Goal: Task Accomplishment & Management: Complete application form

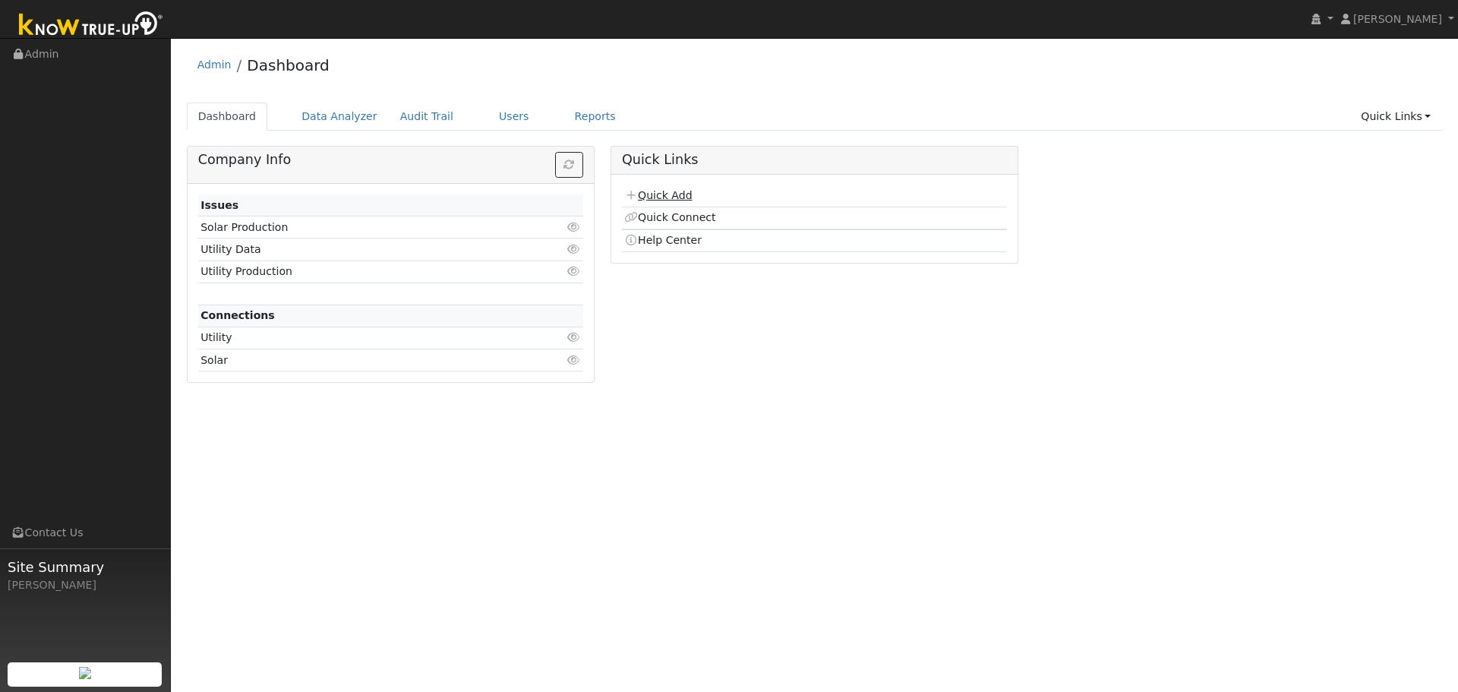
click at [678, 199] on link "Quick Add" at bounding box center [658, 195] width 68 height 12
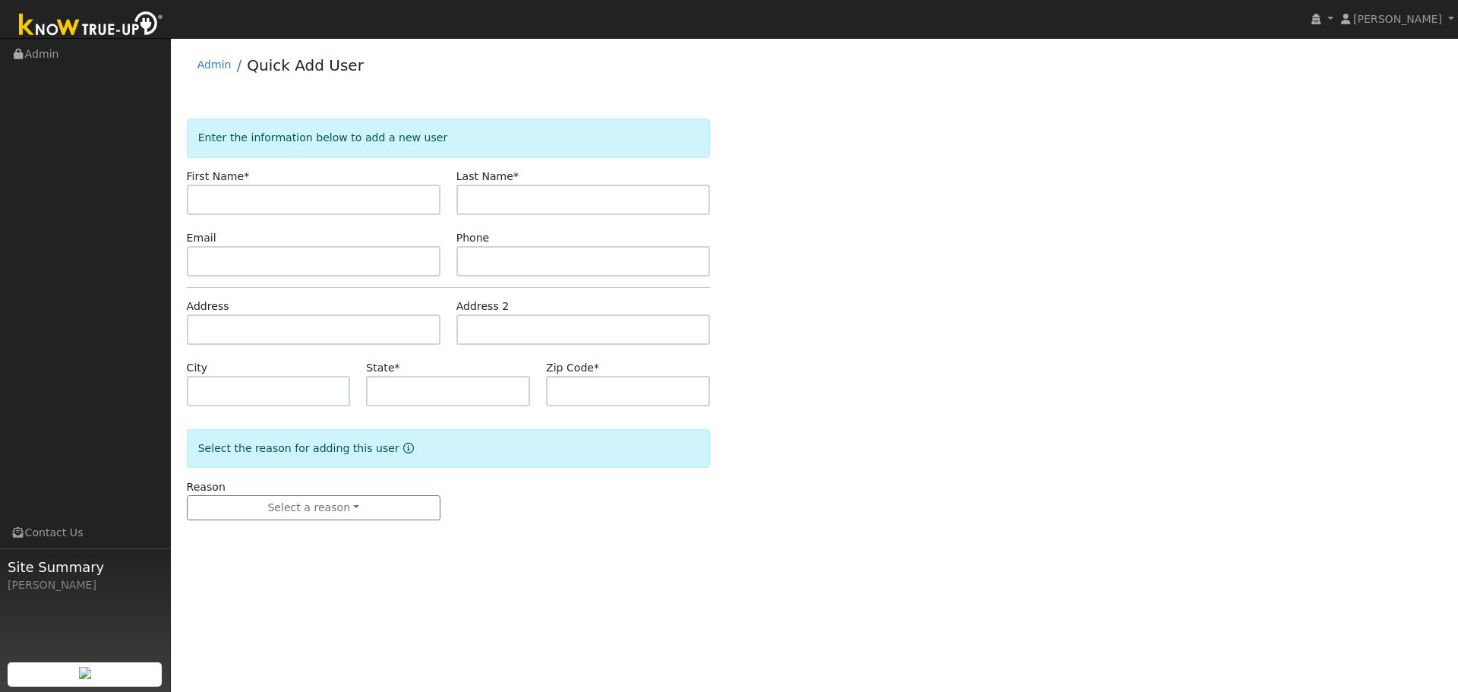
click at [291, 203] on input "text" at bounding box center [314, 199] width 254 height 30
type input "[PERSON_NAME]"
click at [238, 263] on input "text" at bounding box center [314, 261] width 254 height 30
paste input "searay1945@yahoo.com"
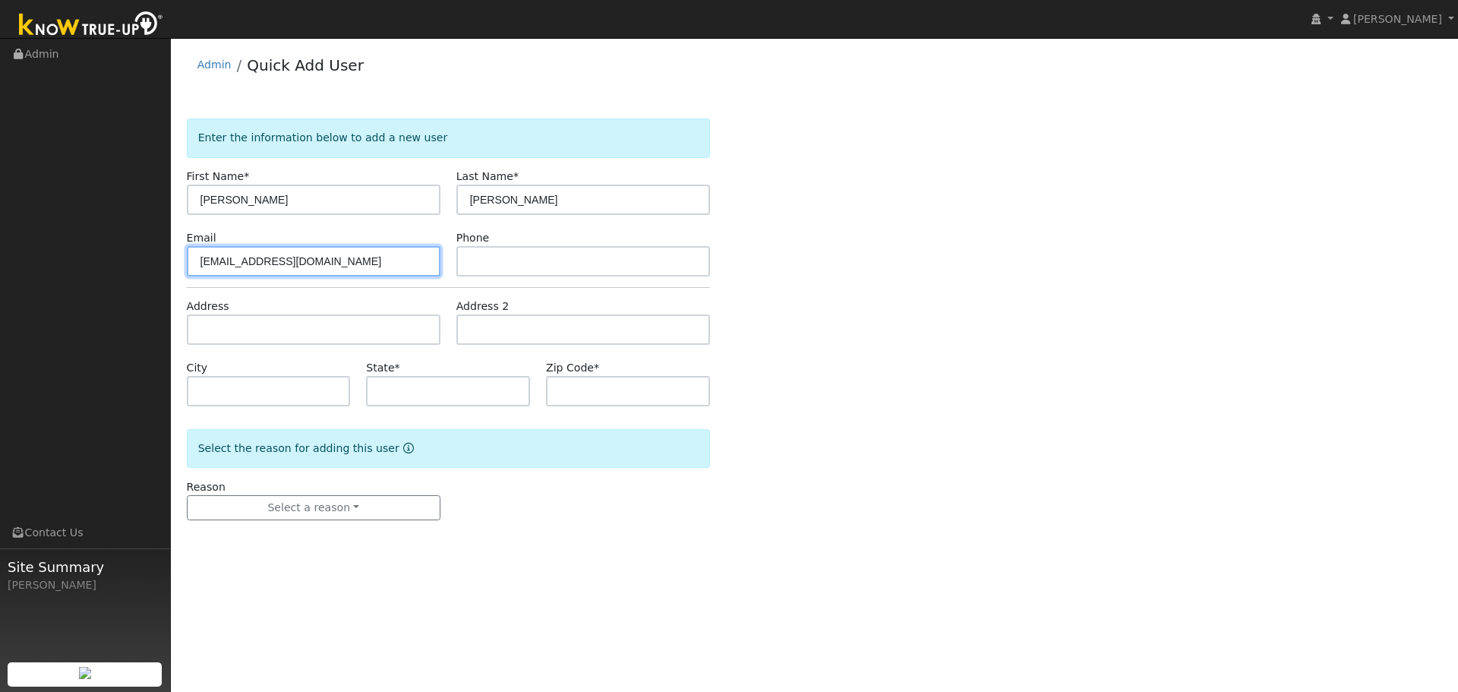
type input "searay1945@yahoo.com"
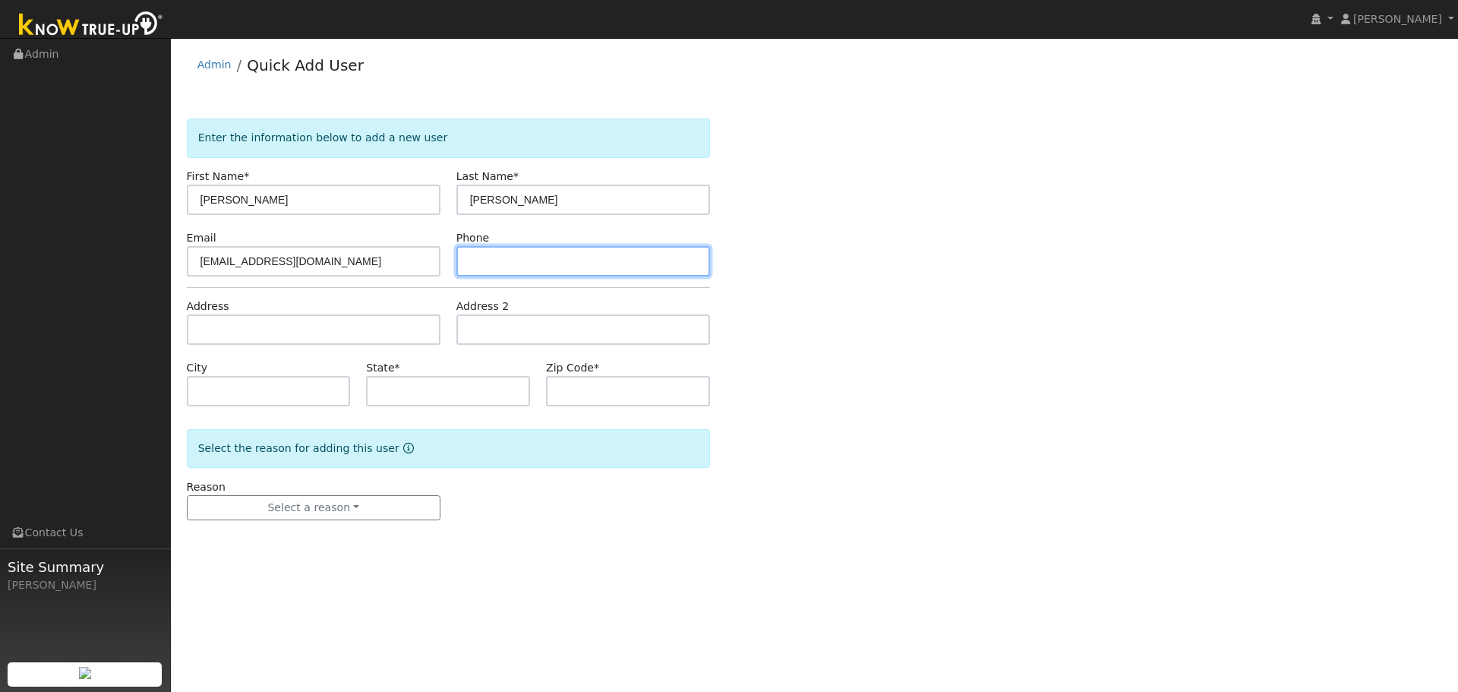
click at [507, 267] on input "text" at bounding box center [583, 261] width 254 height 30
paste input "925.375.8836"
type input "925.375.8836"
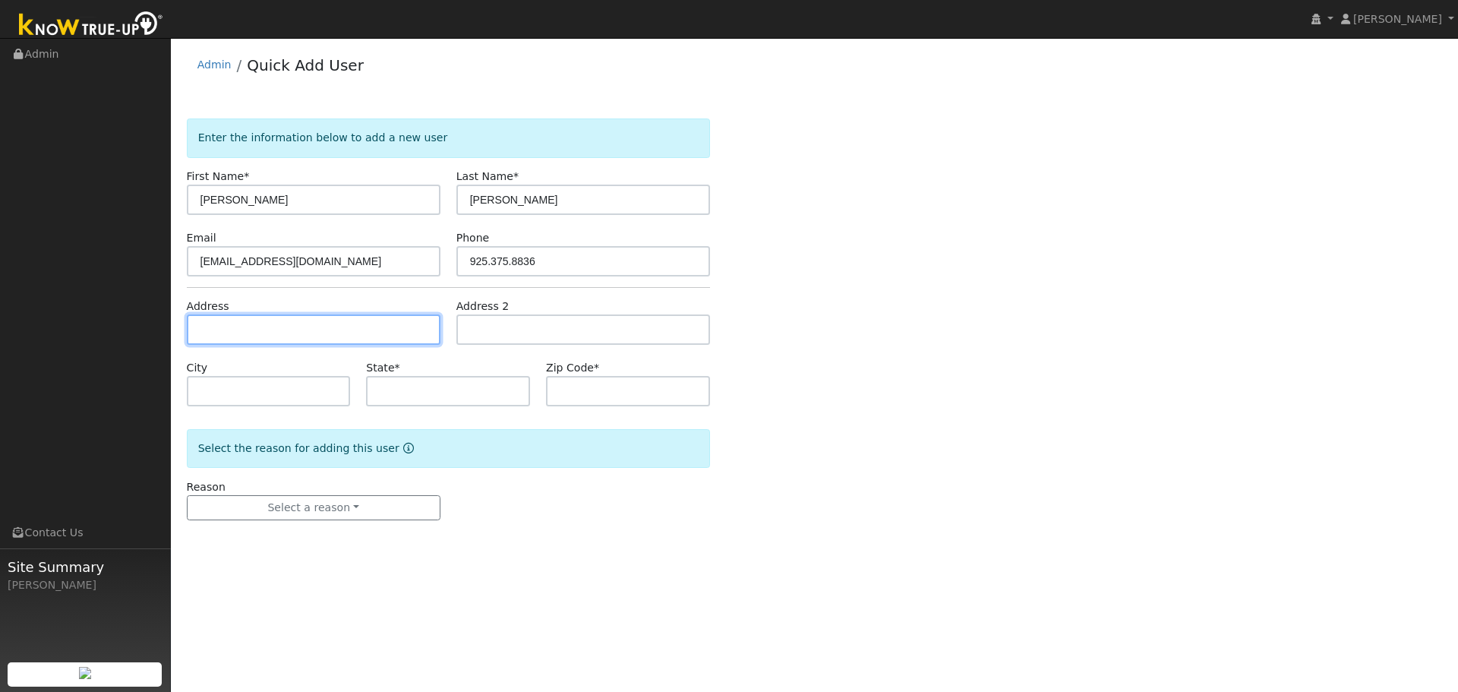
click at [239, 336] on input "text" at bounding box center [314, 329] width 254 height 30
paste input "549 Mendota Street"
type input "549 Mendota Street"
type input "Brentwood"
type input "CA"
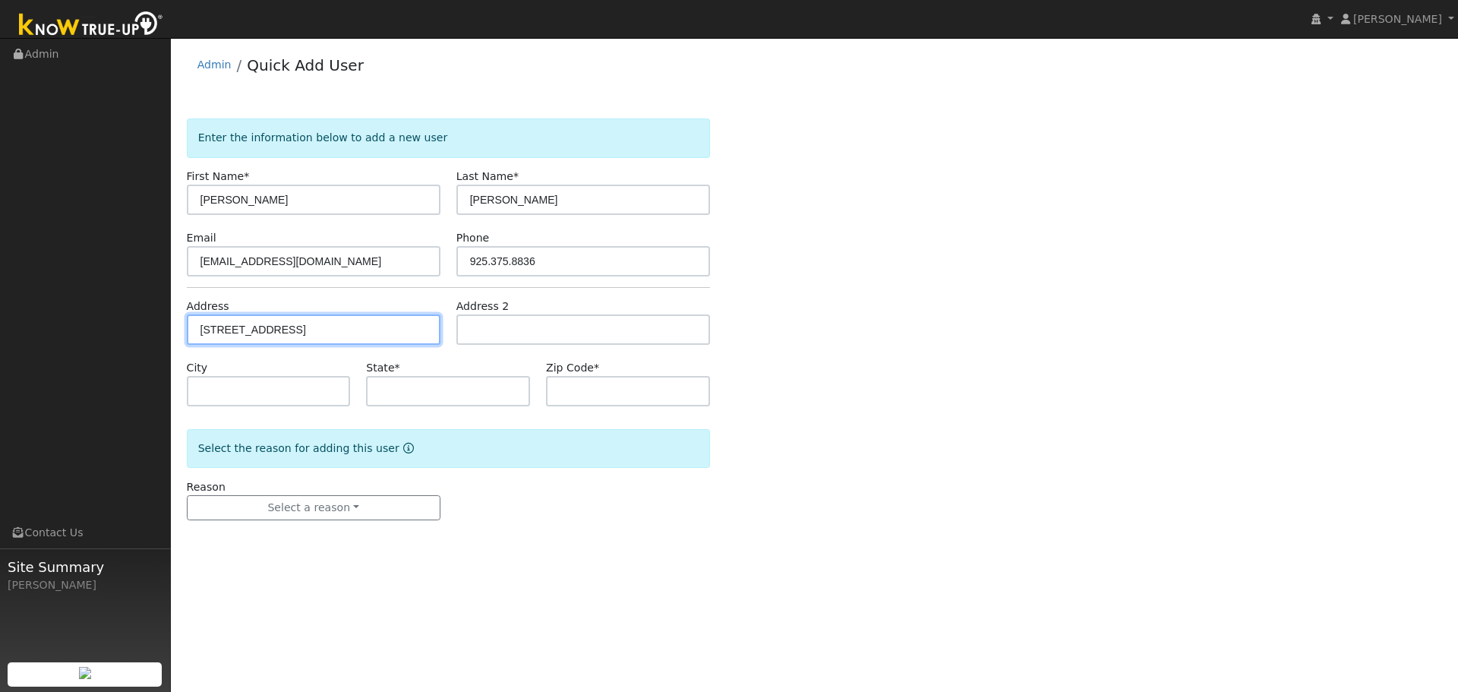
type input "94513"
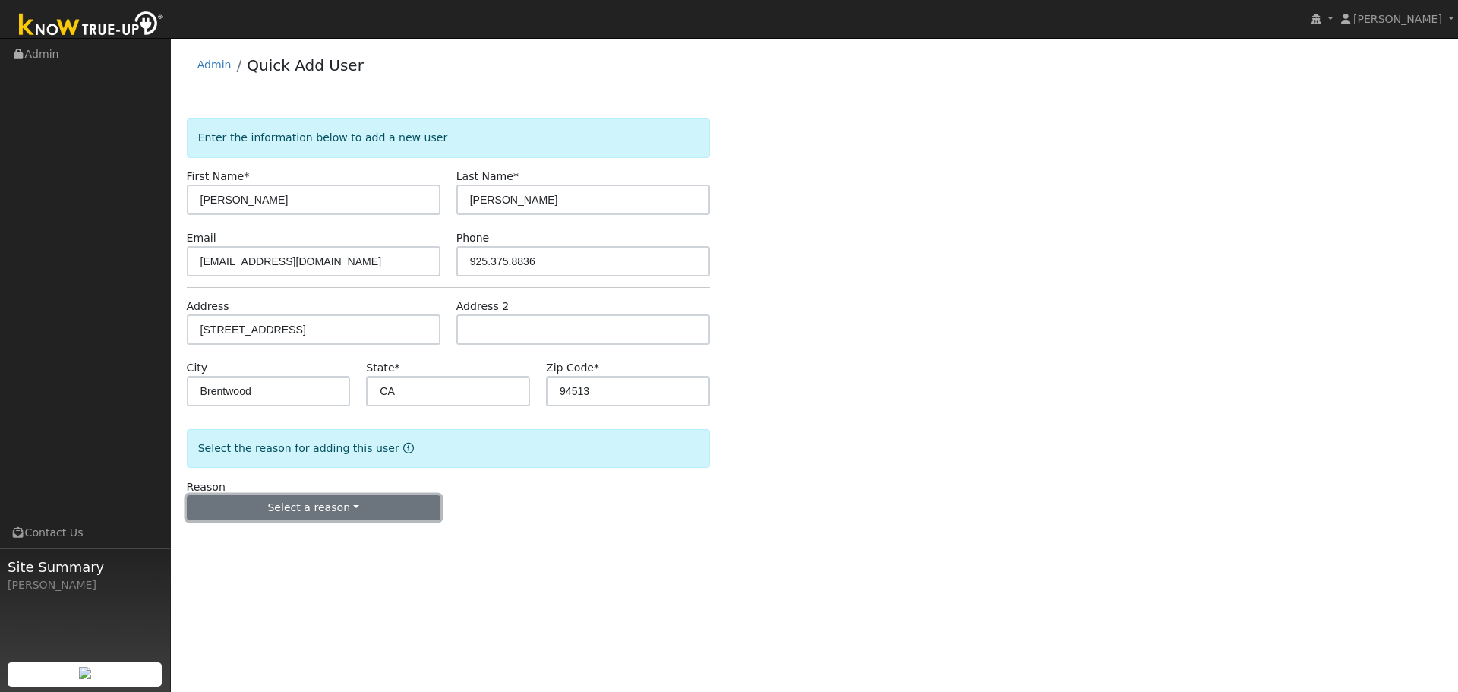
click at [342, 504] on button "Select a reason" at bounding box center [314, 508] width 254 height 26
click at [285, 539] on link "New lead" at bounding box center [272, 538] width 168 height 21
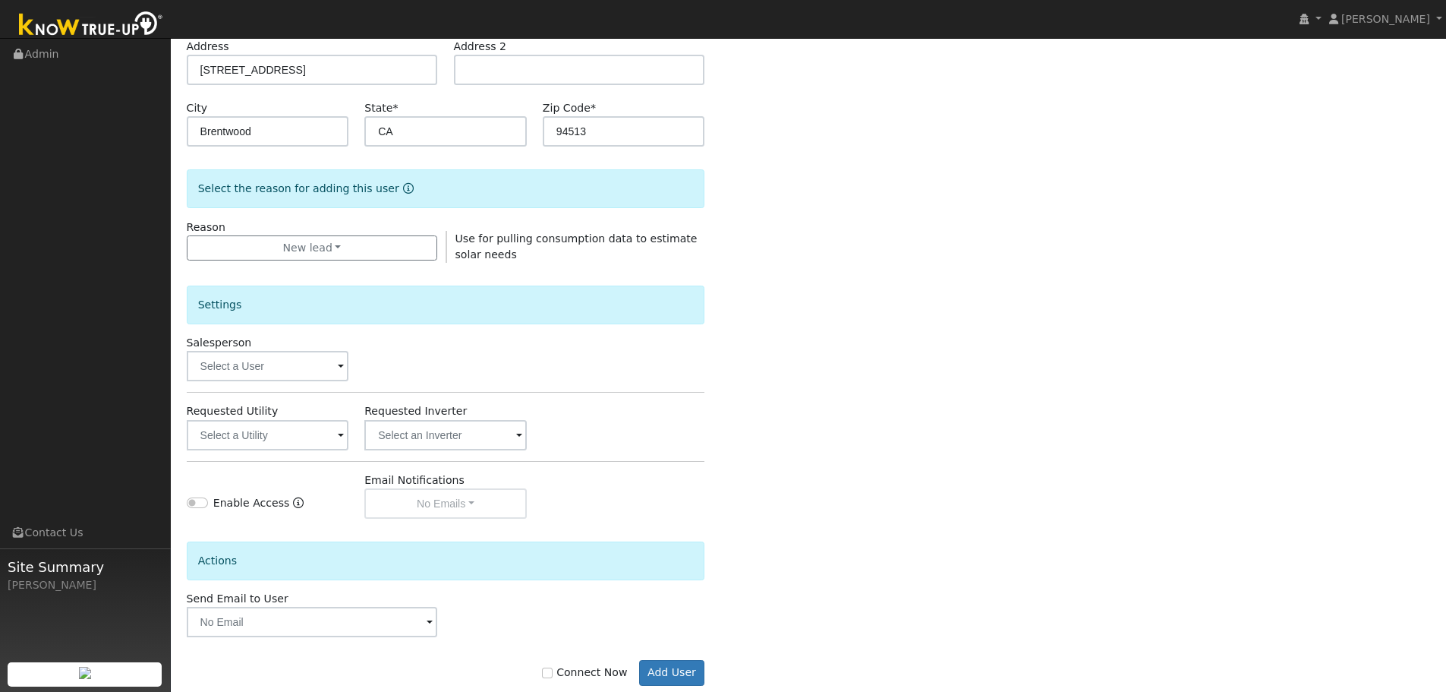
scroll to position [292, 0]
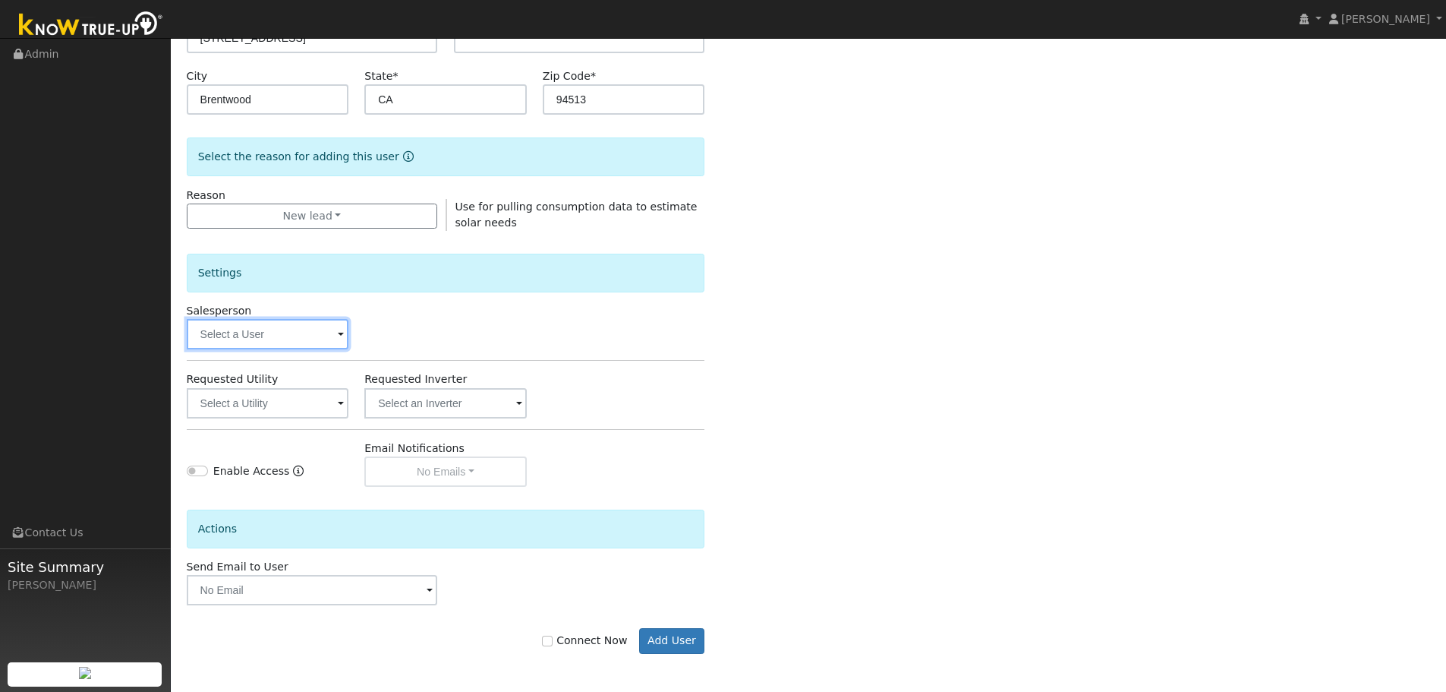
click at [225, 335] on input "text" at bounding box center [268, 334] width 162 height 30
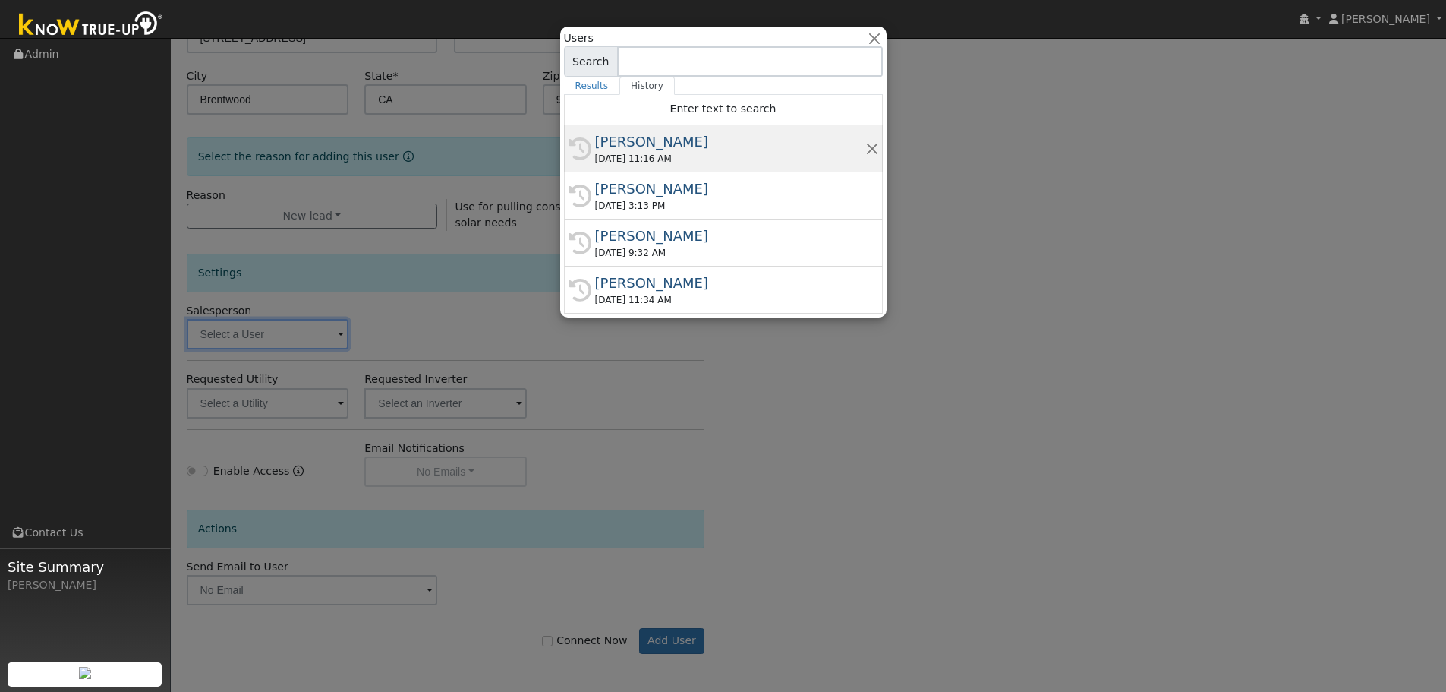
click at [694, 160] on div "09/16/2025 11:16 AM" at bounding box center [730, 159] width 270 height 14
type input "Paul Karst"
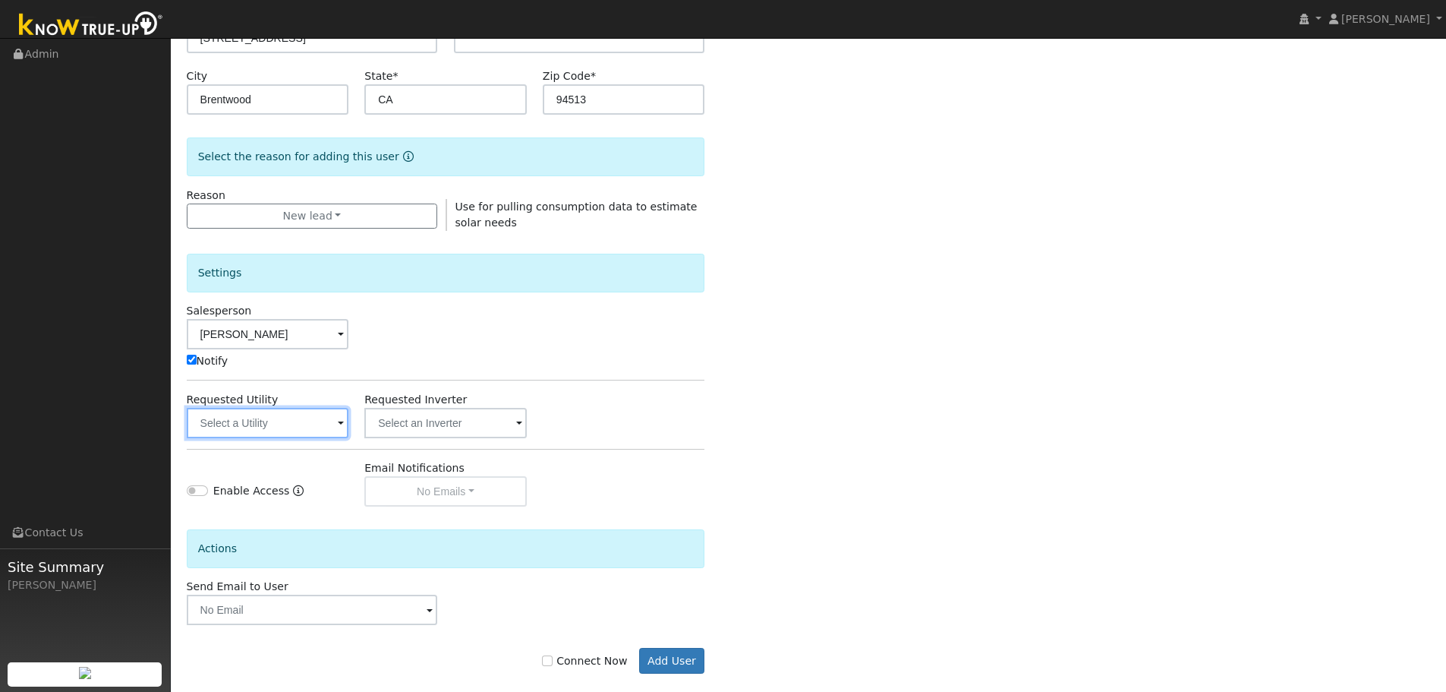
click at [283, 418] on input "text" at bounding box center [268, 423] width 162 height 30
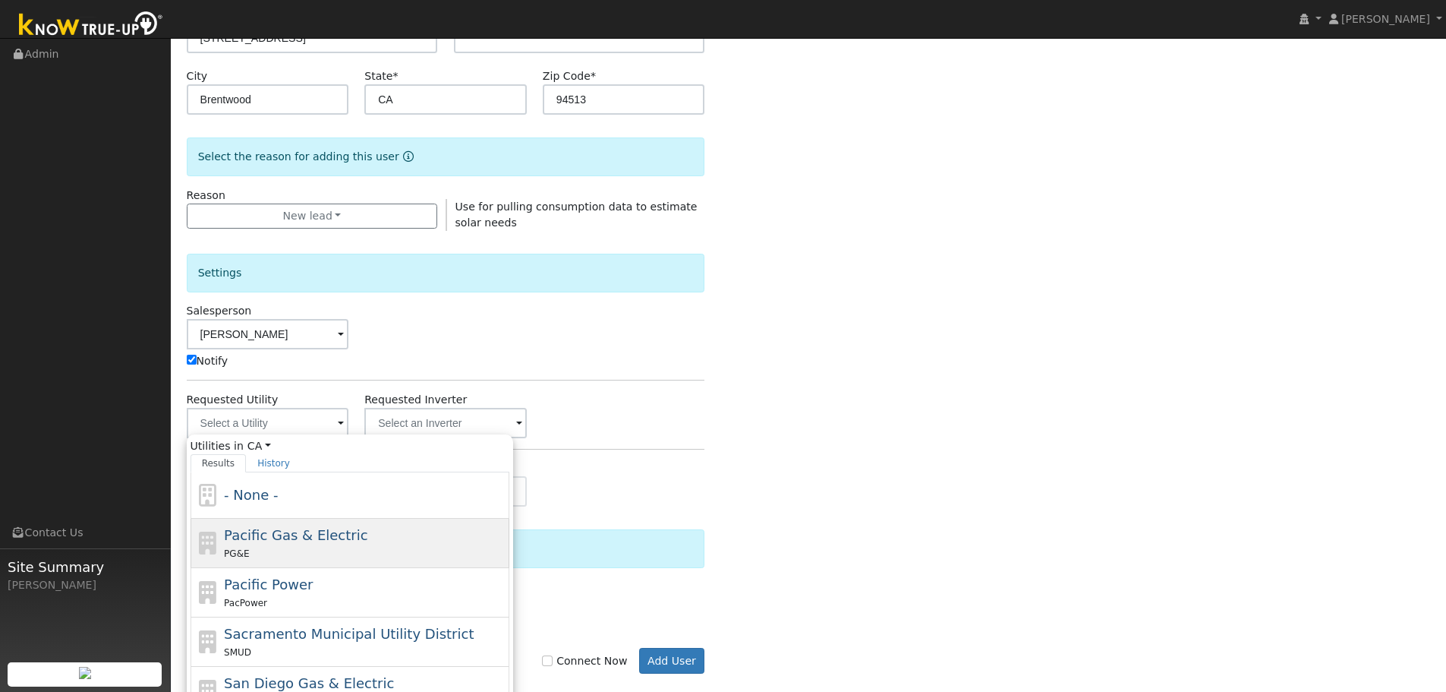
click at [290, 534] on span "Pacific Gas & Electric" at bounding box center [295, 535] width 143 height 16
type input "Pacific Gas & Electric"
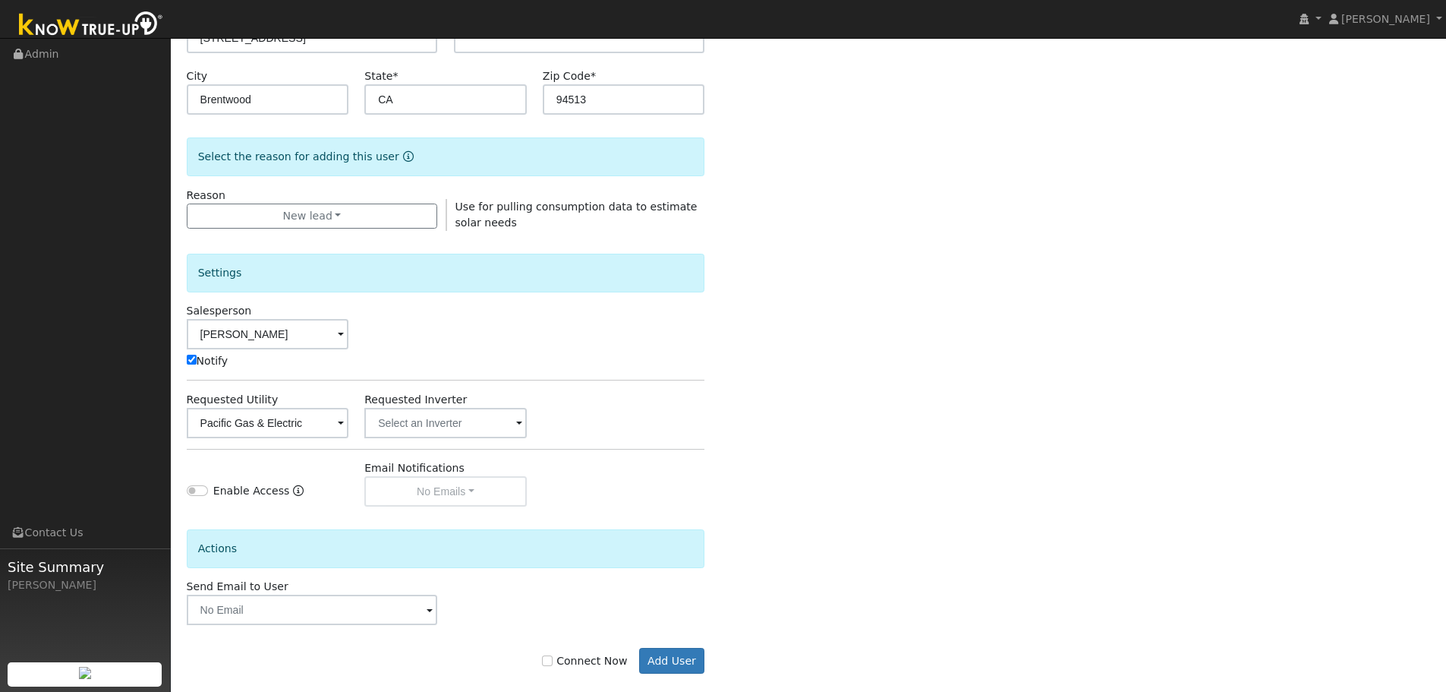
click at [604, 657] on label "Connect Now" at bounding box center [584, 661] width 85 height 16
click at [553, 657] on input "Connect Now" at bounding box center [547, 660] width 11 height 11
checkbox input "true"
click at [678, 664] on button "Add User" at bounding box center [672, 661] width 66 height 26
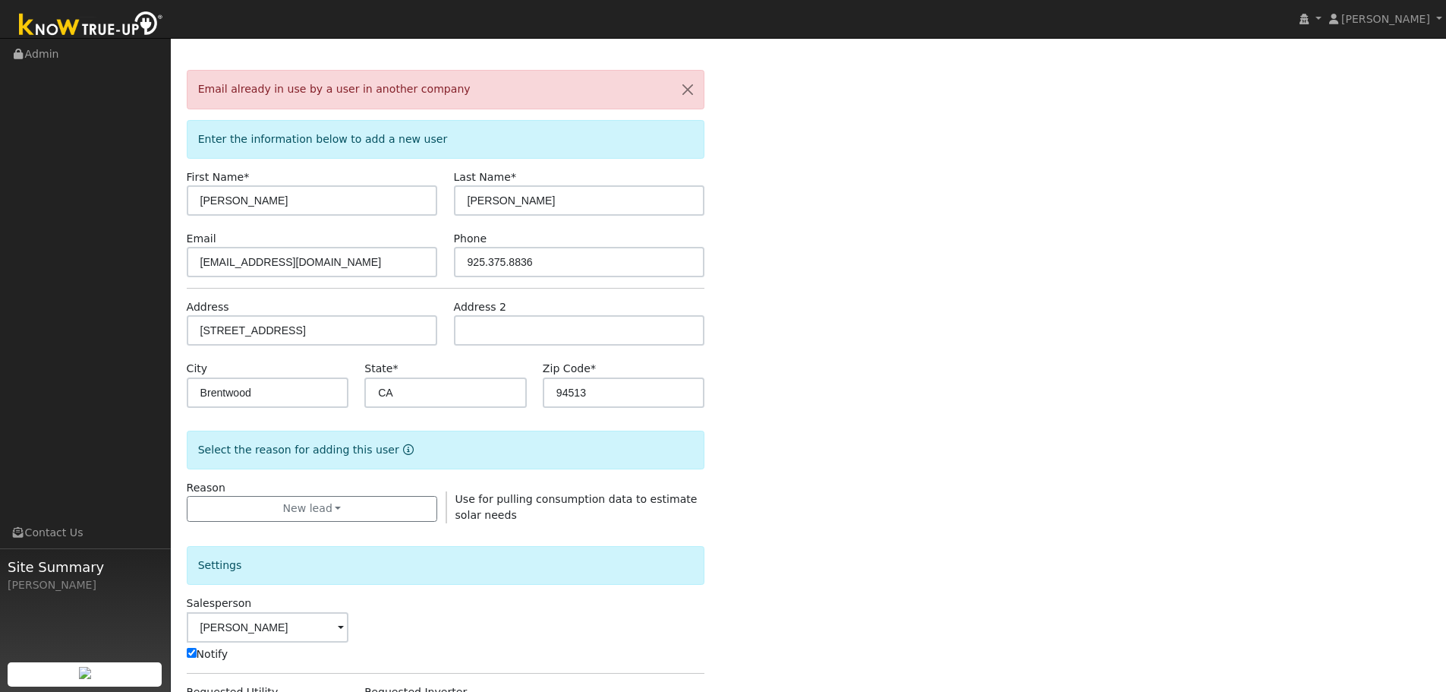
scroll to position [76, 0]
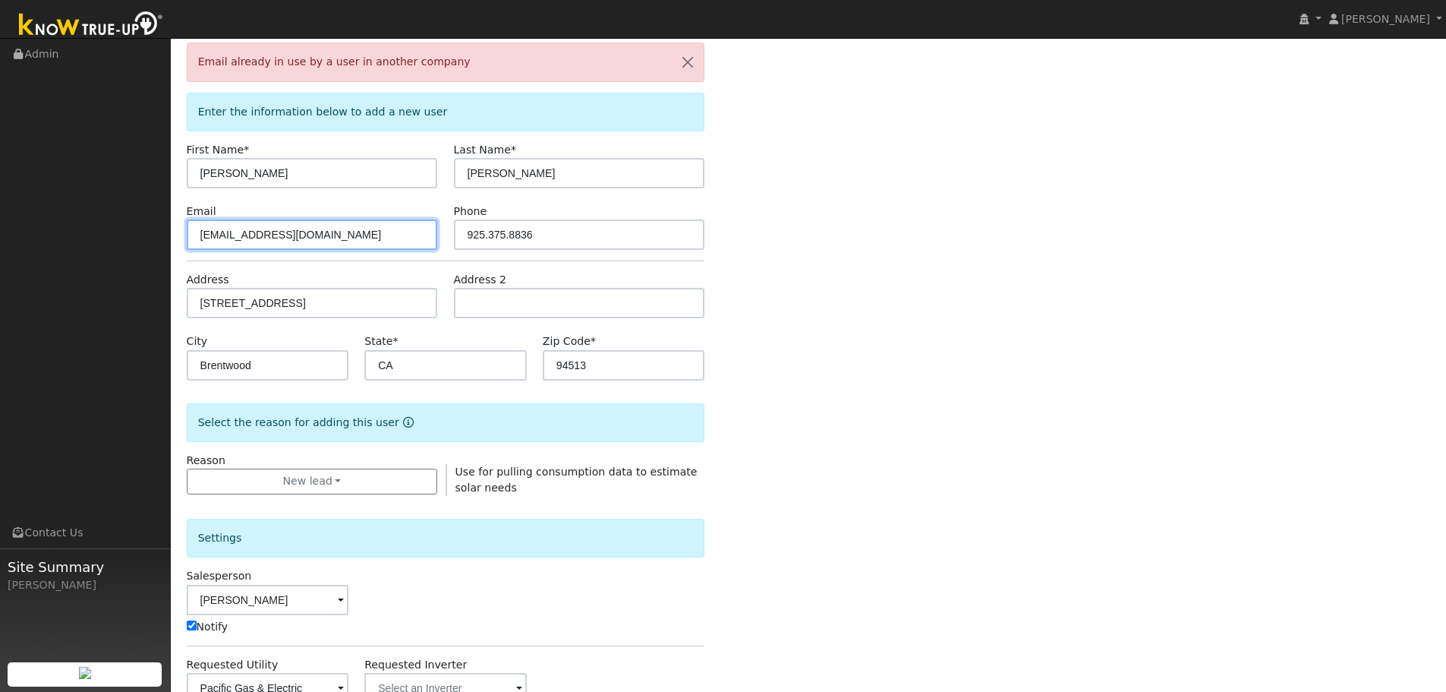
drag, startPoint x: 333, startPoint y: 238, endPoint x: 172, endPoint y: 244, distance: 160.3
click at [172, 244] on div "User Profile First name Last name Email Email Notifications No Emails No Emails…" at bounding box center [808, 469] width 1275 height 1014
click at [892, 333] on div "Email already in use by a user in another company Enter the information below t…" at bounding box center [809, 506] width 1244 height 926
click at [693, 57] on button "button" at bounding box center [688, 61] width 32 height 37
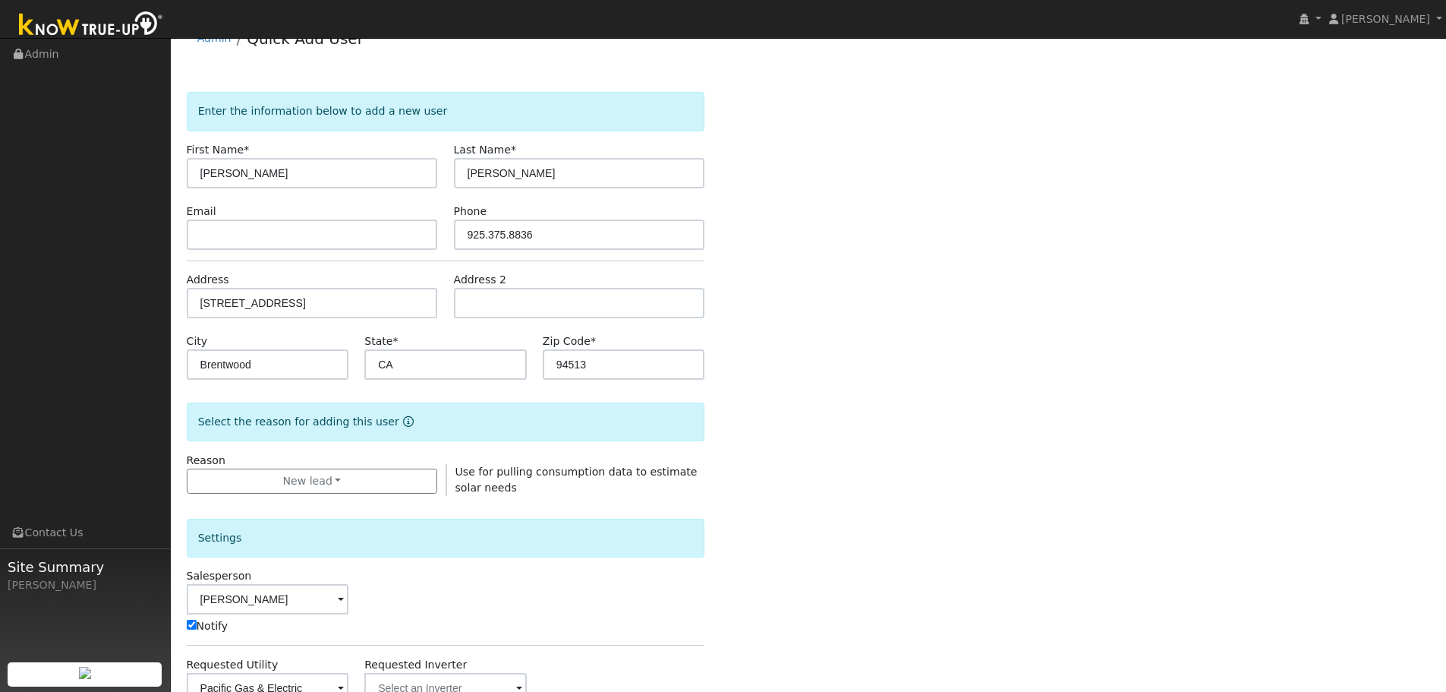
scroll to position [0, 0]
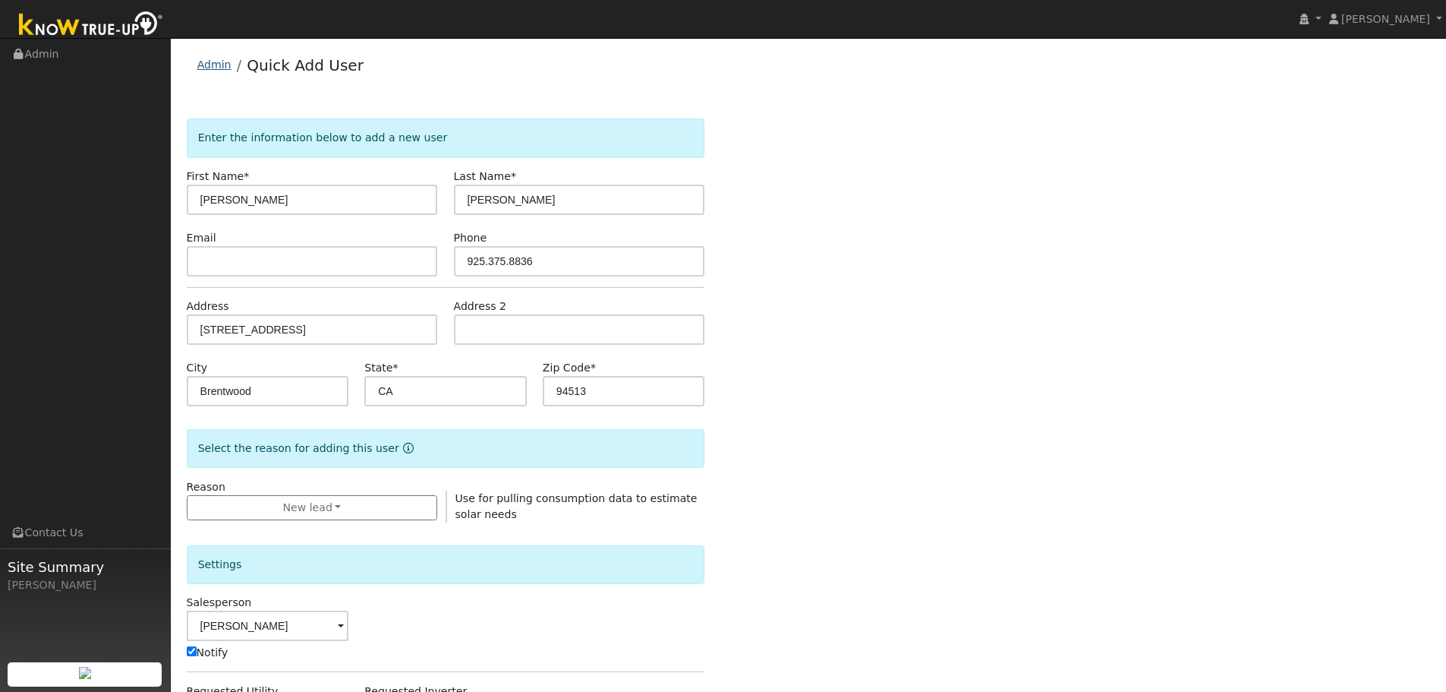
click at [210, 65] on link "Admin" at bounding box center [214, 64] width 34 height 12
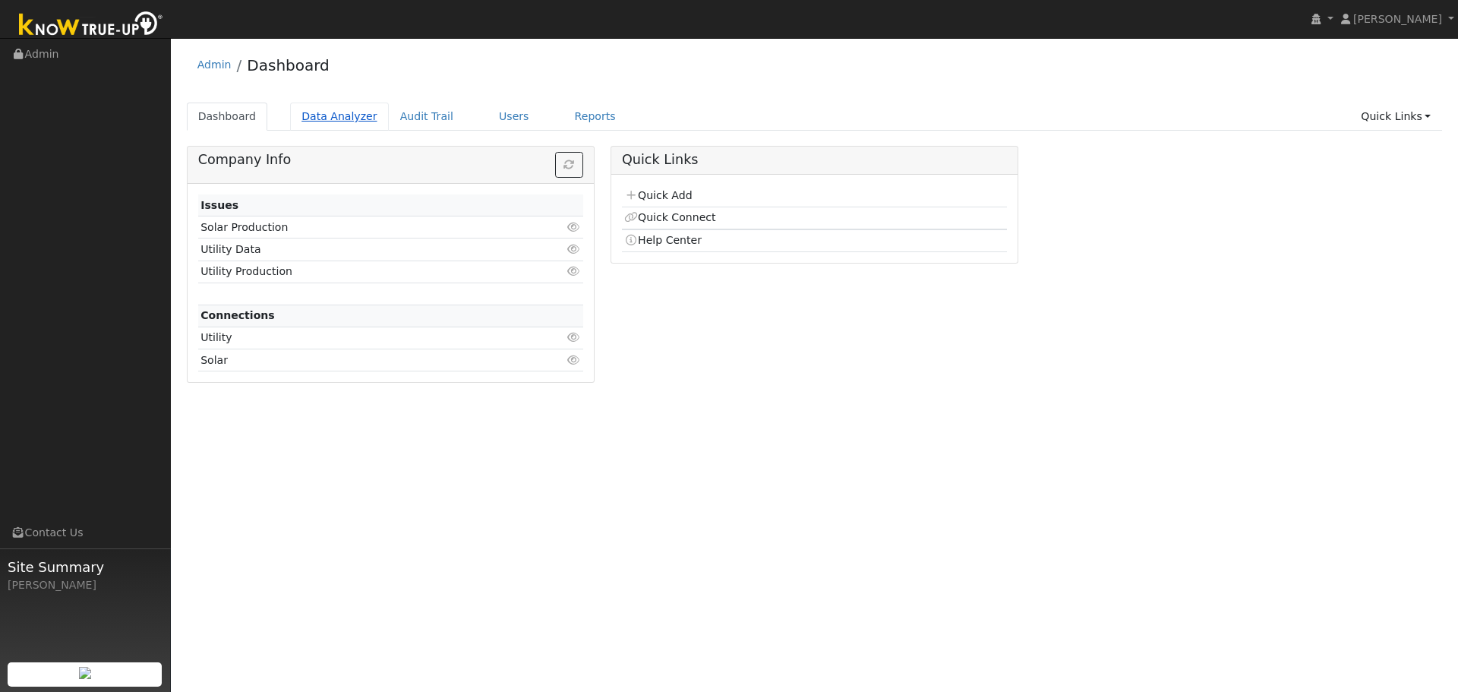
click at [323, 119] on link "Data Analyzer" at bounding box center [339, 116] width 99 height 28
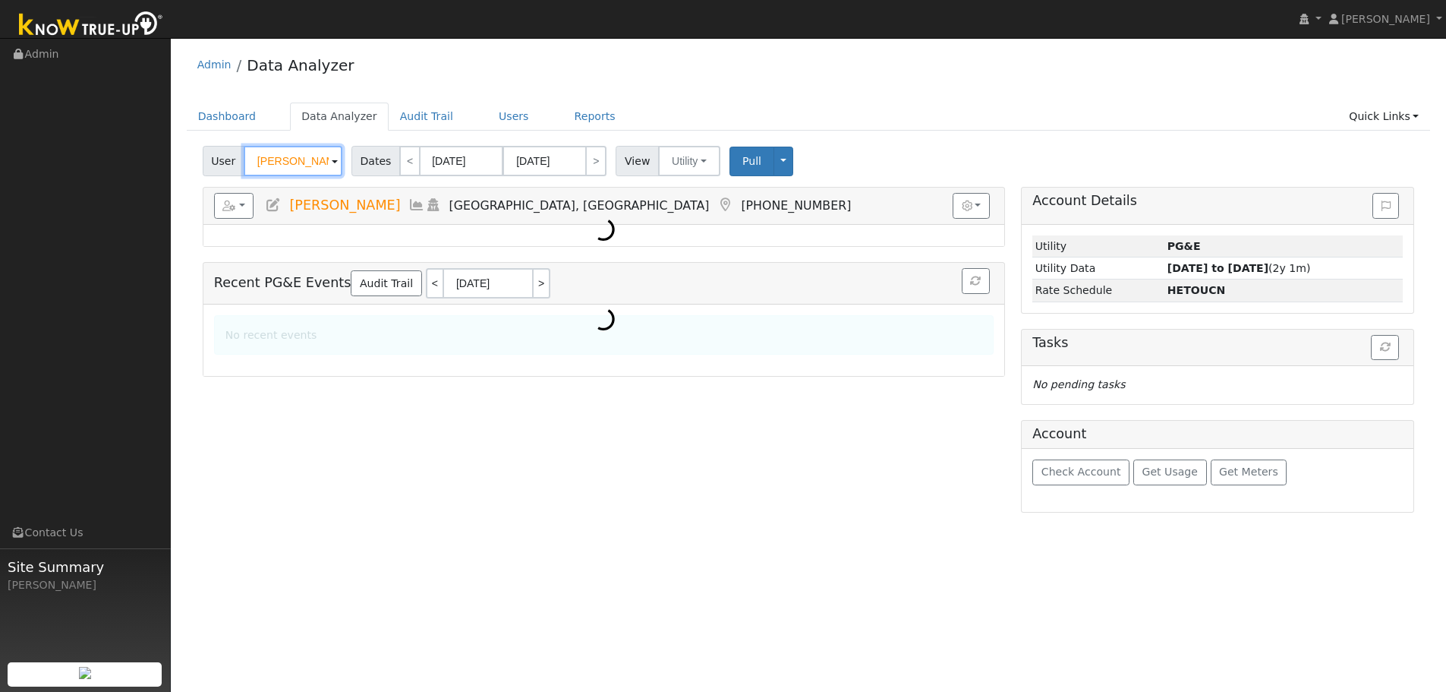
click at [273, 165] on input "Daniel Phillips" at bounding box center [293, 161] width 99 height 30
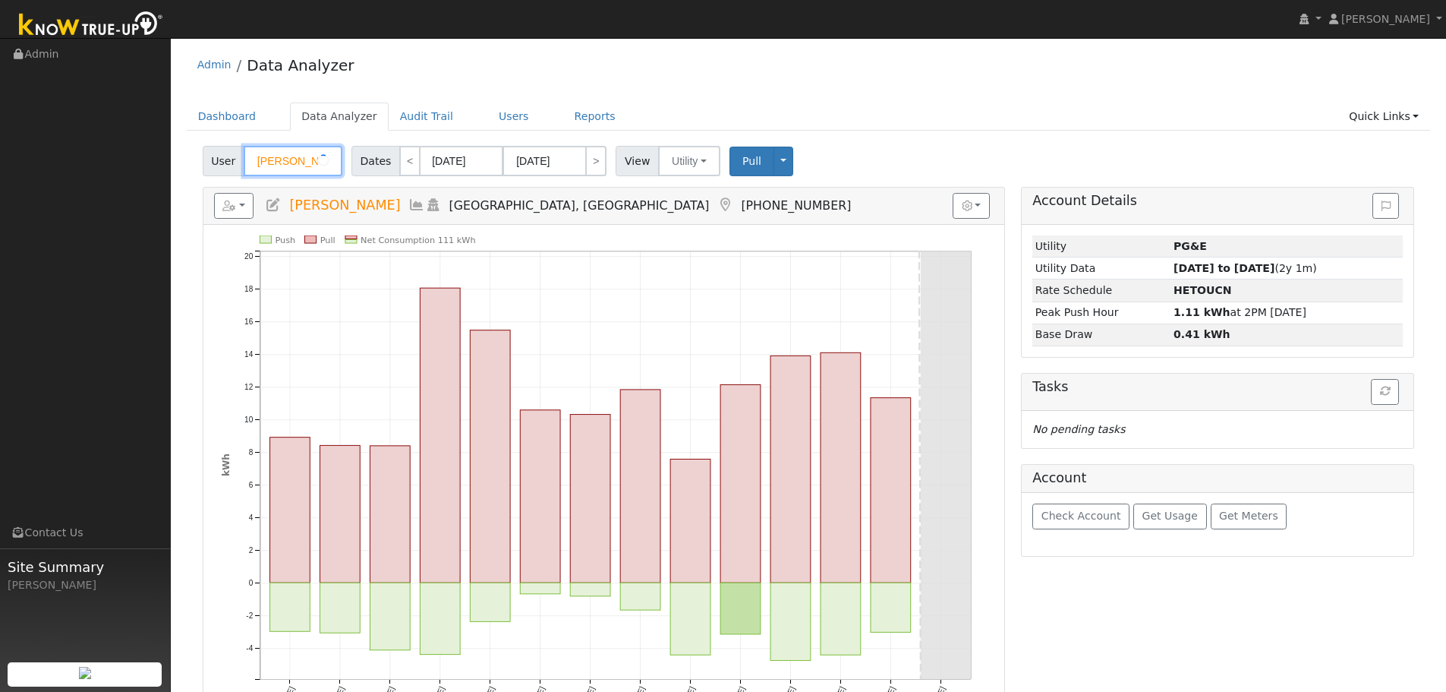
click at [273, 165] on input "Daniel Phillips" at bounding box center [293, 161] width 99 height 30
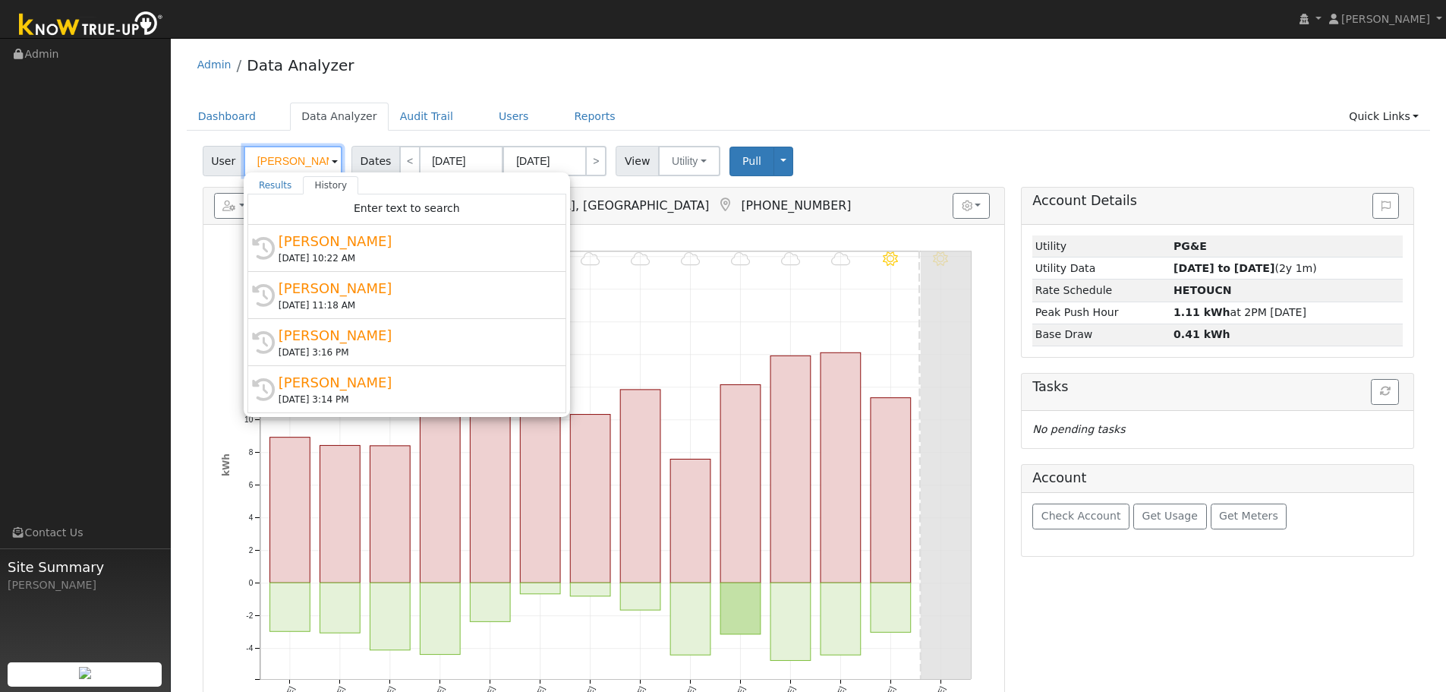
click at [273, 165] on input "Daniel Phillips" at bounding box center [293, 161] width 99 height 30
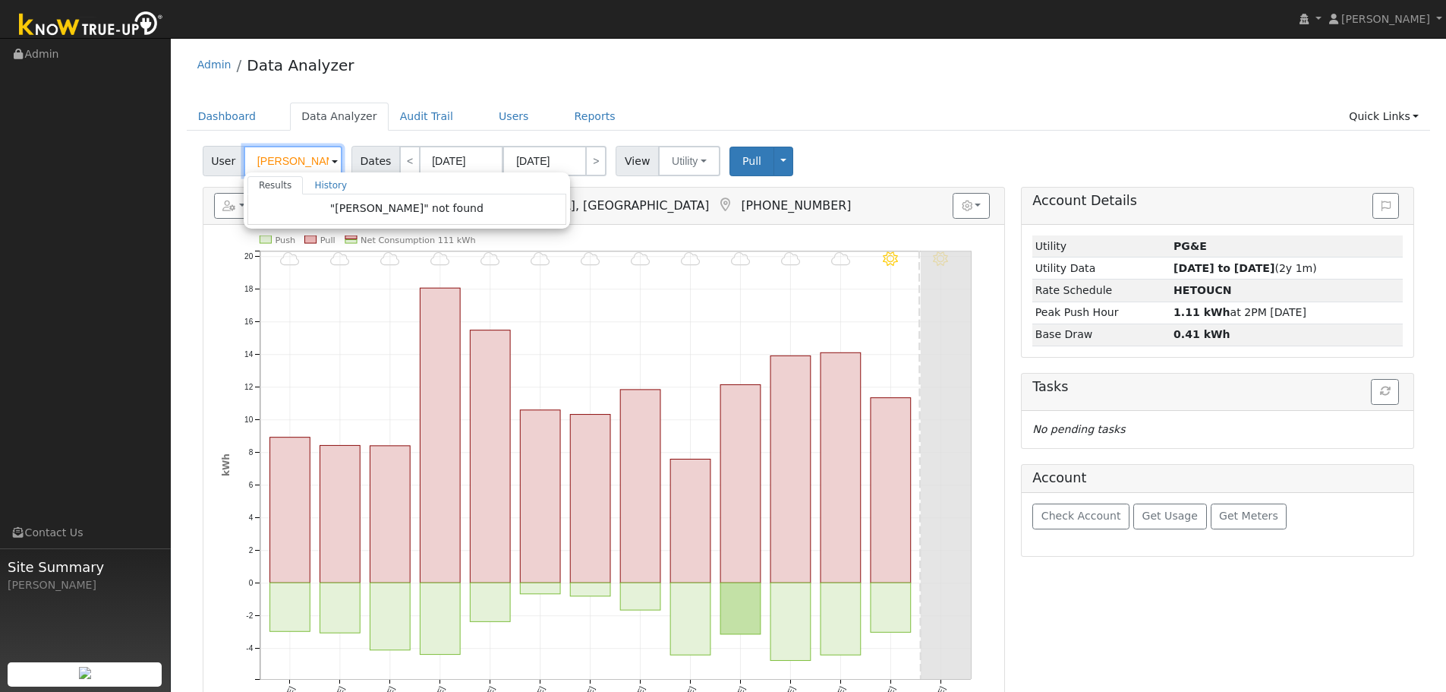
type input "Randy Boone"
click at [378, 213] on span ""Randy Boone" not found" at bounding box center [406, 208] width 153 height 12
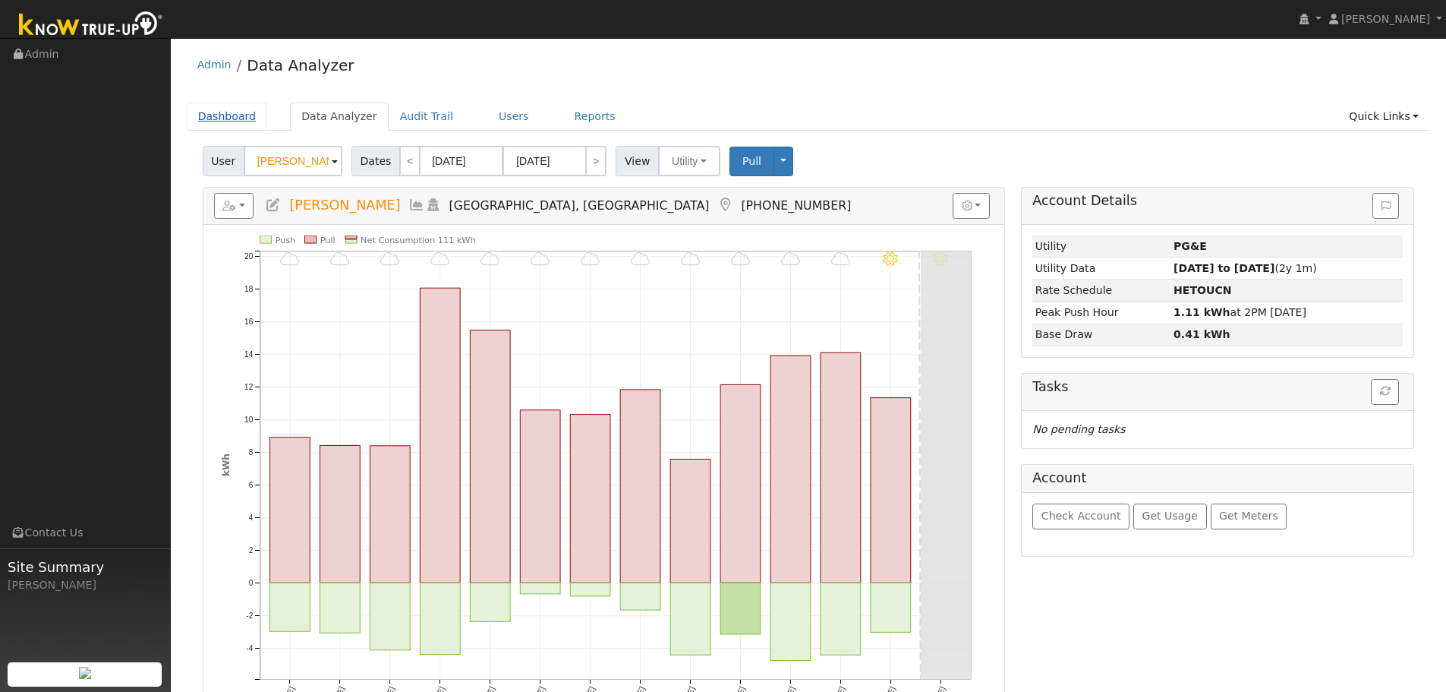
click at [240, 117] on link "Dashboard" at bounding box center [227, 116] width 81 height 28
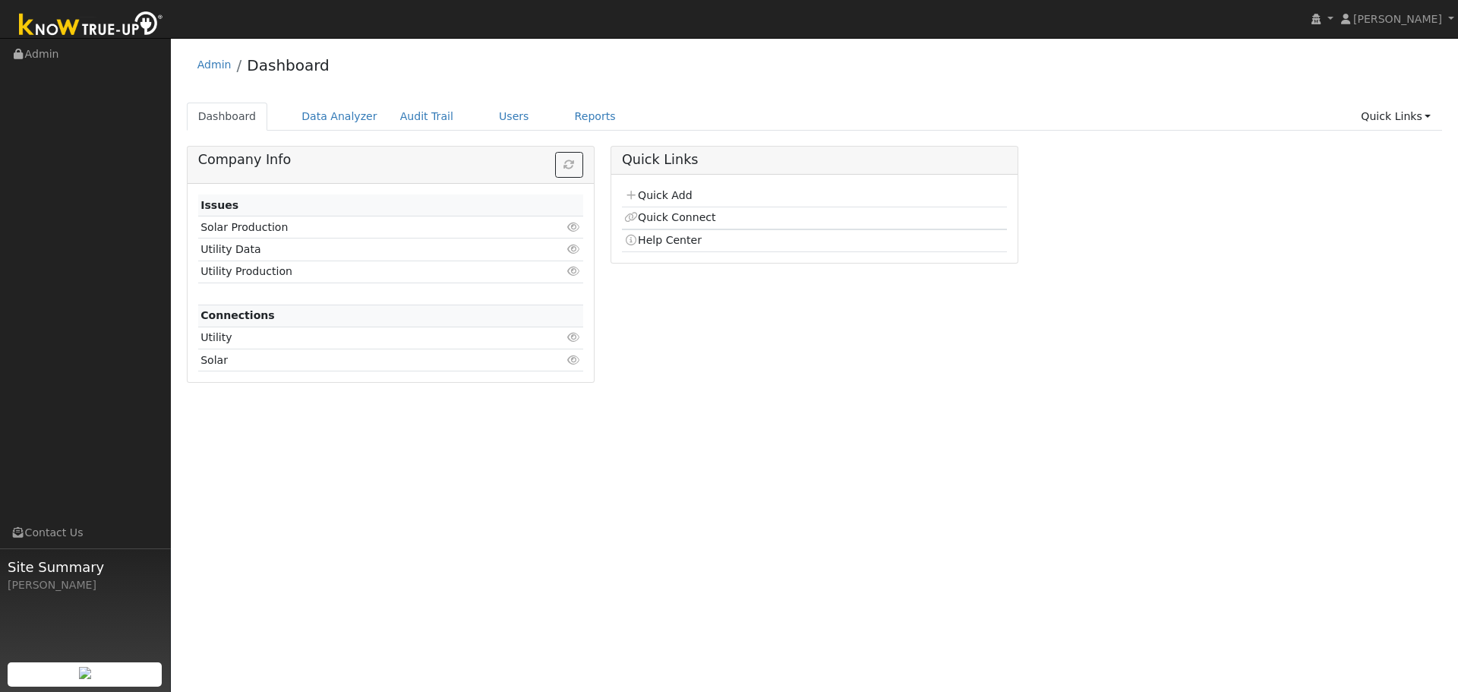
click at [671, 225] on td "Quick Connect" at bounding box center [814, 218] width 385 height 23
click at [671, 220] on link "Quick Connect" at bounding box center [669, 217] width 91 height 12
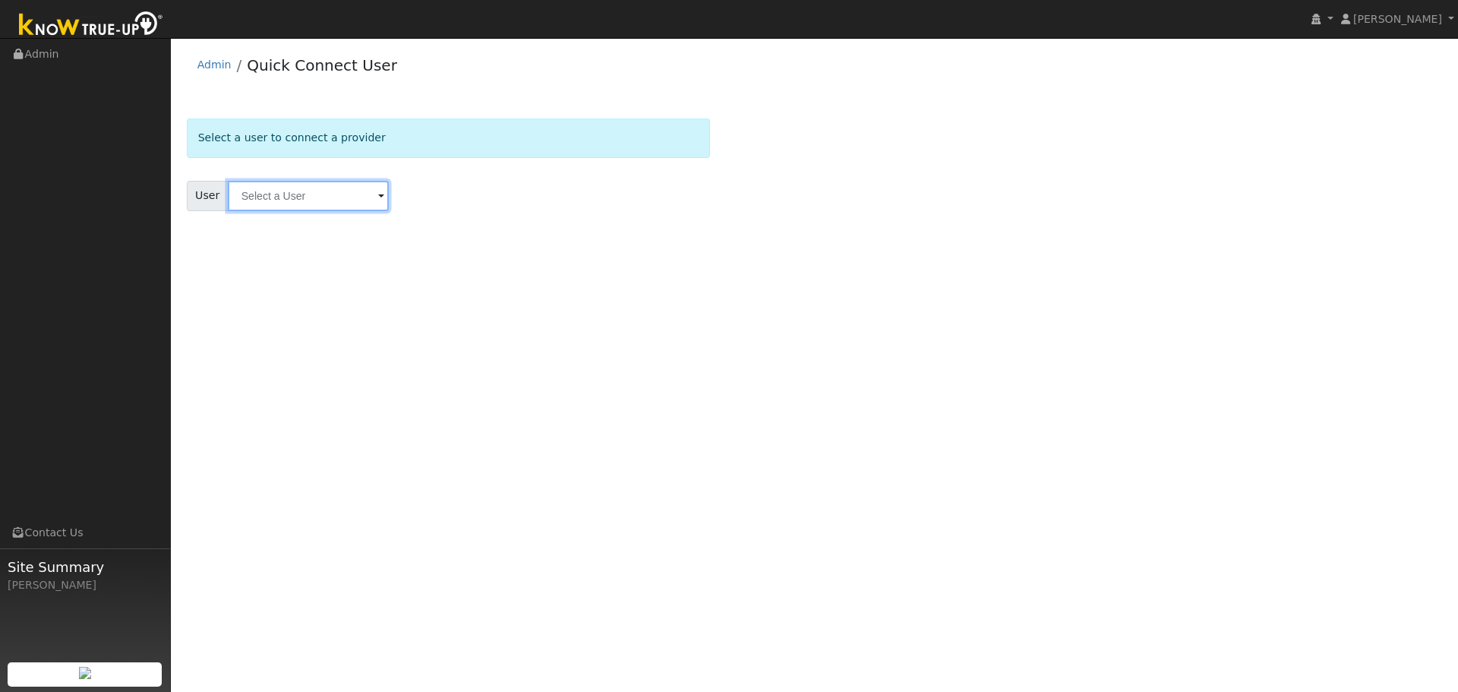
click at [301, 197] on input "text" at bounding box center [308, 196] width 161 height 30
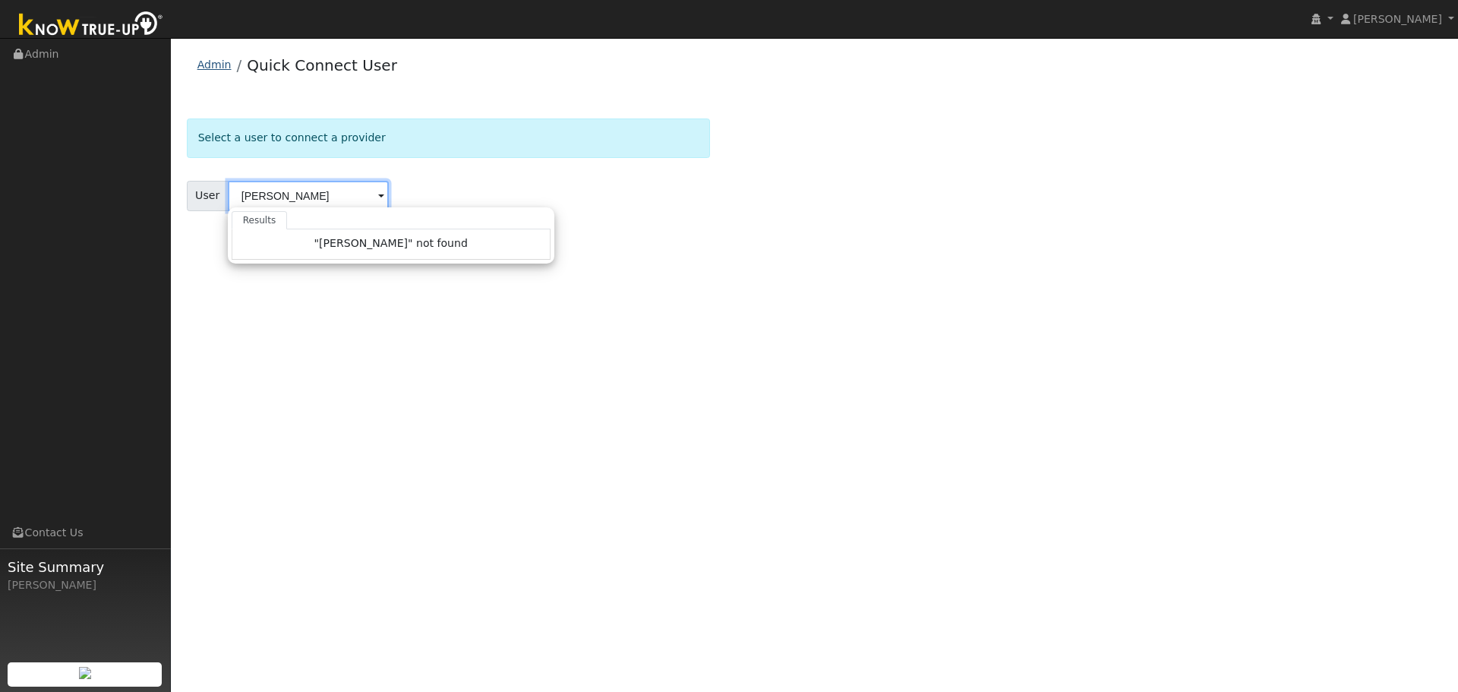
type input "[PERSON_NAME]"
click at [219, 65] on link "Admin" at bounding box center [214, 64] width 34 height 12
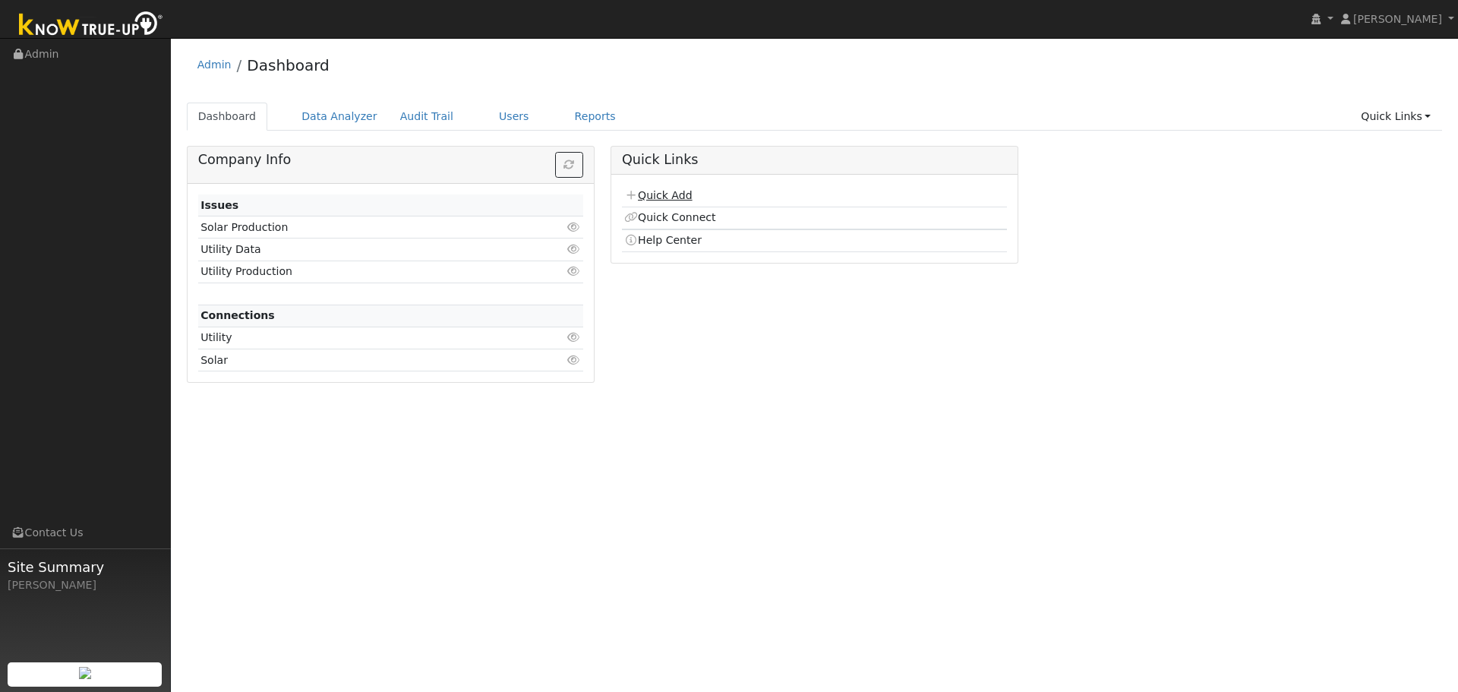
click at [667, 195] on link "Quick Add" at bounding box center [658, 195] width 68 height 12
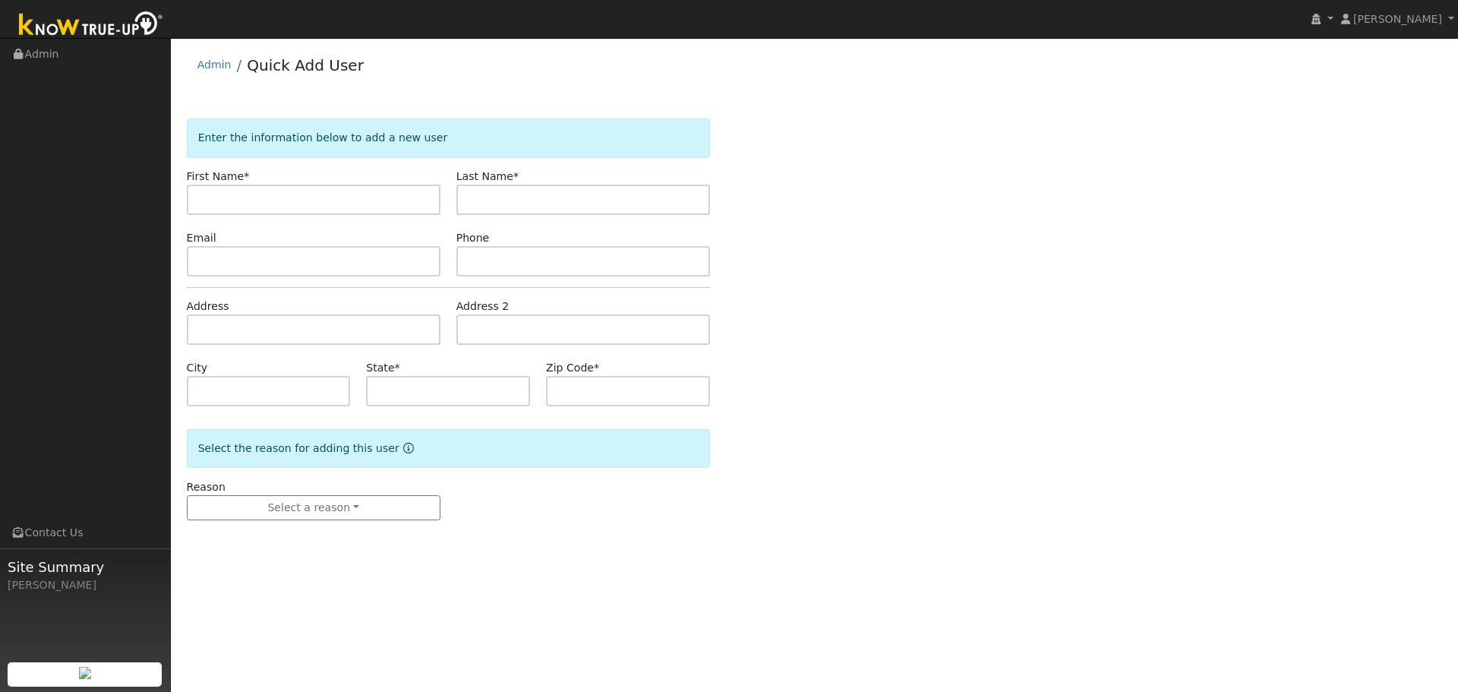
click at [312, 201] on input "text" at bounding box center [314, 199] width 254 height 30
type input "Randy"
type input "Boone"
click at [581, 268] on input "text" at bounding box center [583, 261] width 254 height 30
paste input "(925) 375-8836"
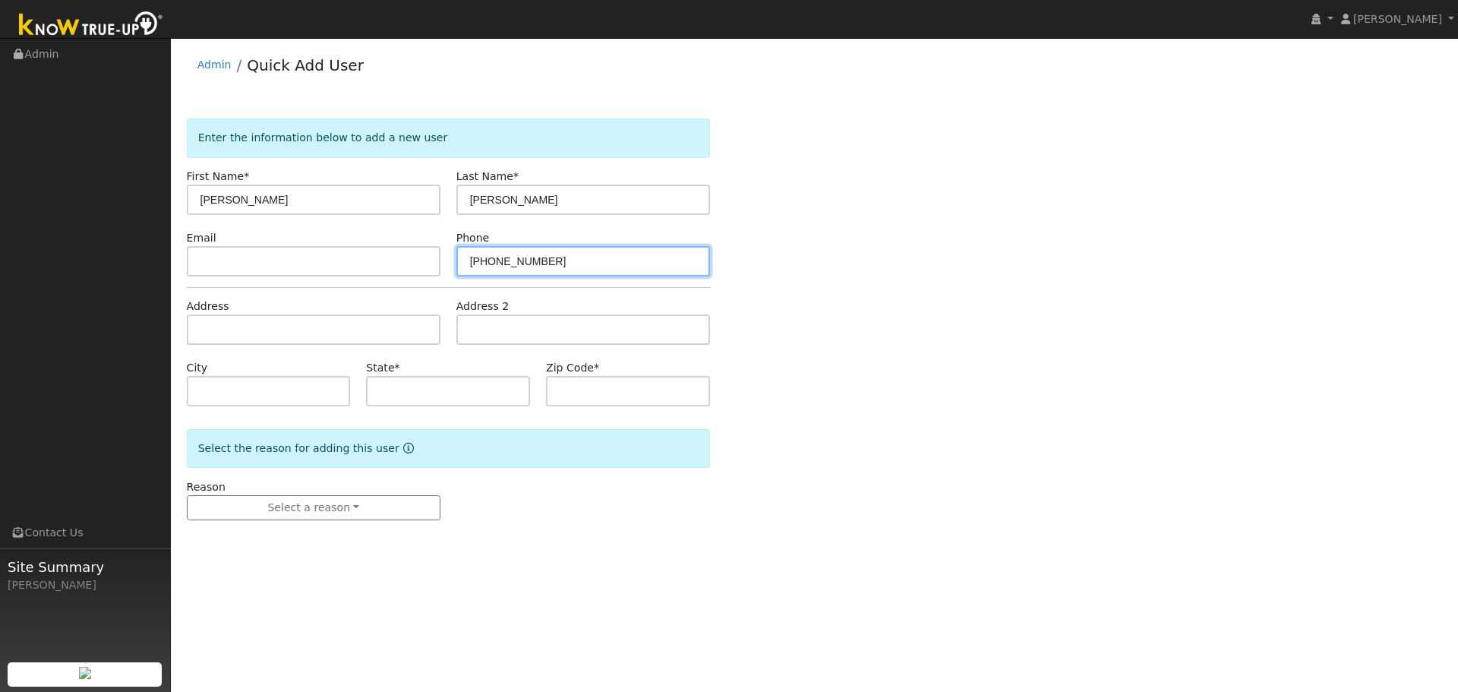
type input "(925) 375-8836"
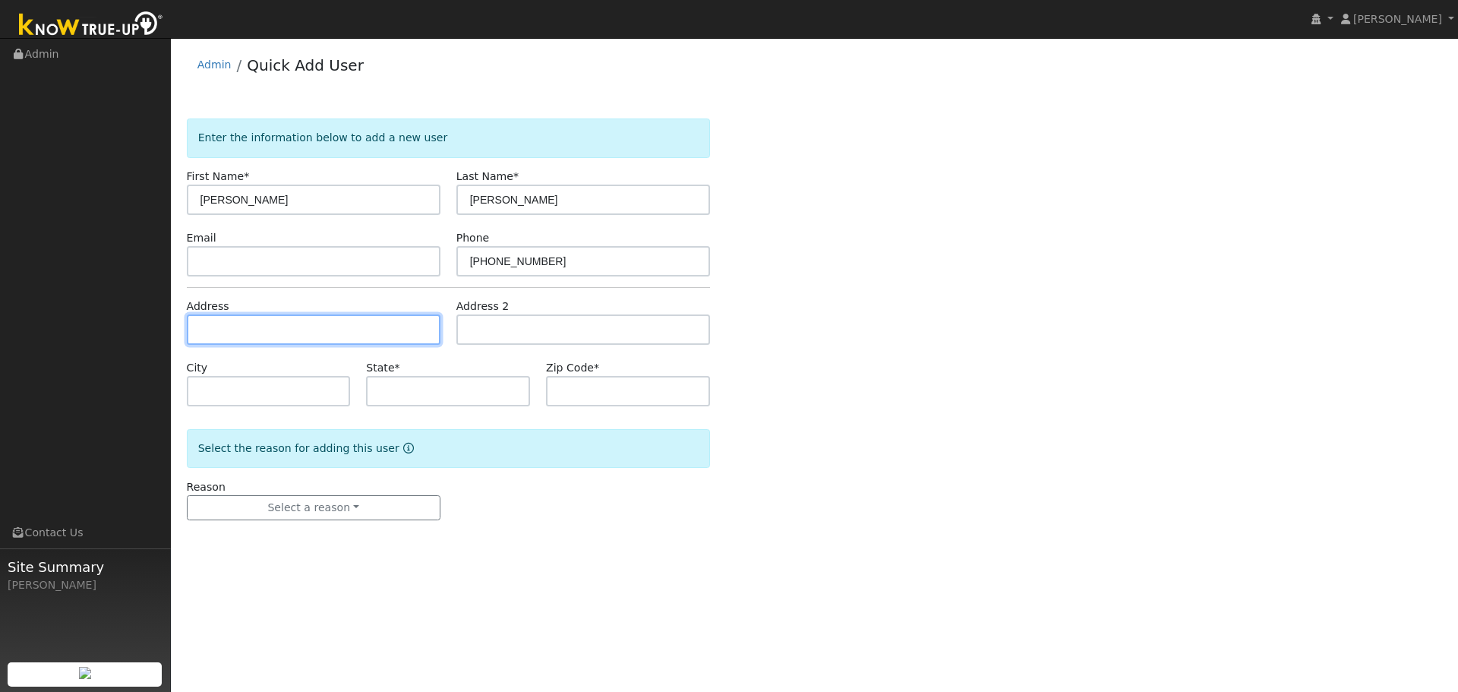
click at [222, 329] on input "text" at bounding box center [314, 329] width 254 height 30
paste input "549 Mendota Street"
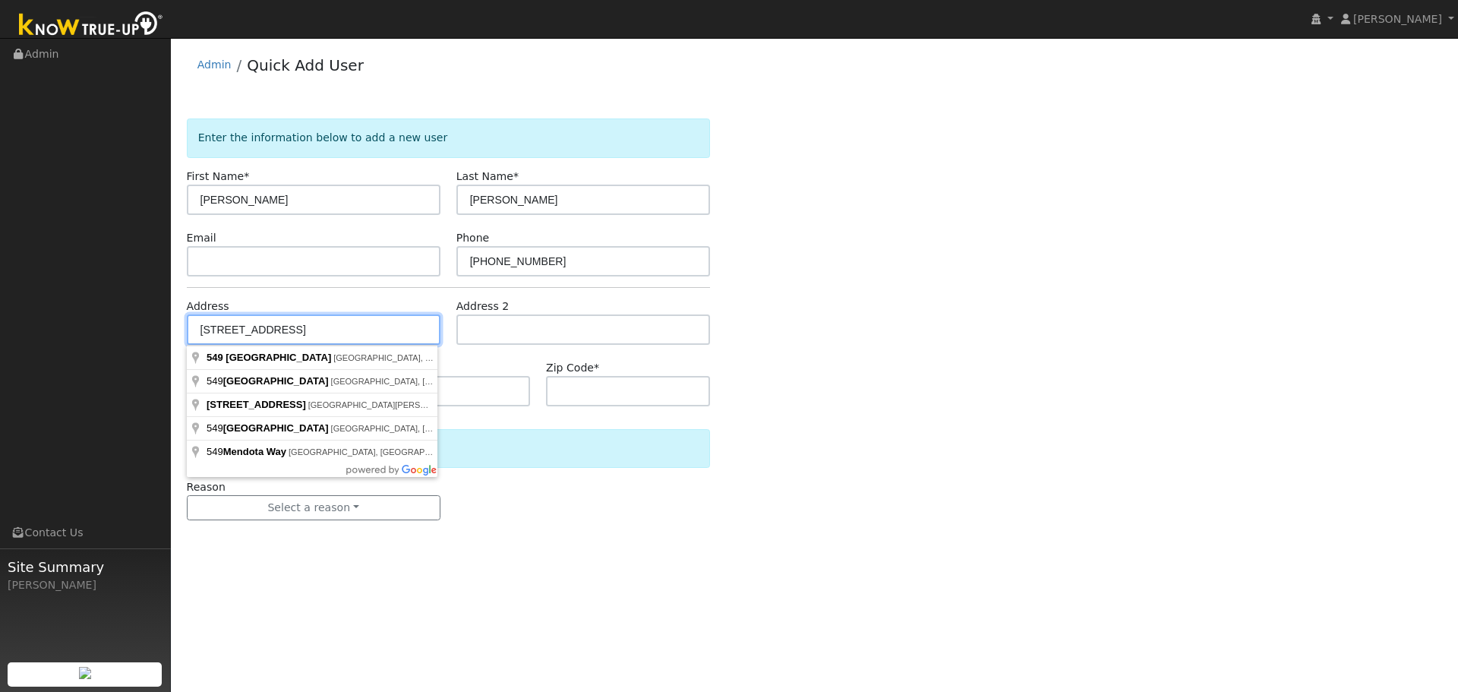
type input "549 Mendota Street"
type input "Brentwood"
type input "CA"
type input "94513"
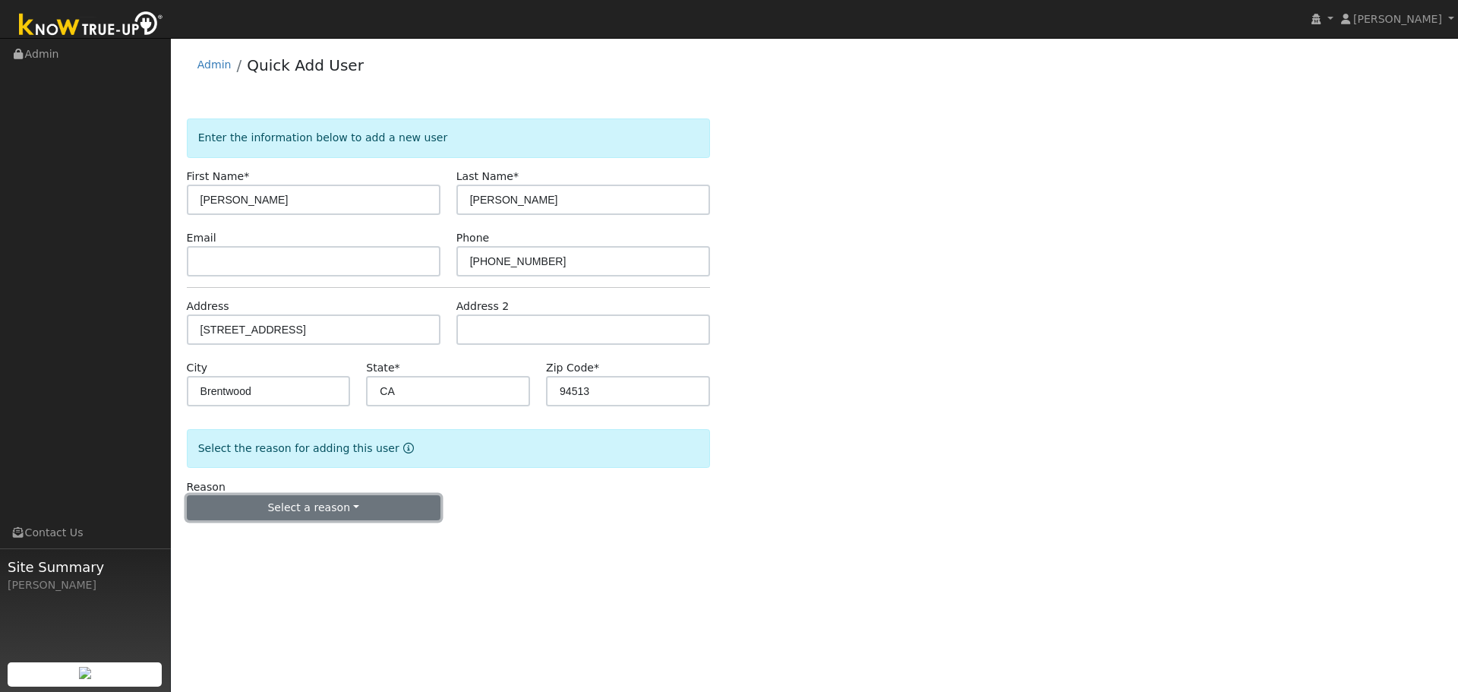
click at [272, 513] on button "Select a reason" at bounding box center [314, 508] width 254 height 26
click at [260, 541] on link "New lead" at bounding box center [272, 538] width 168 height 21
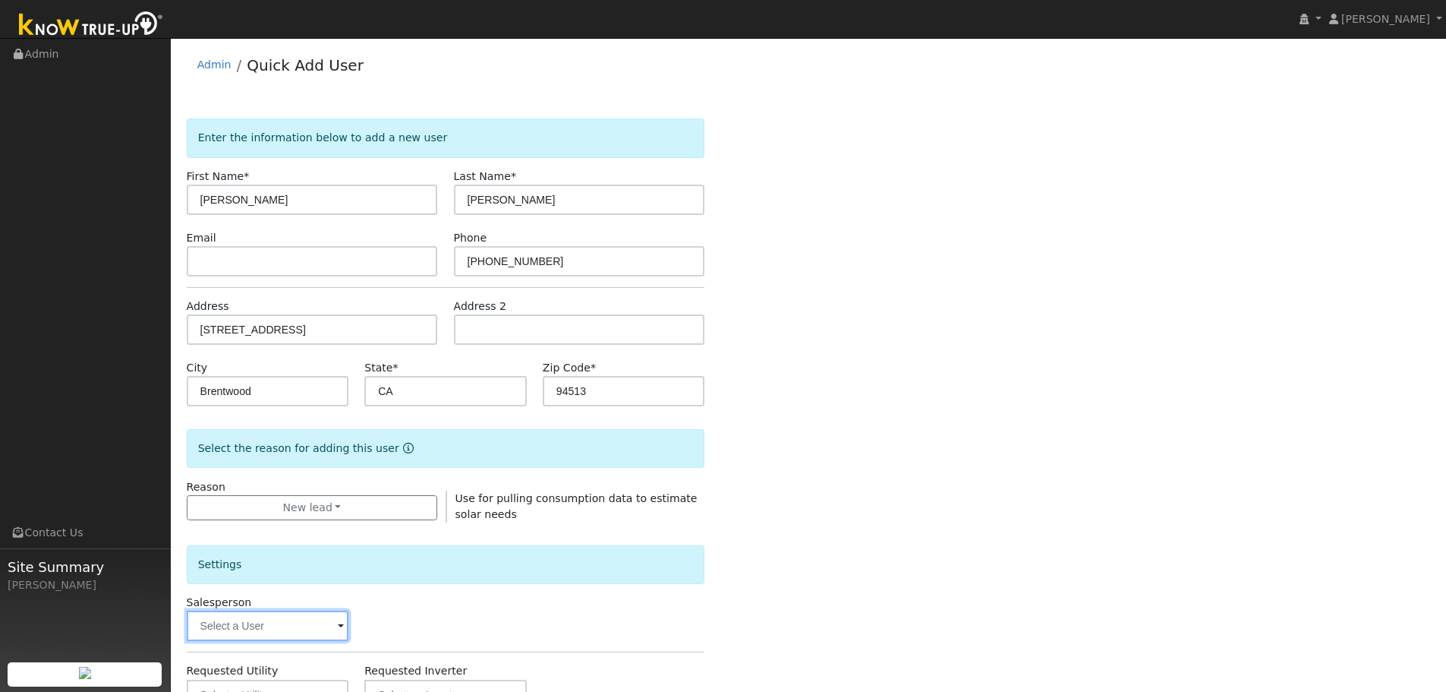
click at [232, 623] on input "text" at bounding box center [268, 625] width 162 height 30
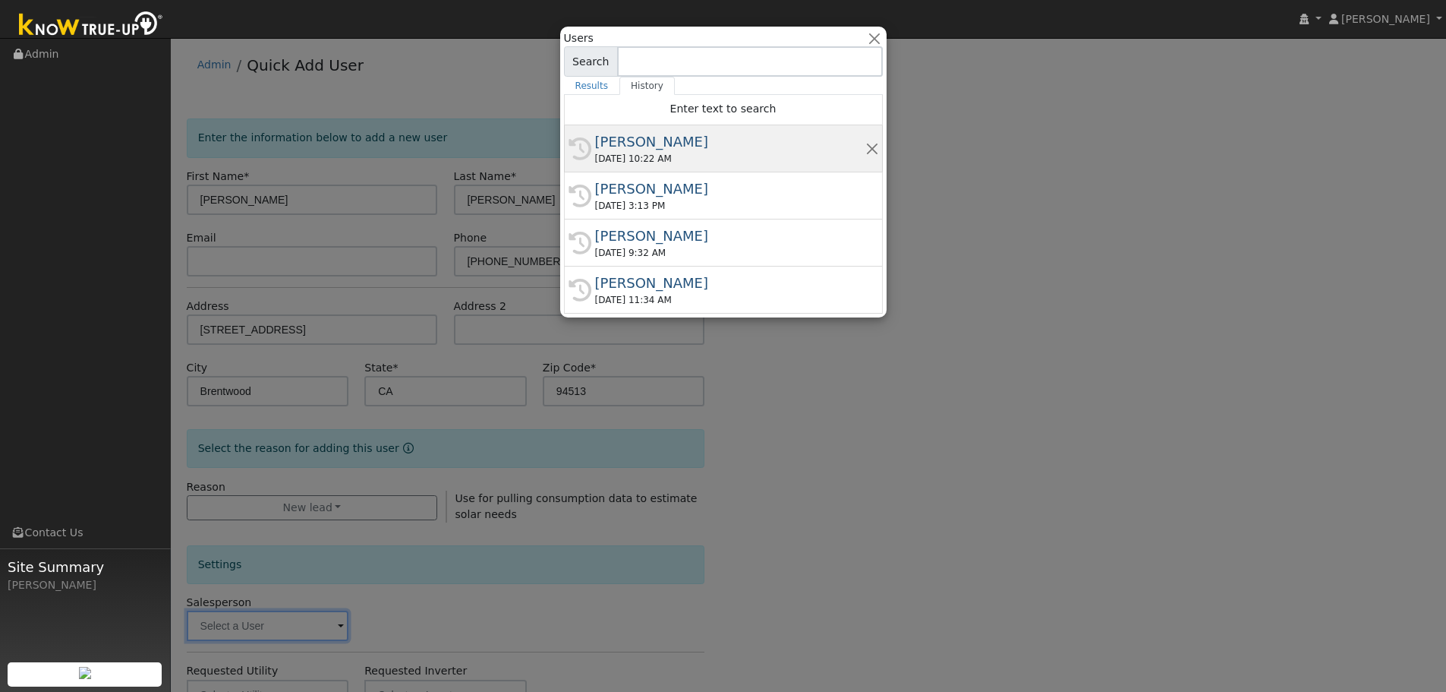
click at [629, 154] on div "09/18/2025 10:22 AM" at bounding box center [730, 159] width 270 height 14
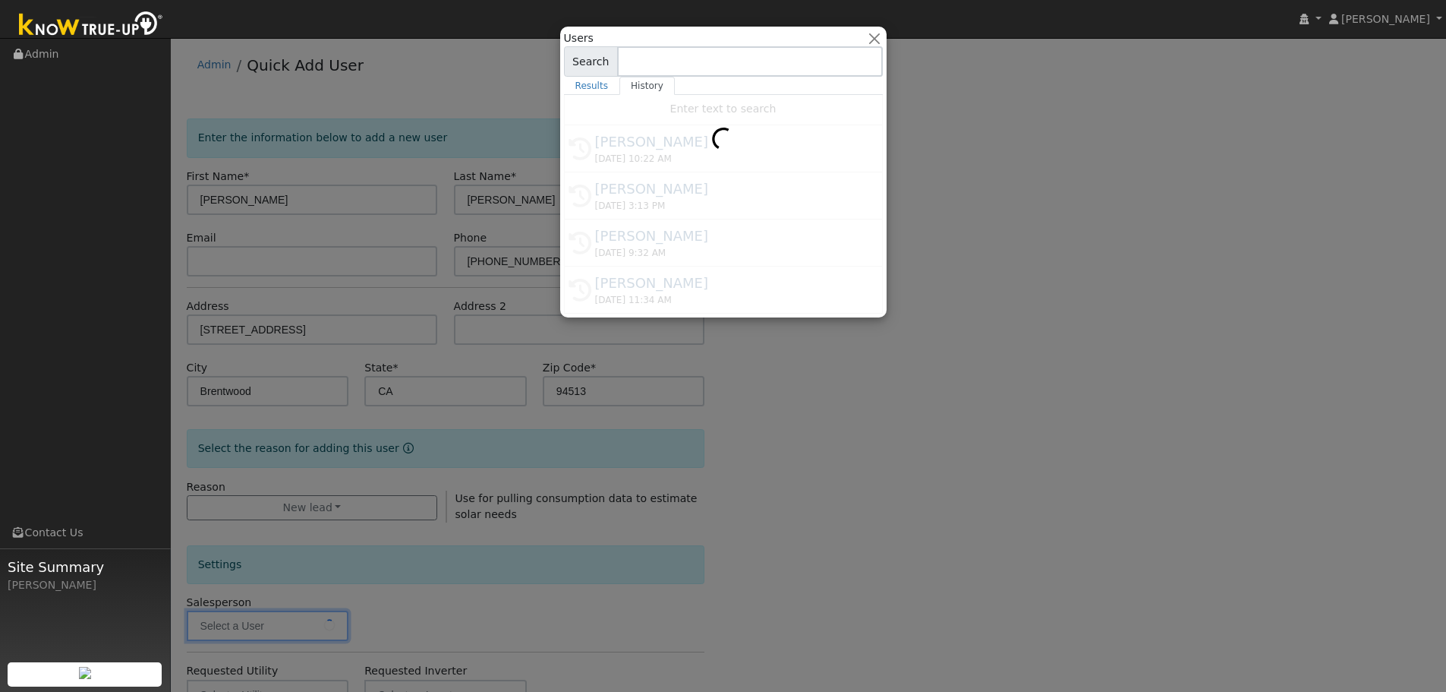
type input "Paul Karst"
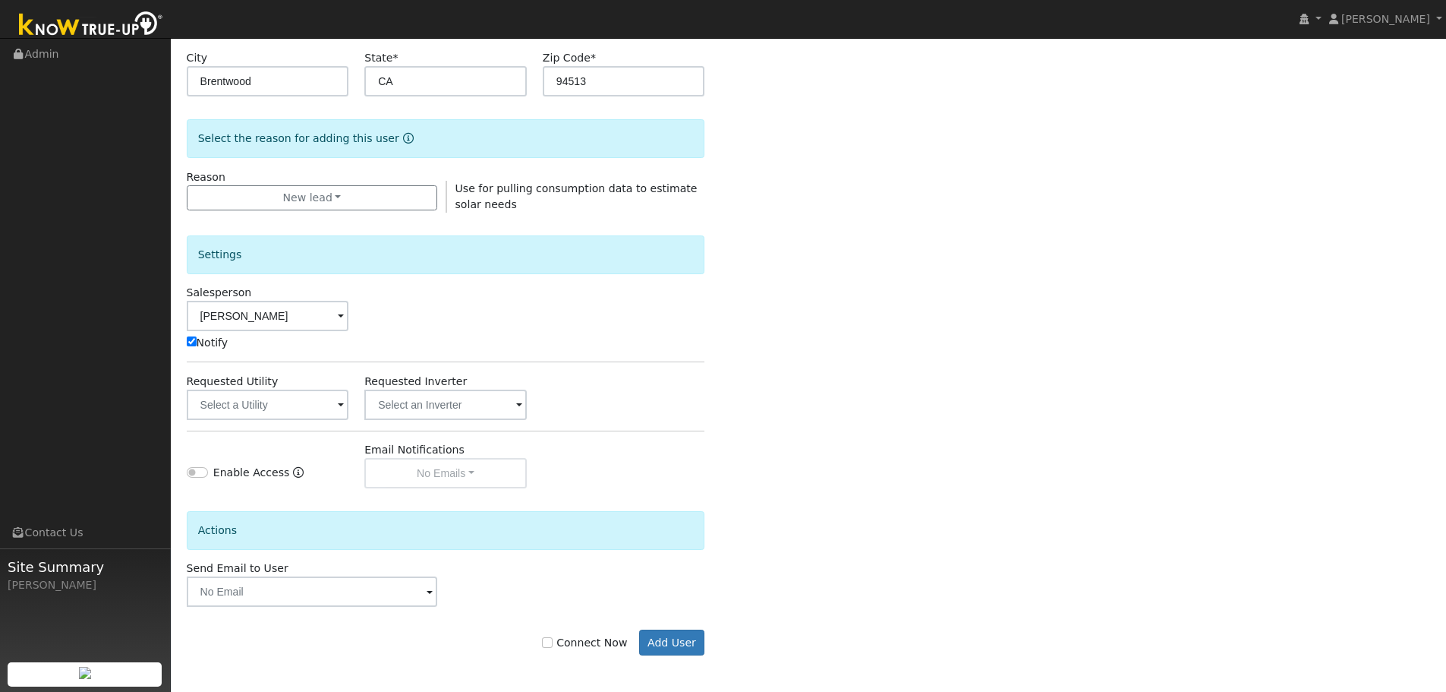
scroll to position [311, 0]
click at [260, 399] on input "text" at bounding box center [268, 403] width 162 height 30
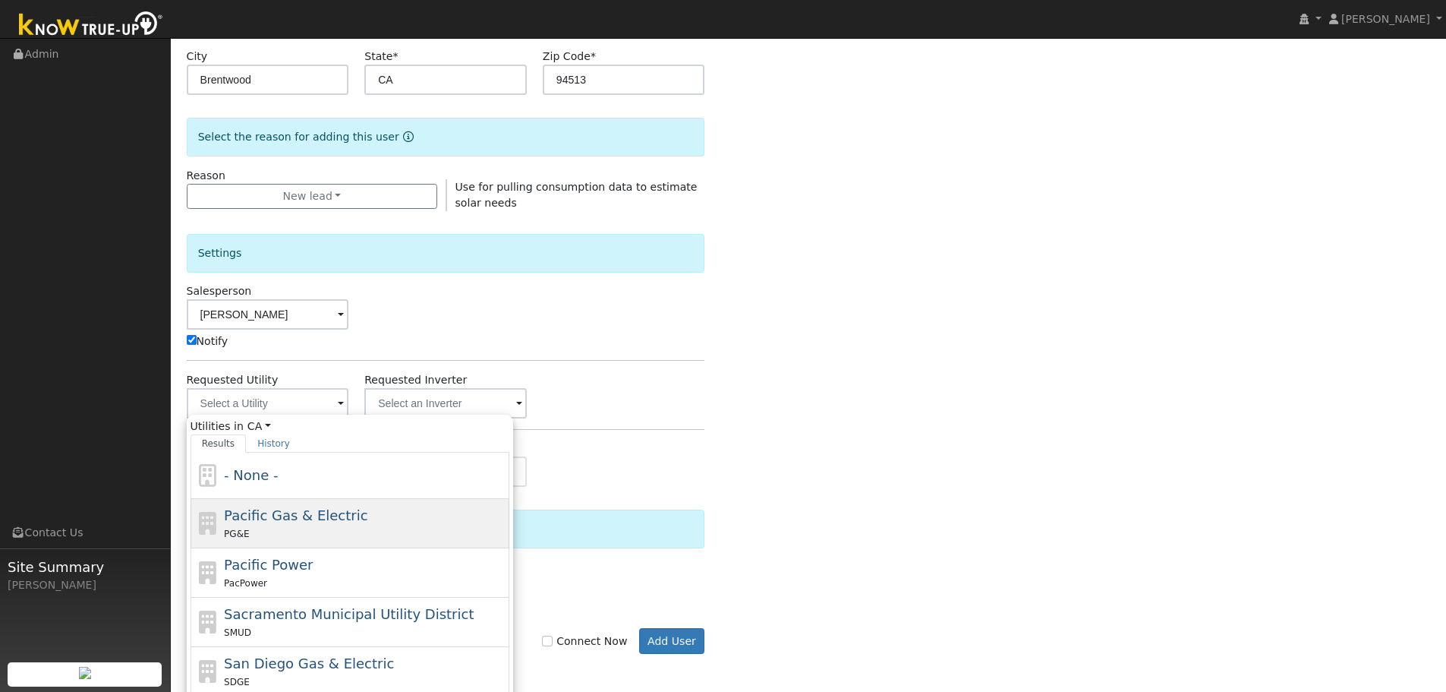
click at [334, 507] on span "Pacific Gas & Electric" at bounding box center [295, 515] width 143 height 16
type input "Pacific Gas & Electric"
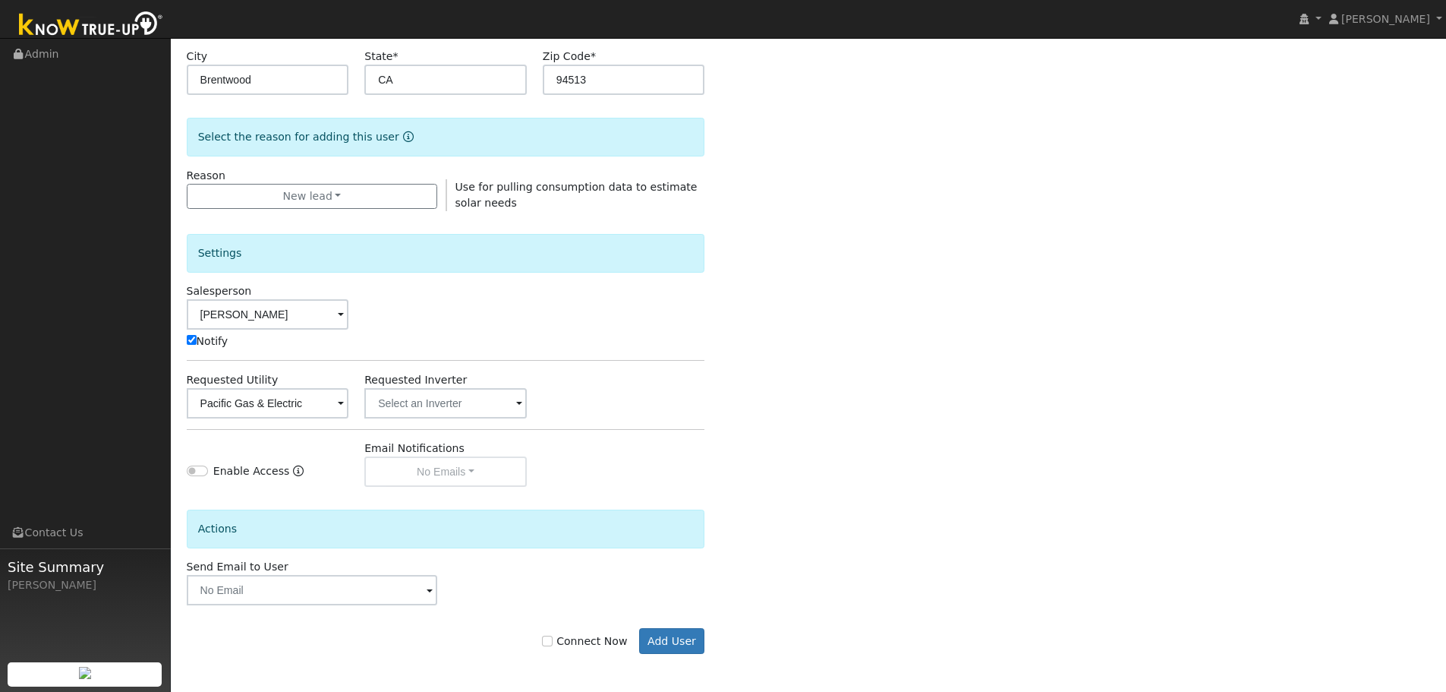
click at [613, 639] on label "Connect Now" at bounding box center [584, 641] width 85 height 16
click at [553, 639] on input "Connect Now" at bounding box center [547, 640] width 11 height 11
checkbox input "true"
click at [677, 640] on button "Add User" at bounding box center [672, 641] width 66 height 26
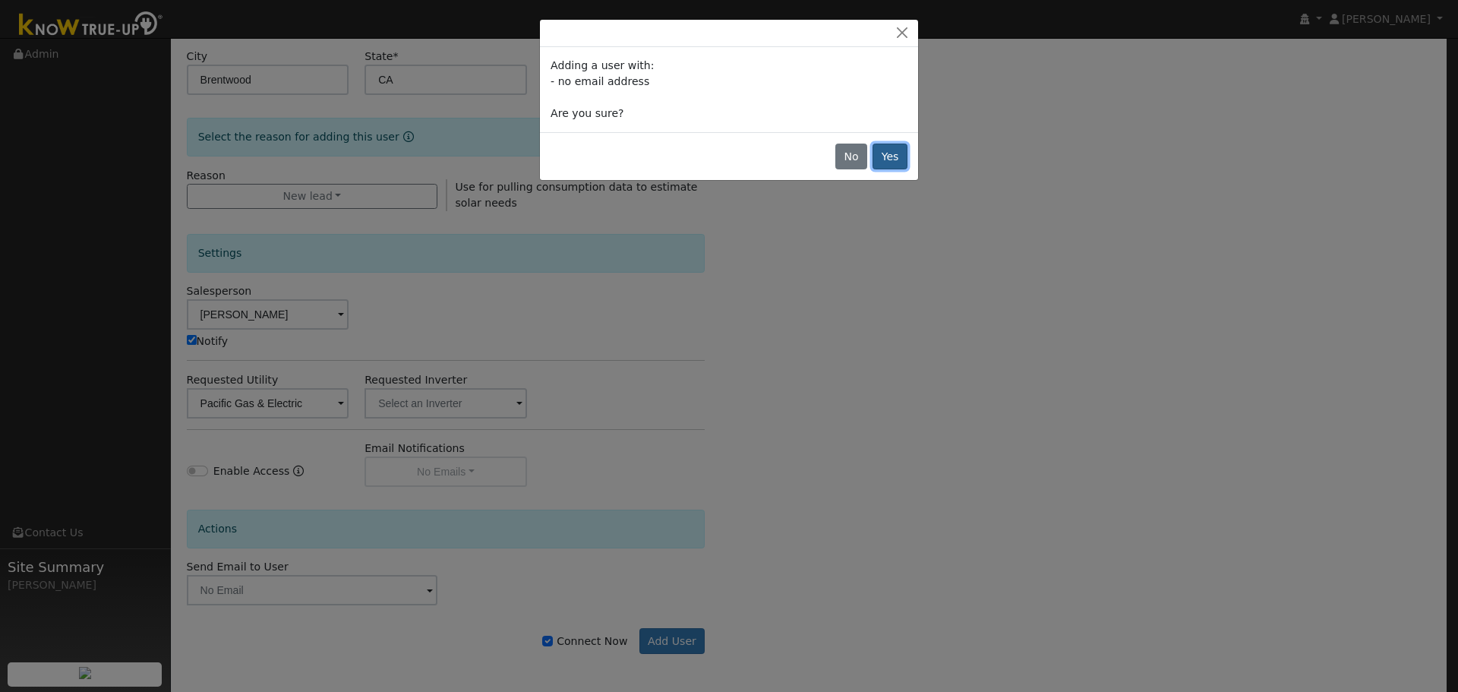
click at [894, 162] on button "Yes" at bounding box center [889, 156] width 35 height 26
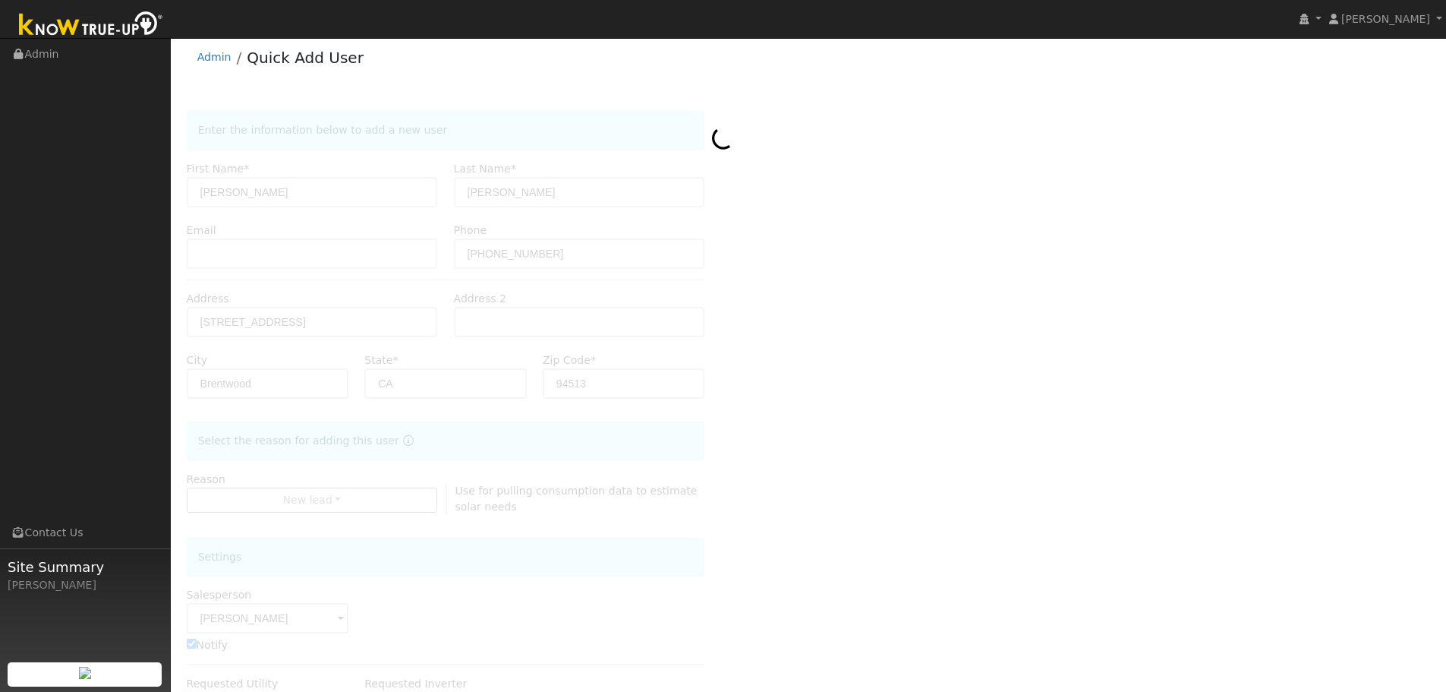
scroll to position [0, 0]
click at [210, 65] on link "Admin" at bounding box center [214, 64] width 34 height 12
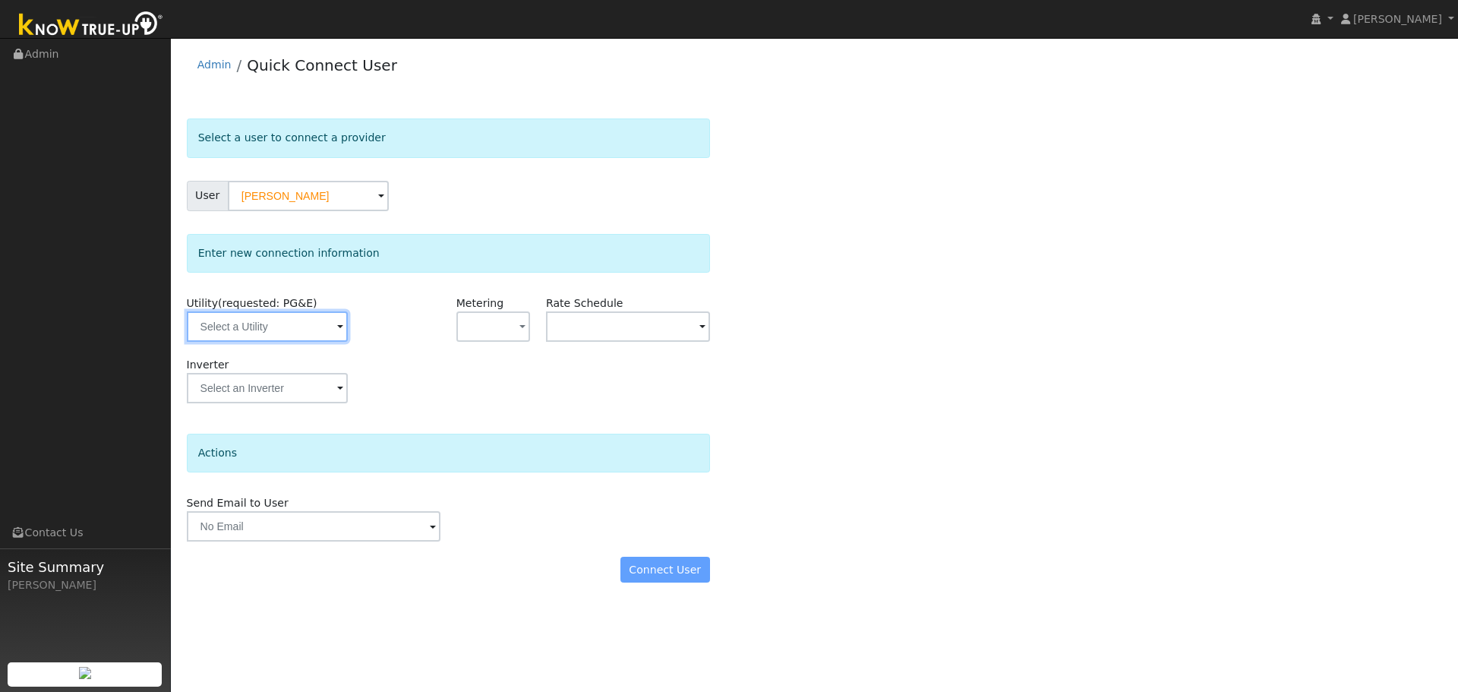
click at [295, 317] on input "text" at bounding box center [267, 326] width 161 height 30
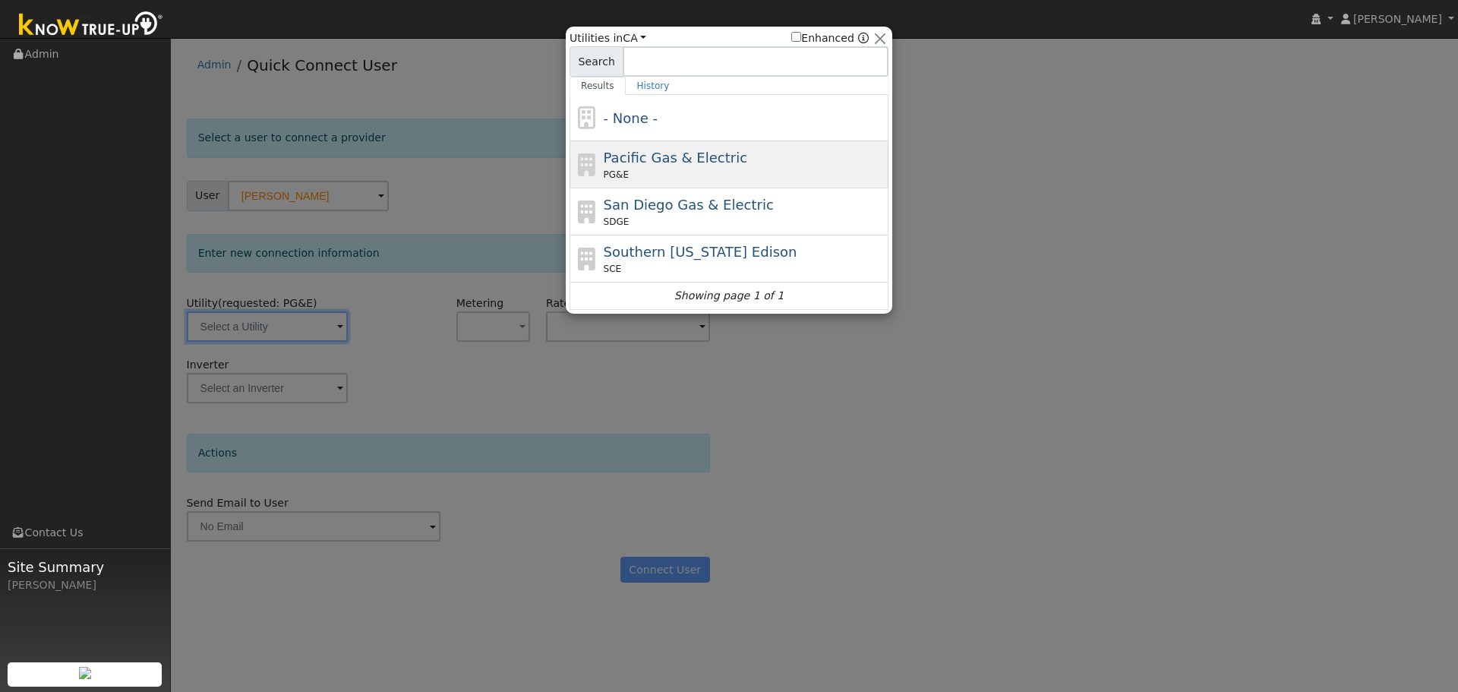
click at [693, 164] on span "Pacific Gas & Electric" at bounding box center [675, 158] width 143 height 16
type input "PG&E"
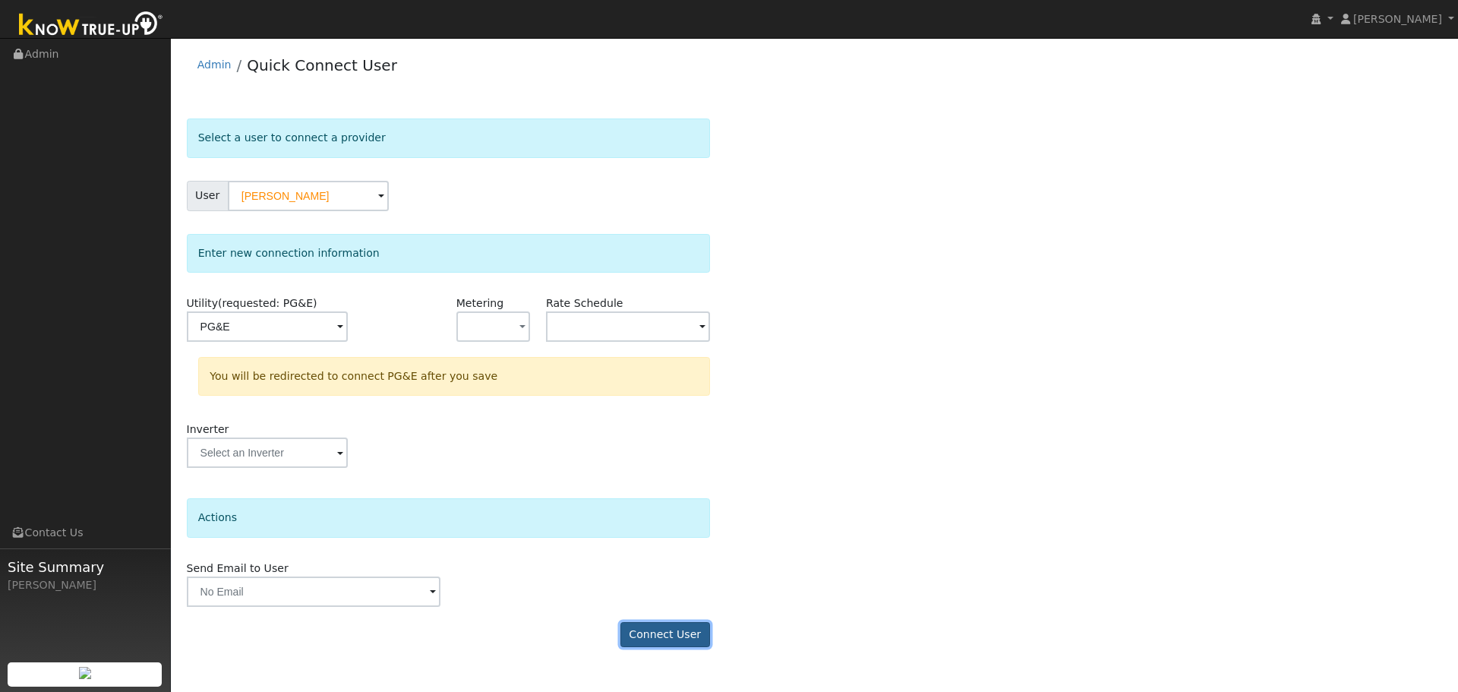
click at [664, 635] on button "Connect User" at bounding box center [665, 635] width 90 height 26
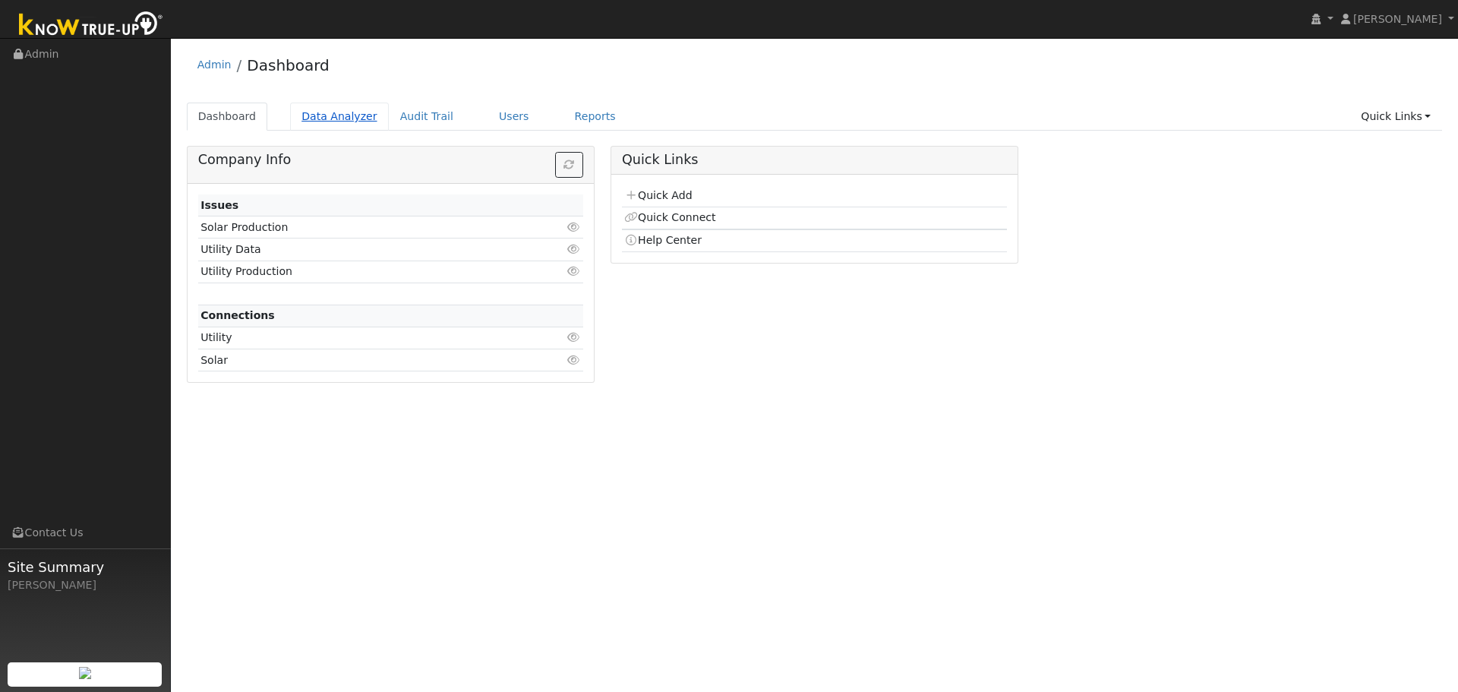
click at [343, 120] on link "Data Analyzer" at bounding box center [339, 116] width 99 height 28
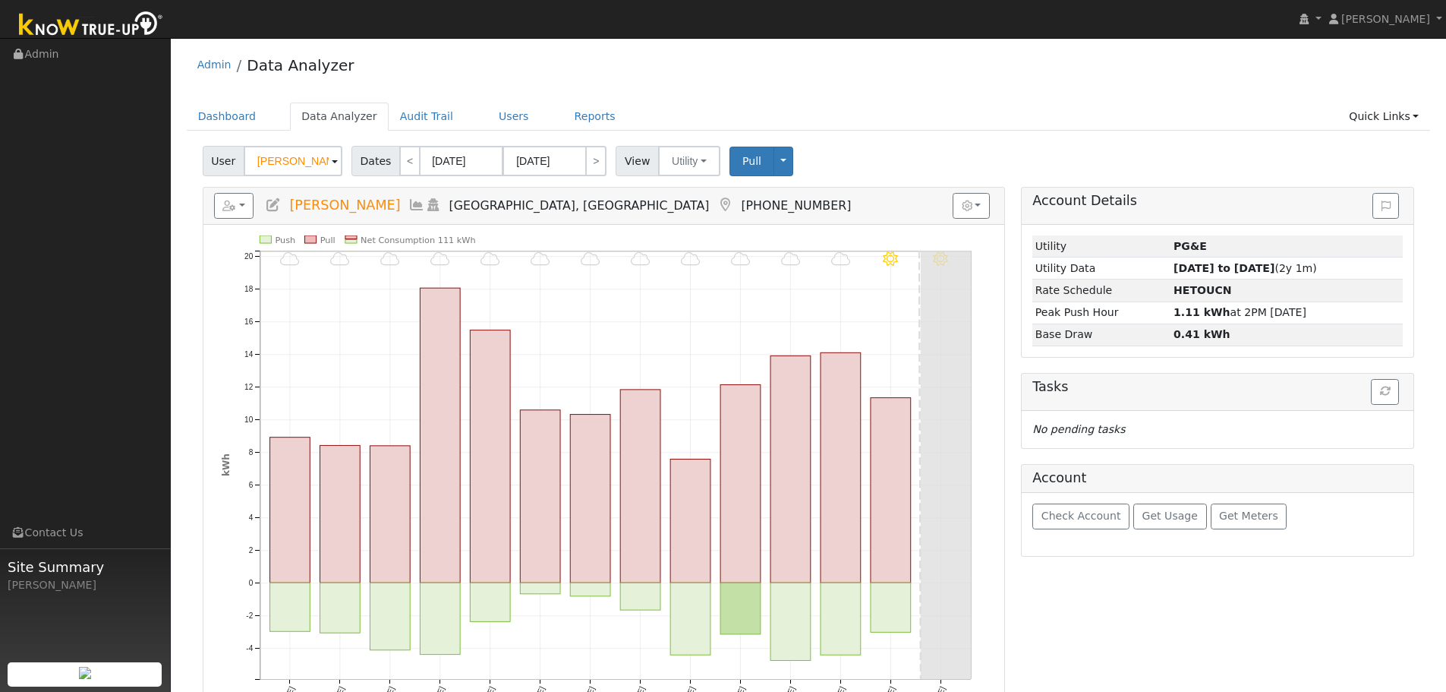
click at [304, 156] on input "[PERSON_NAME]" at bounding box center [293, 161] width 99 height 30
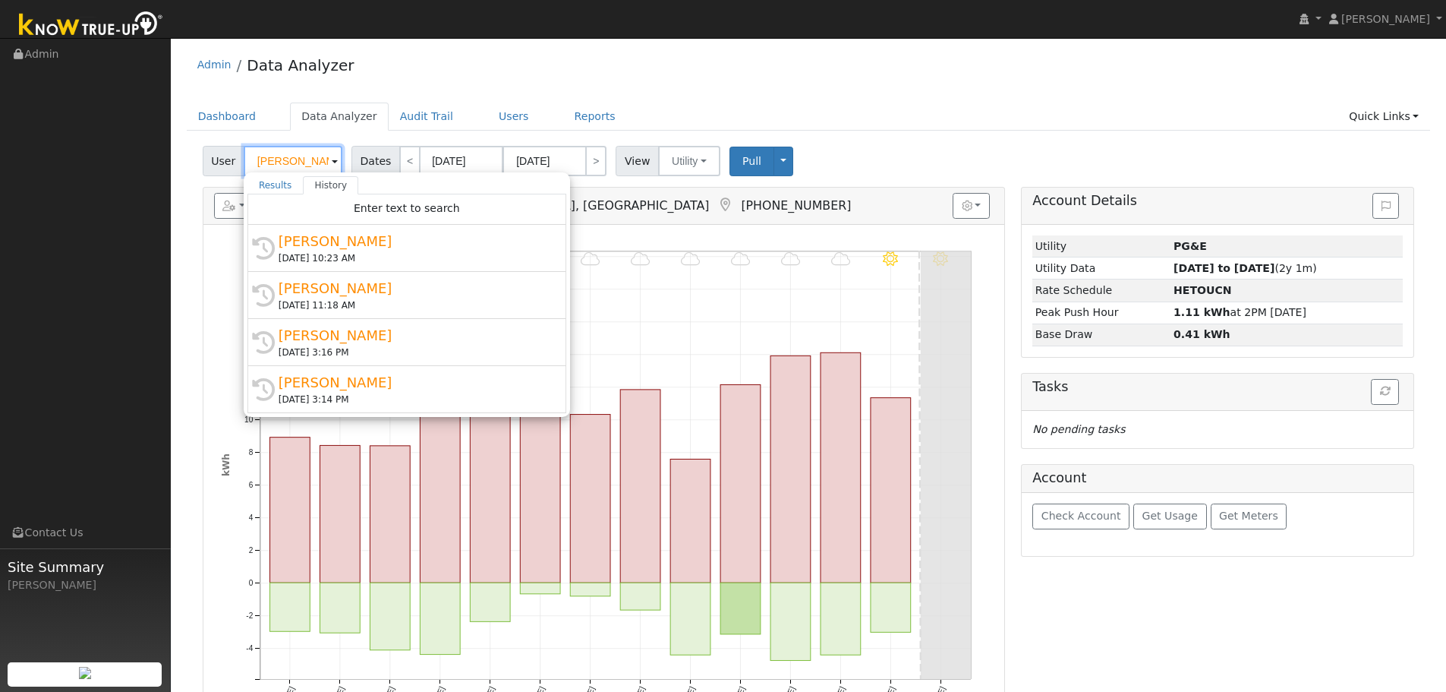
click at [304, 156] on input "[PERSON_NAME]" at bounding box center [293, 161] width 99 height 30
type input "d"
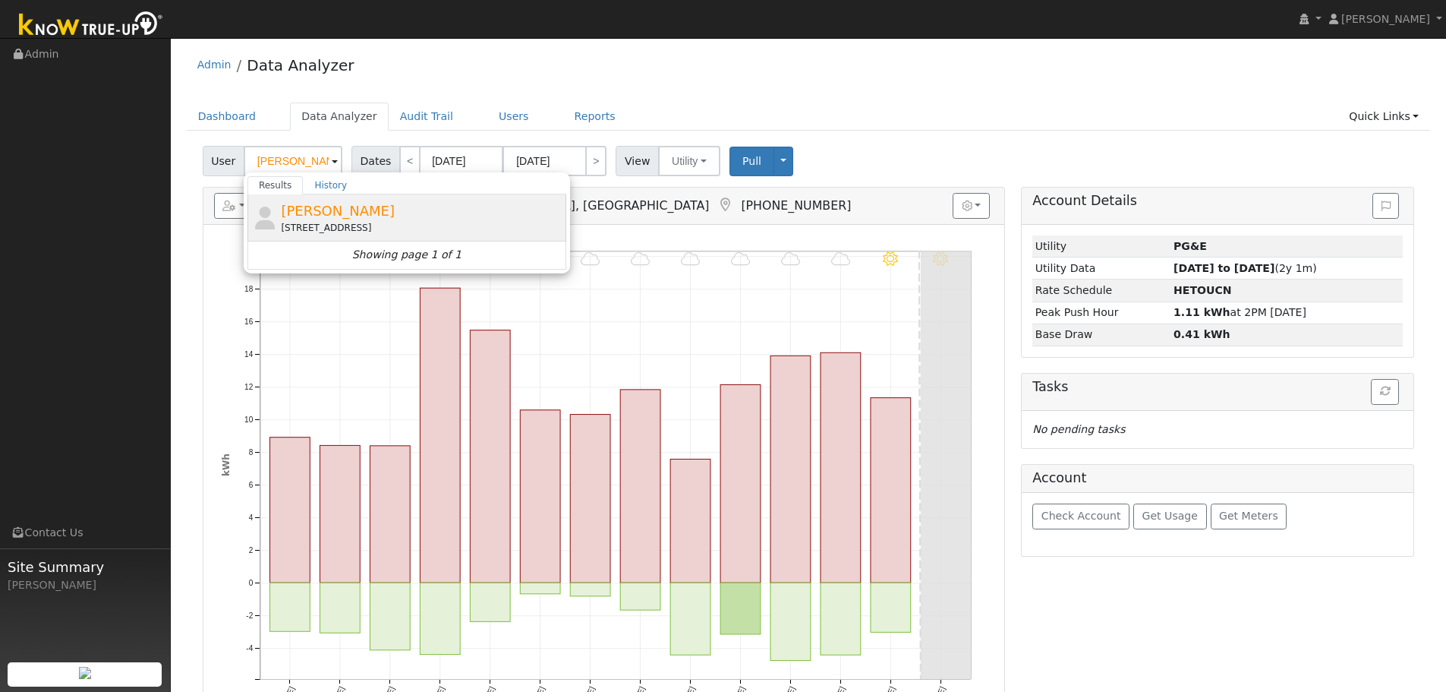
click at [321, 209] on span "[PERSON_NAME]" at bounding box center [338, 211] width 114 height 16
type input "[PERSON_NAME]"
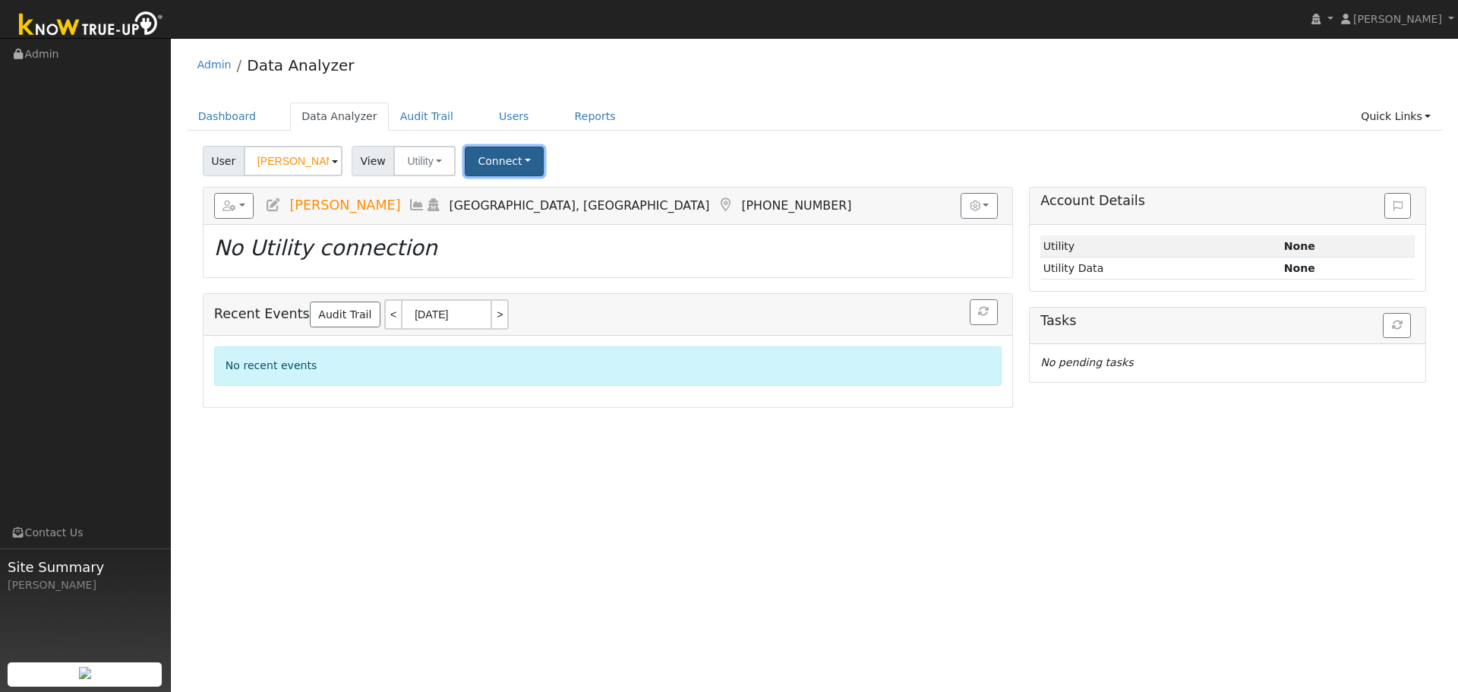
click at [500, 156] on button "Connect" at bounding box center [504, 162] width 79 height 30
click at [512, 191] on link "Select a Provider" at bounding box center [525, 194] width 118 height 21
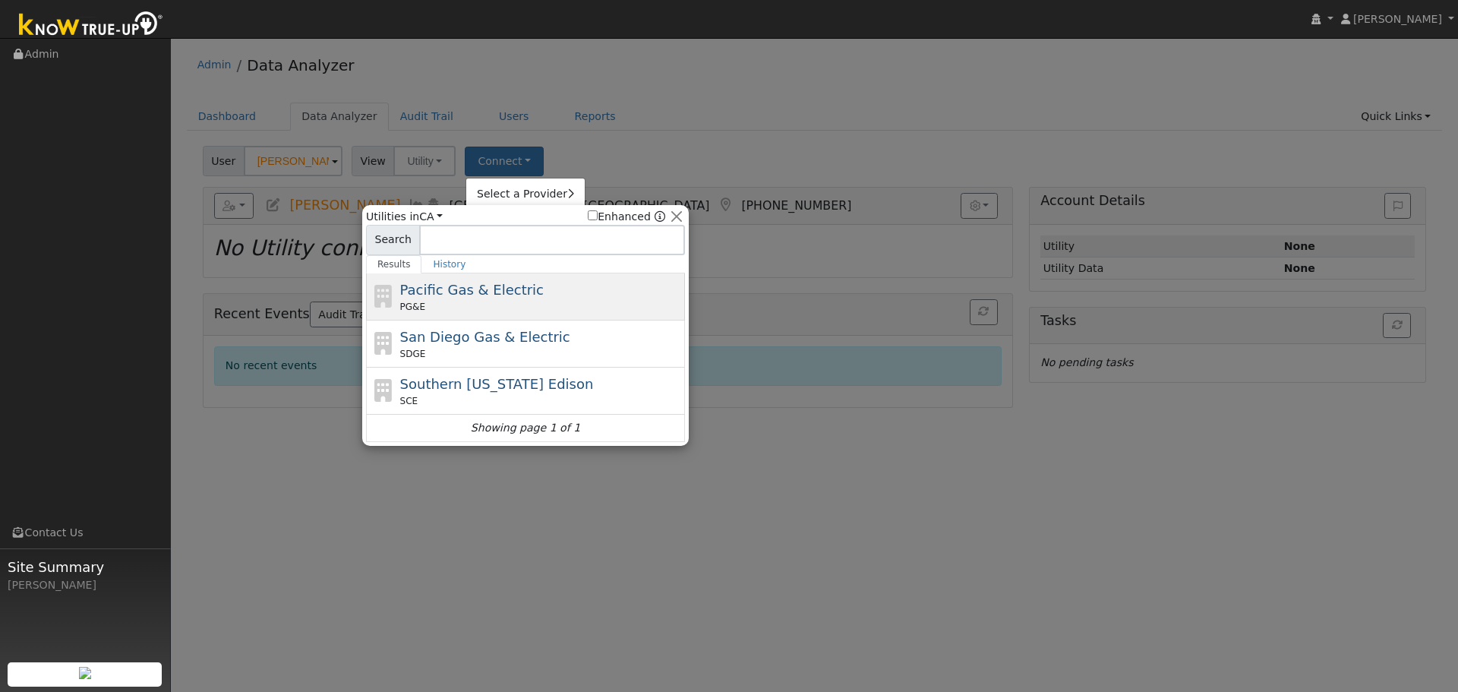
click at [459, 292] on span "Pacific Gas & Electric" at bounding box center [471, 290] width 143 height 16
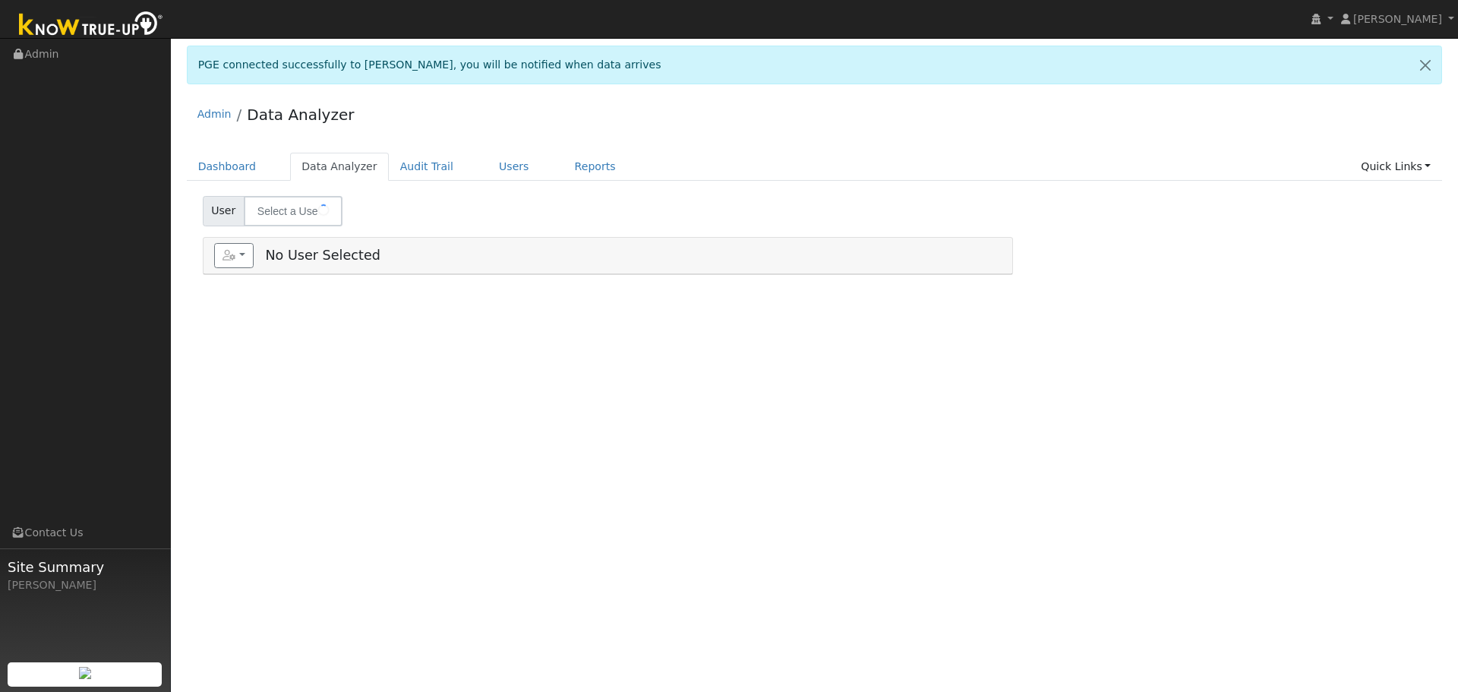
type input "[PERSON_NAME]"
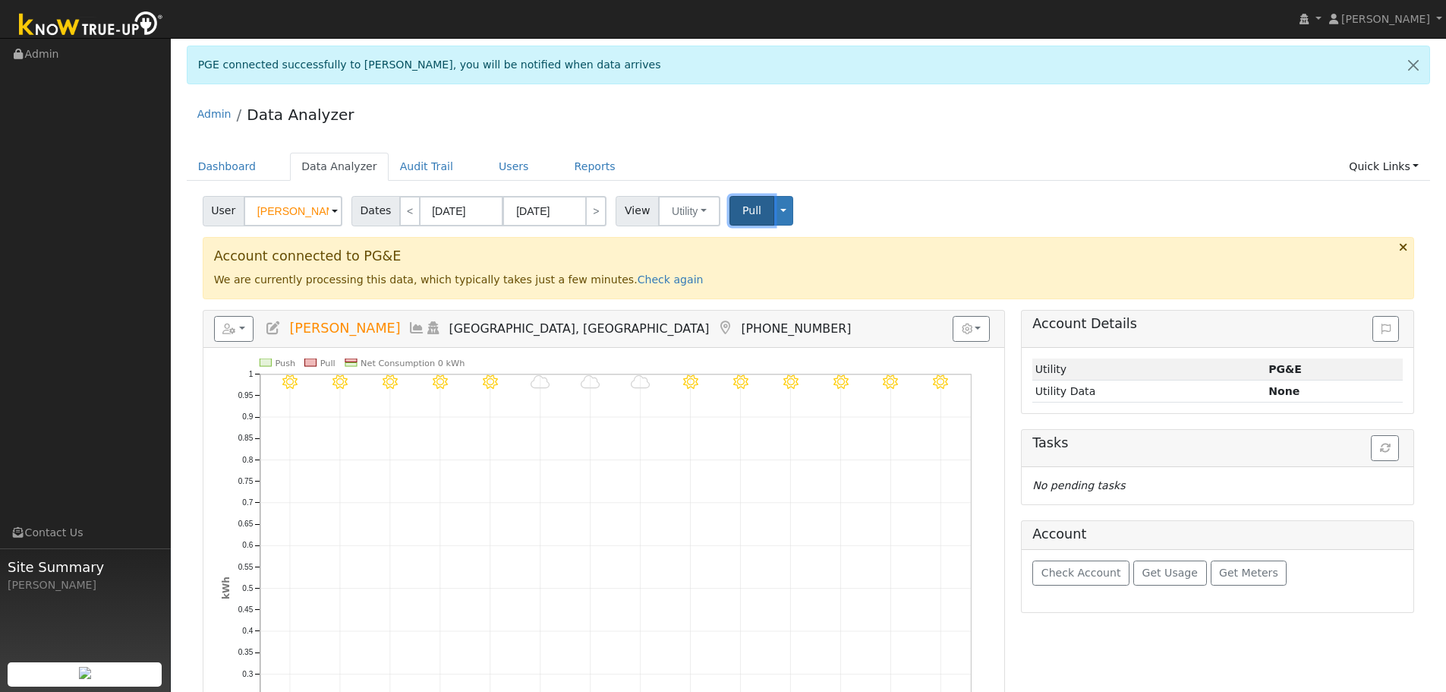
click at [742, 204] on span "Pull" at bounding box center [751, 210] width 19 height 12
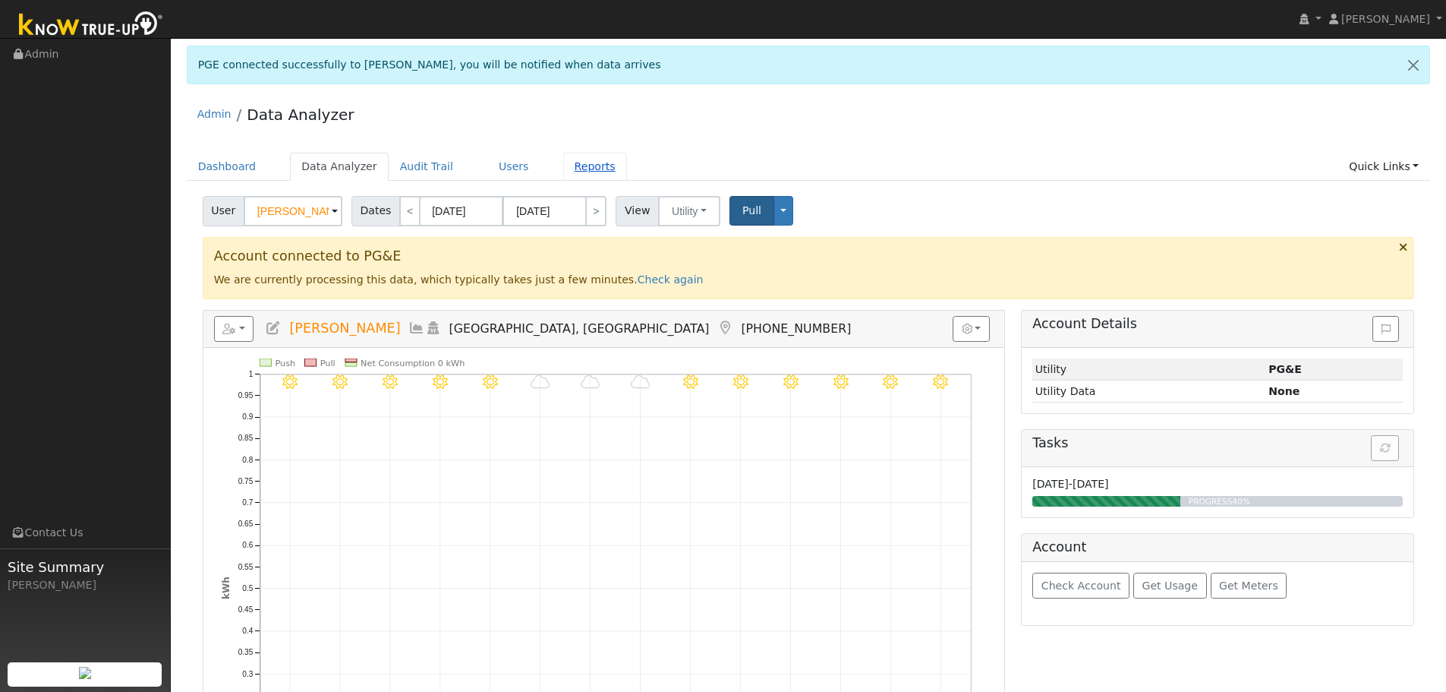
click at [572, 166] on link "Reports" at bounding box center [595, 167] width 64 height 28
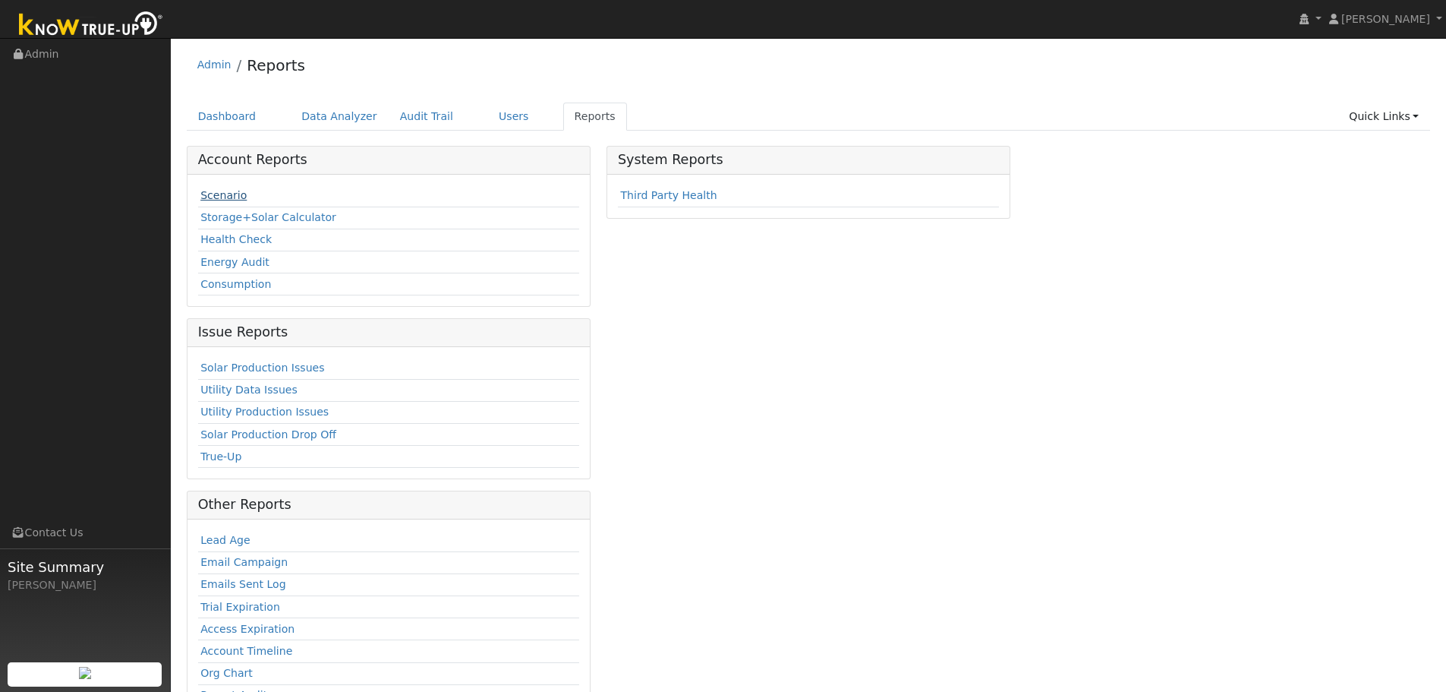
click at [216, 197] on link "Scenario" at bounding box center [223, 195] width 46 height 12
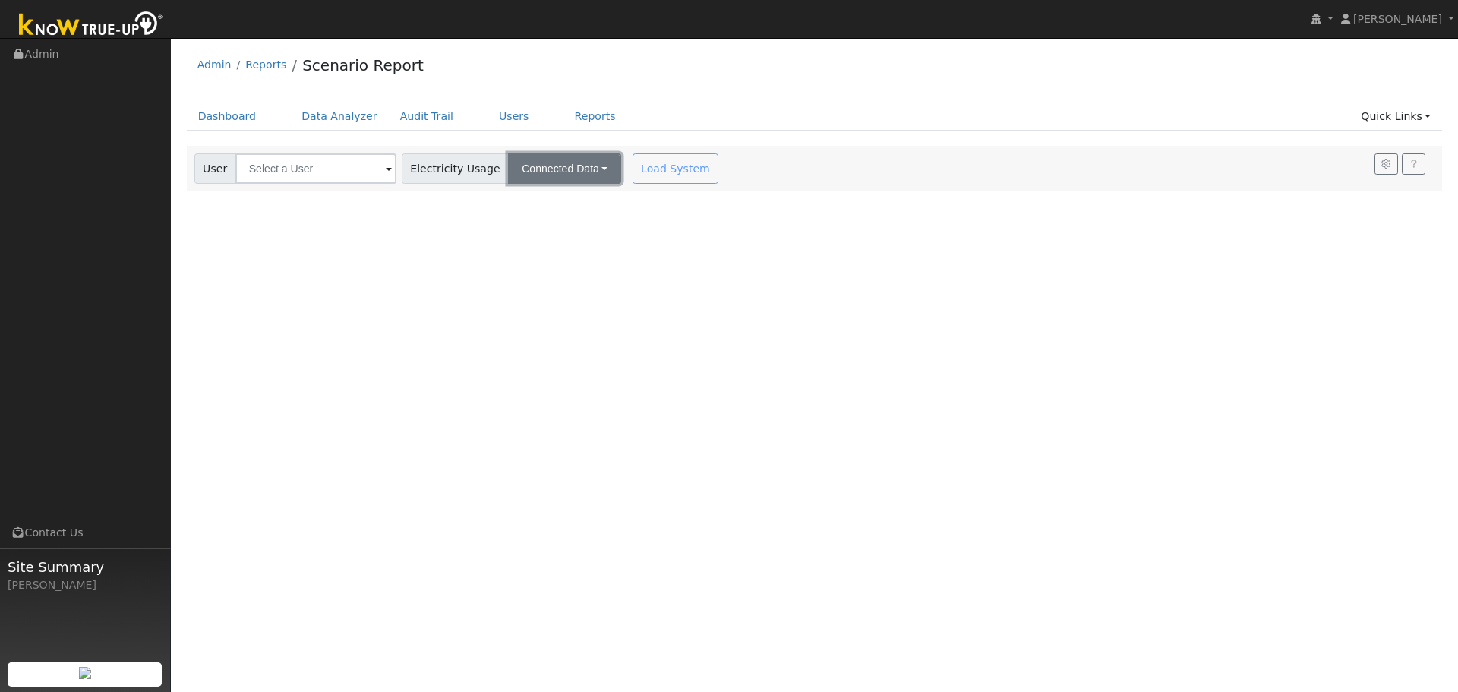
click at [531, 172] on button "Connected Data" at bounding box center [564, 168] width 113 height 30
click at [339, 166] on input "text" at bounding box center [315, 168] width 161 height 30
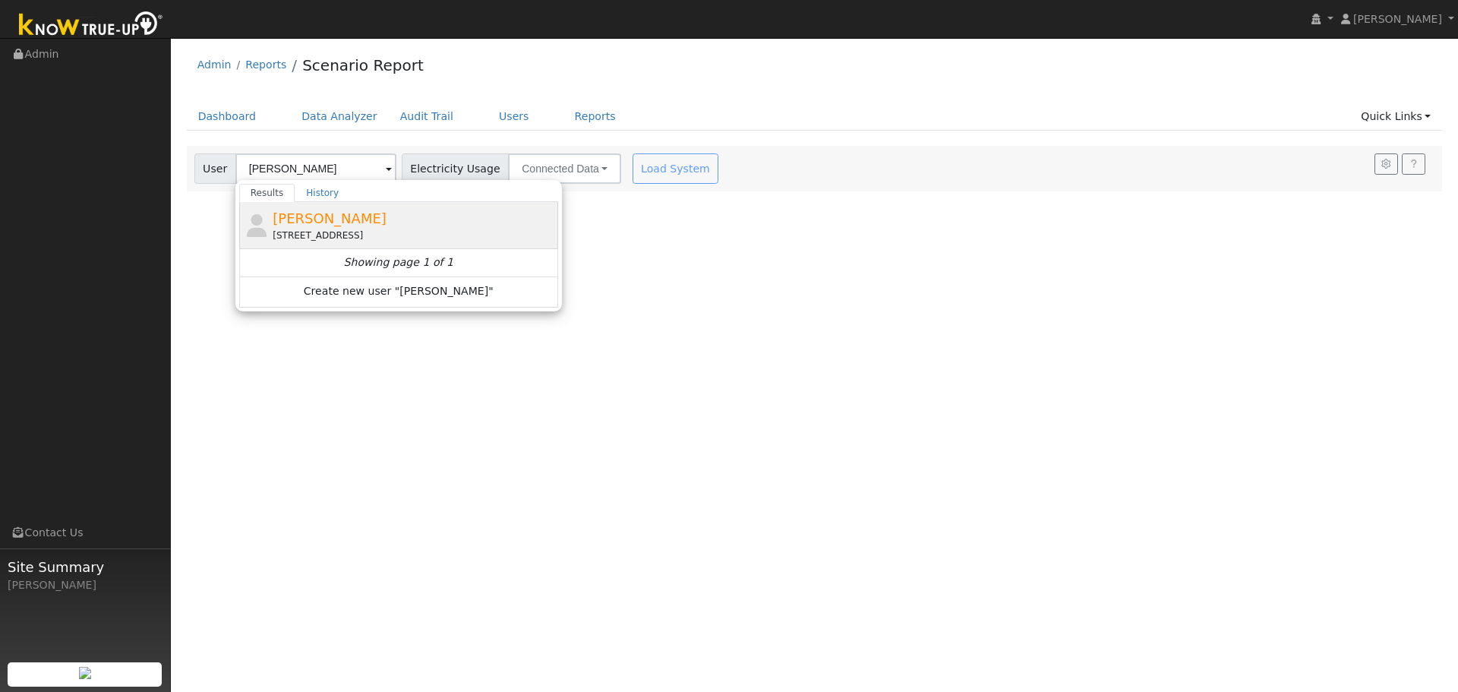
click at [299, 229] on div "[STREET_ADDRESS]" at bounding box center [414, 236] width 282 height 14
type input "[PERSON_NAME]"
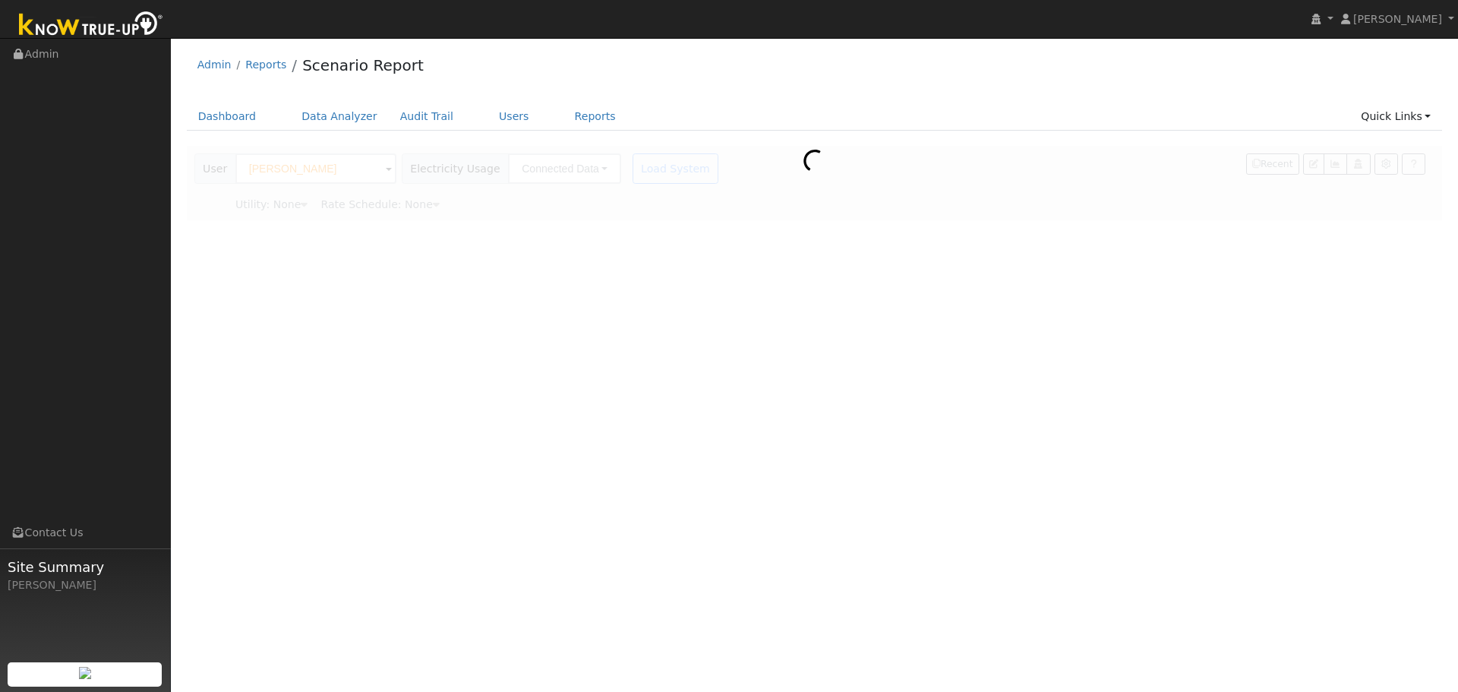
type input "Pacific Gas & Electric"
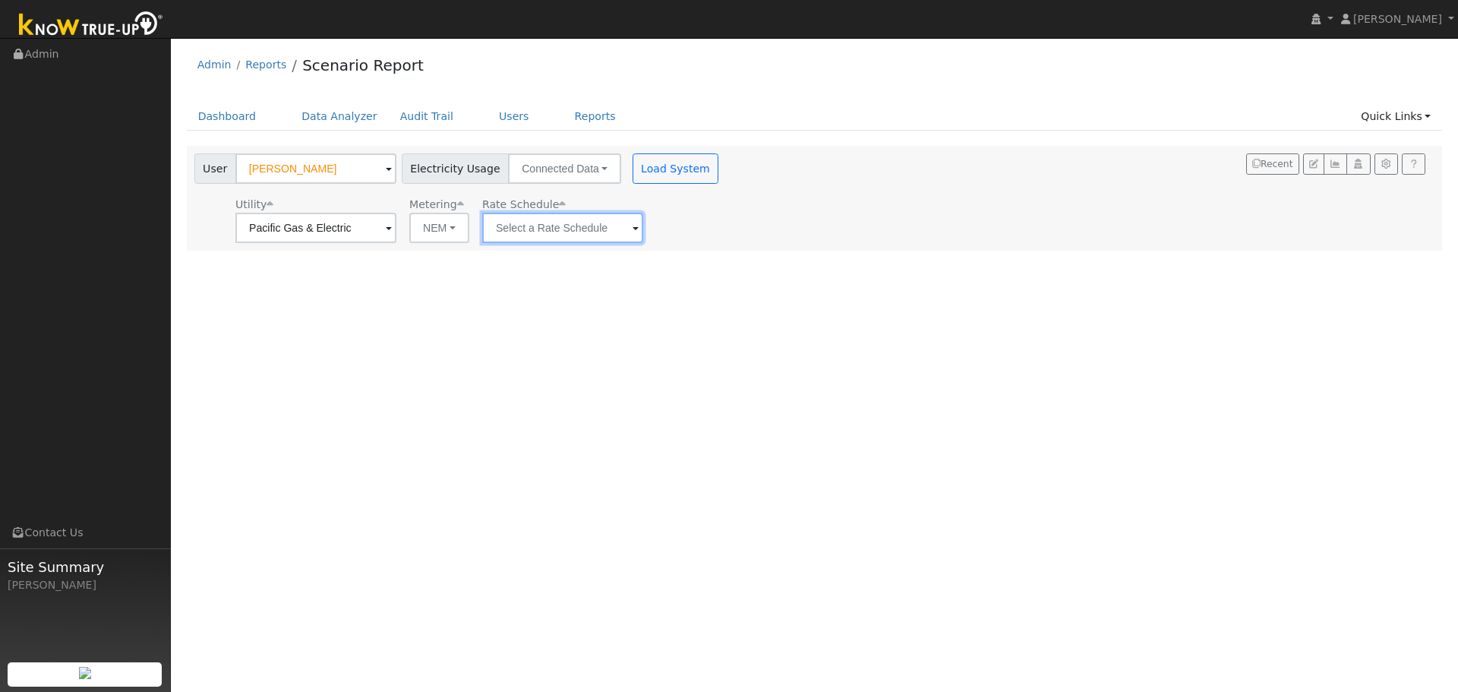
click at [565, 229] on input "text" at bounding box center [562, 228] width 161 height 30
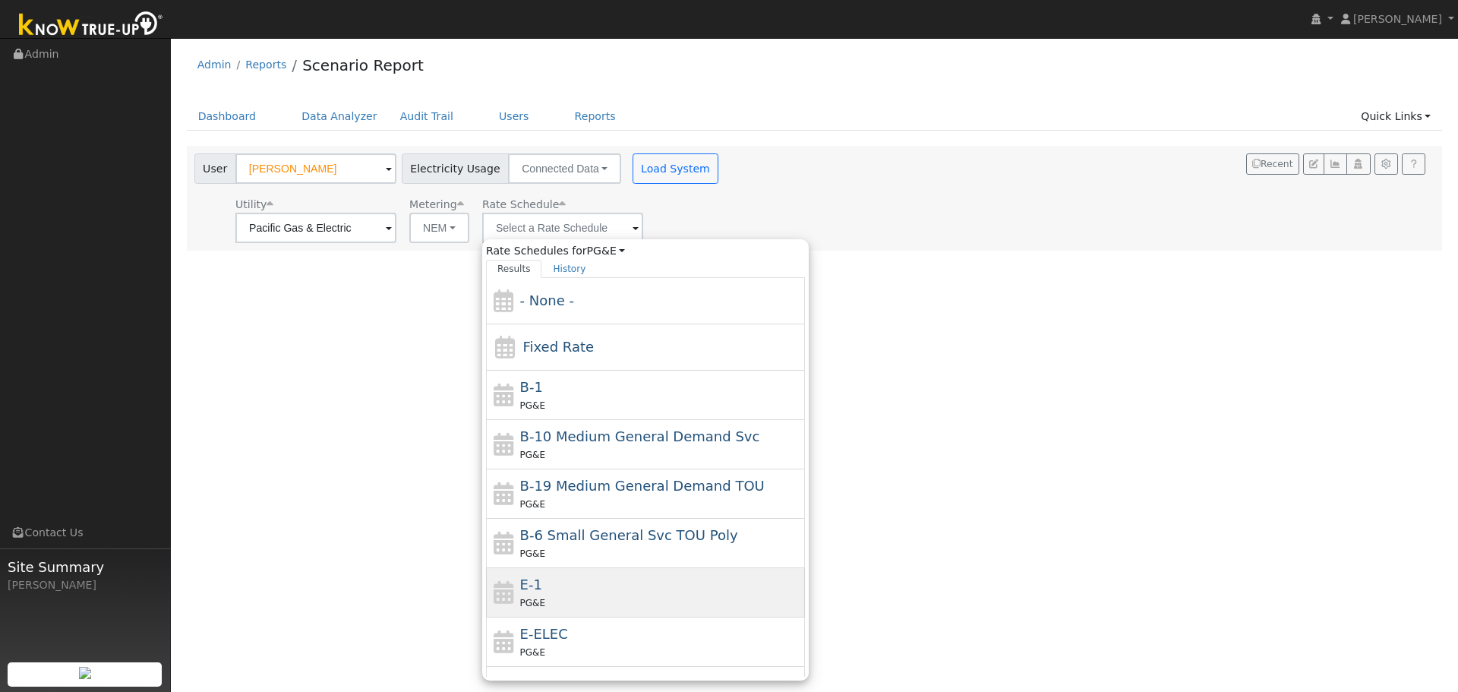
click at [563, 589] on div "E-1 PG&E" at bounding box center [661, 592] width 282 height 36
type input "E-1"
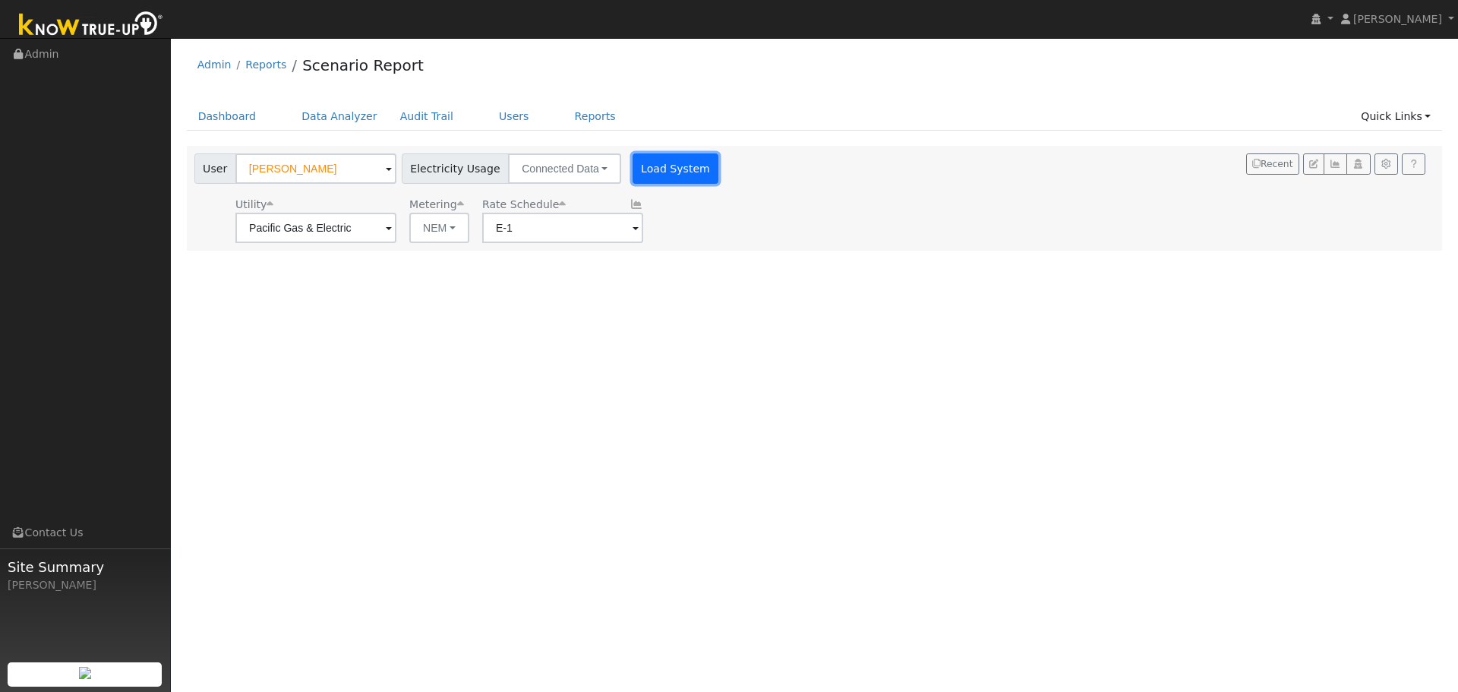
click at [651, 165] on button "Load System" at bounding box center [675, 168] width 87 height 30
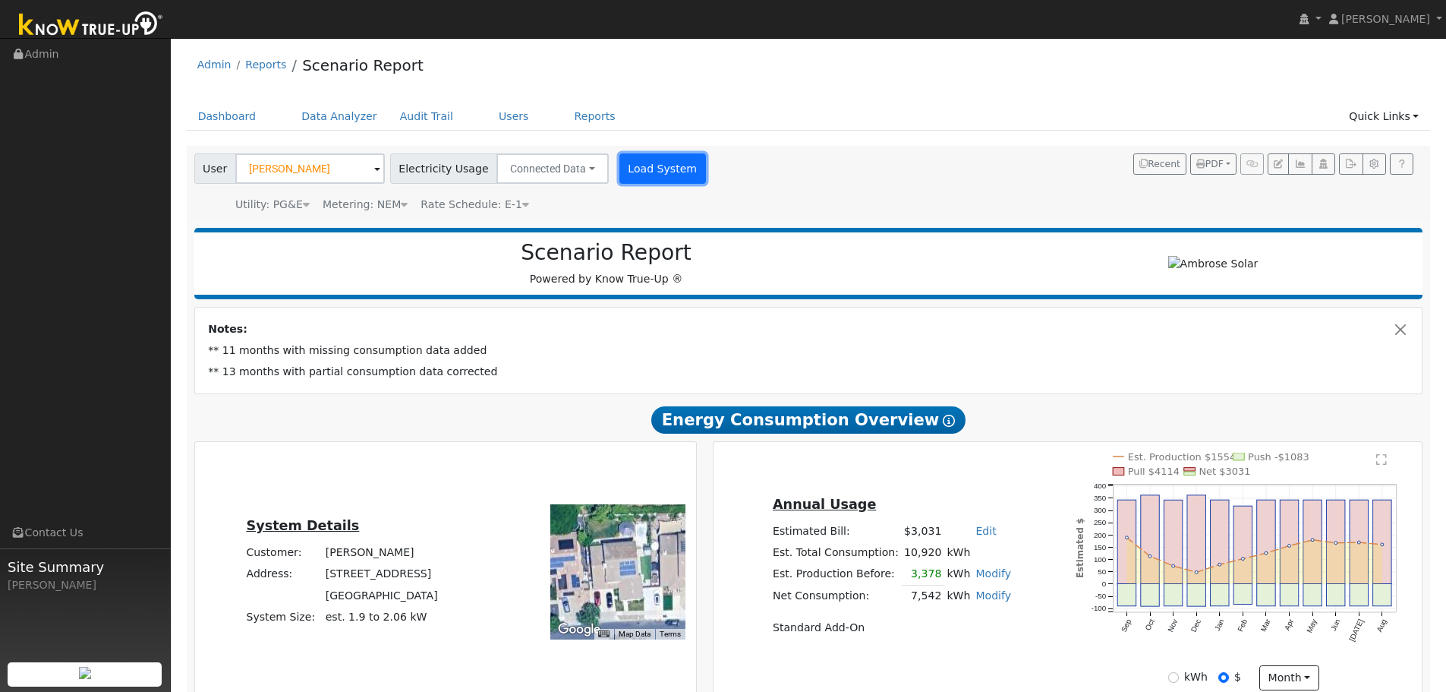
click at [626, 168] on button "Load System" at bounding box center [663, 168] width 87 height 30
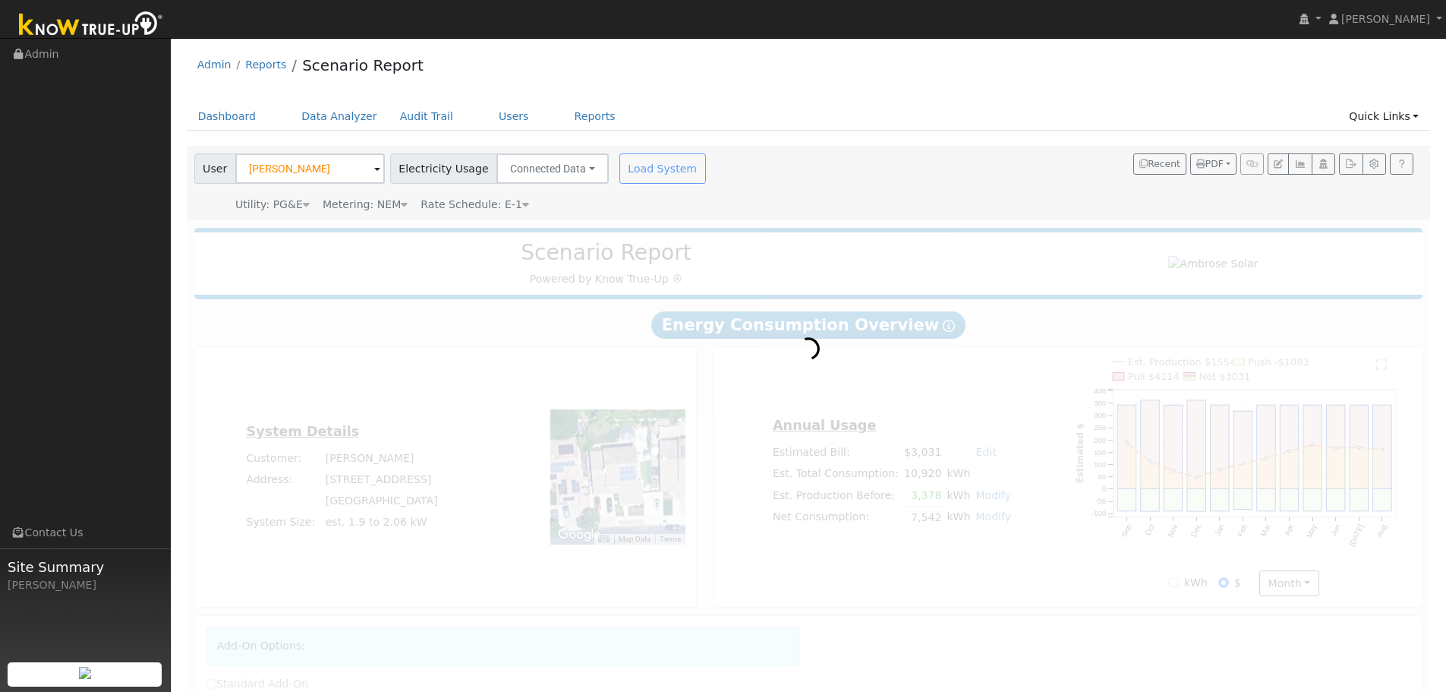
radio input "true"
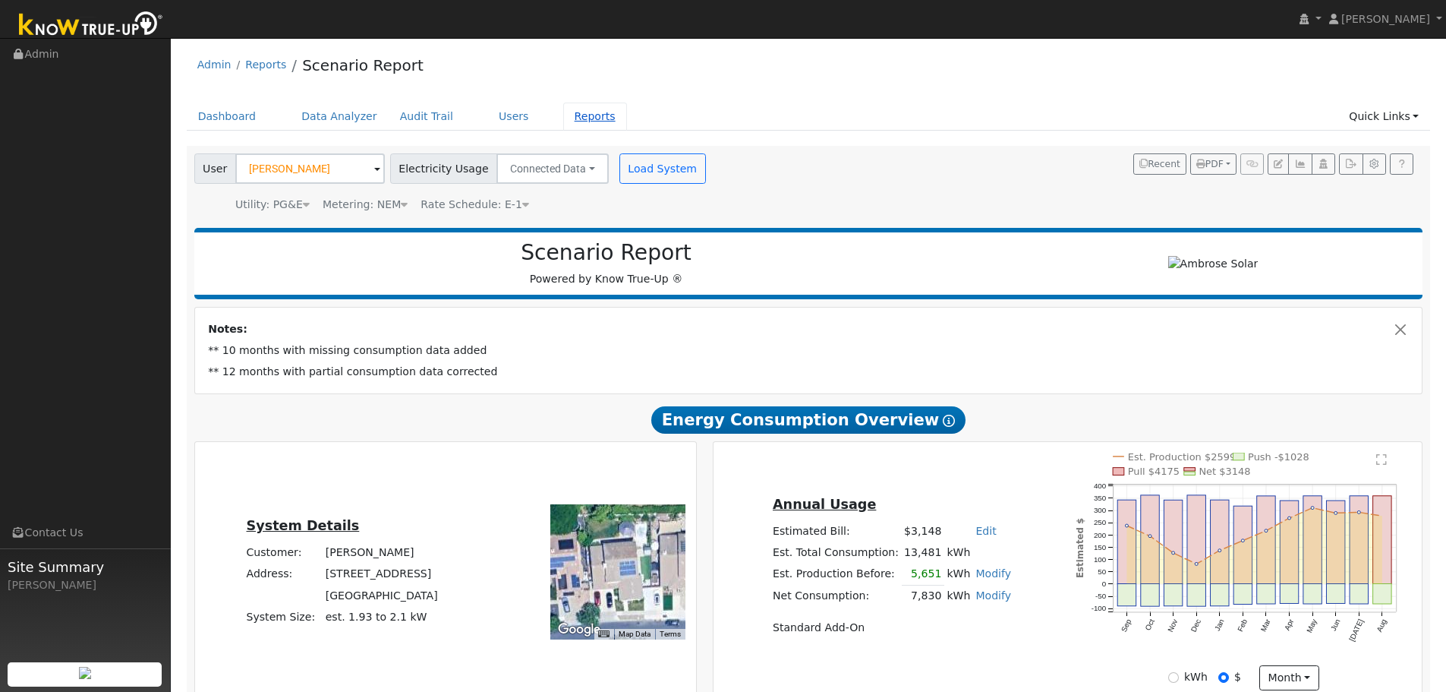
click at [563, 114] on link "Reports" at bounding box center [595, 116] width 64 height 28
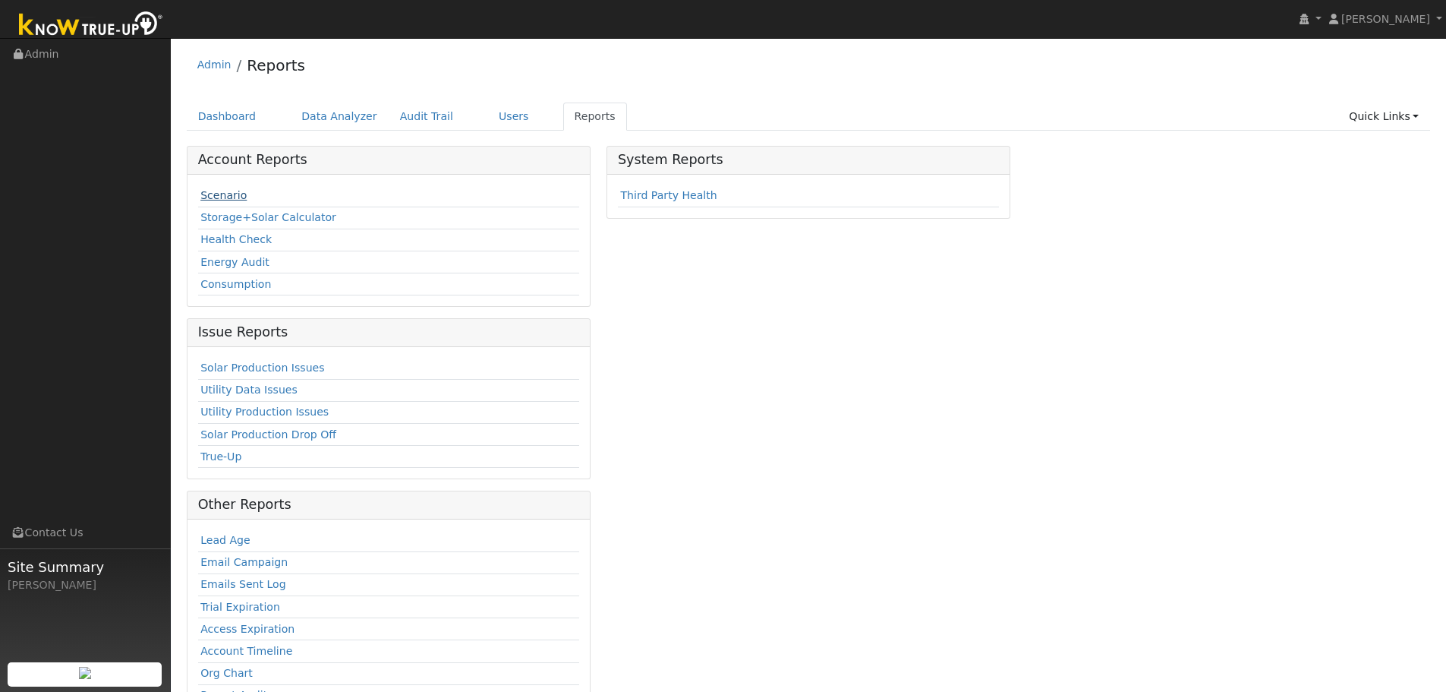
click at [231, 199] on link "Scenario" at bounding box center [223, 195] width 46 height 12
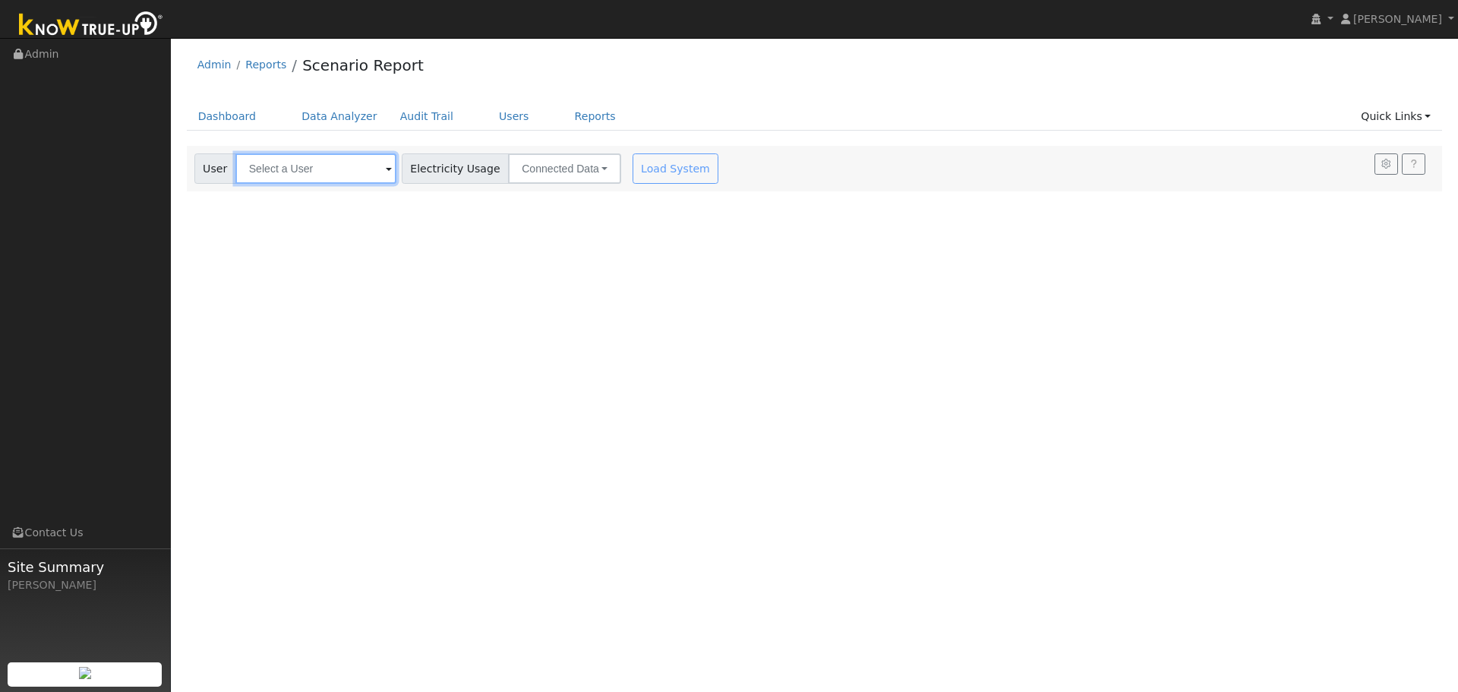
click at [293, 167] on input "text" at bounding box center [315, 168] width 161 height 30
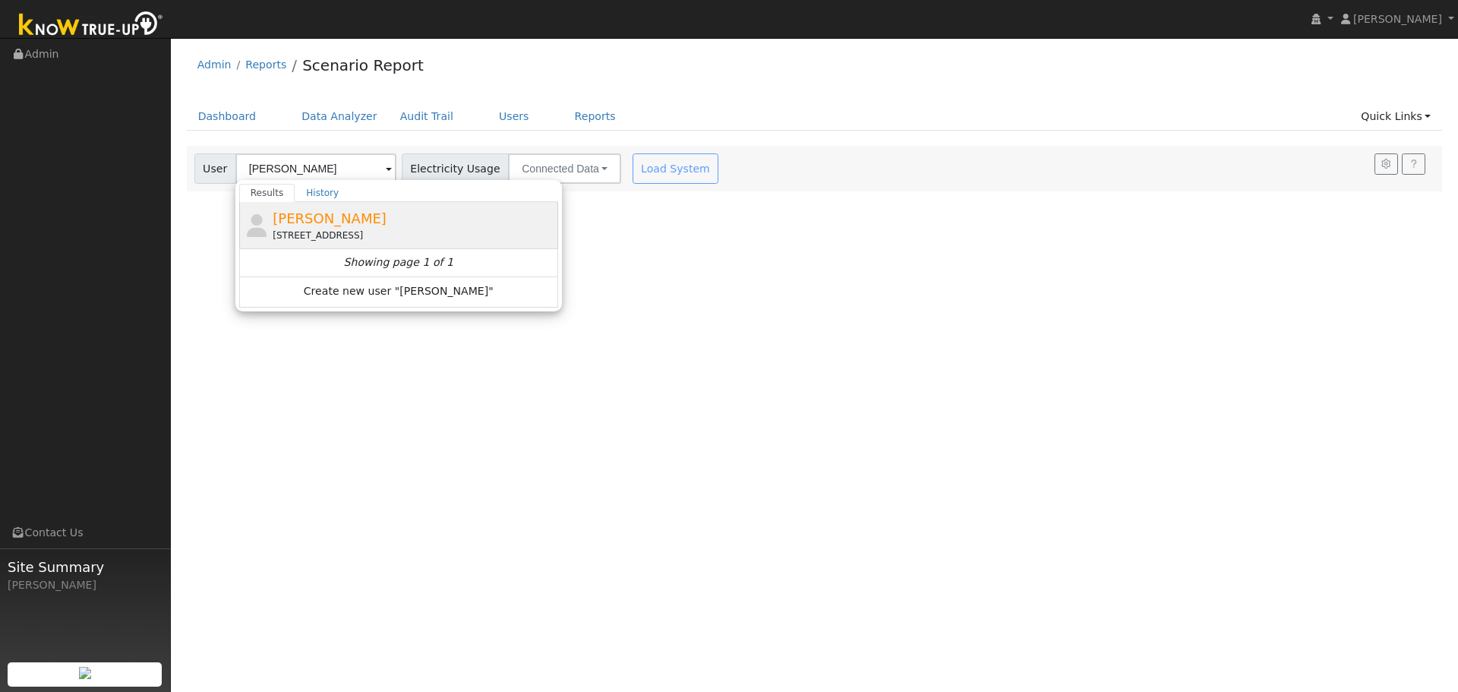
click at [312, 220] on span "Randy Boone" at bounding box center [330, 218] width 114 height 16
type input "Randy Boone"
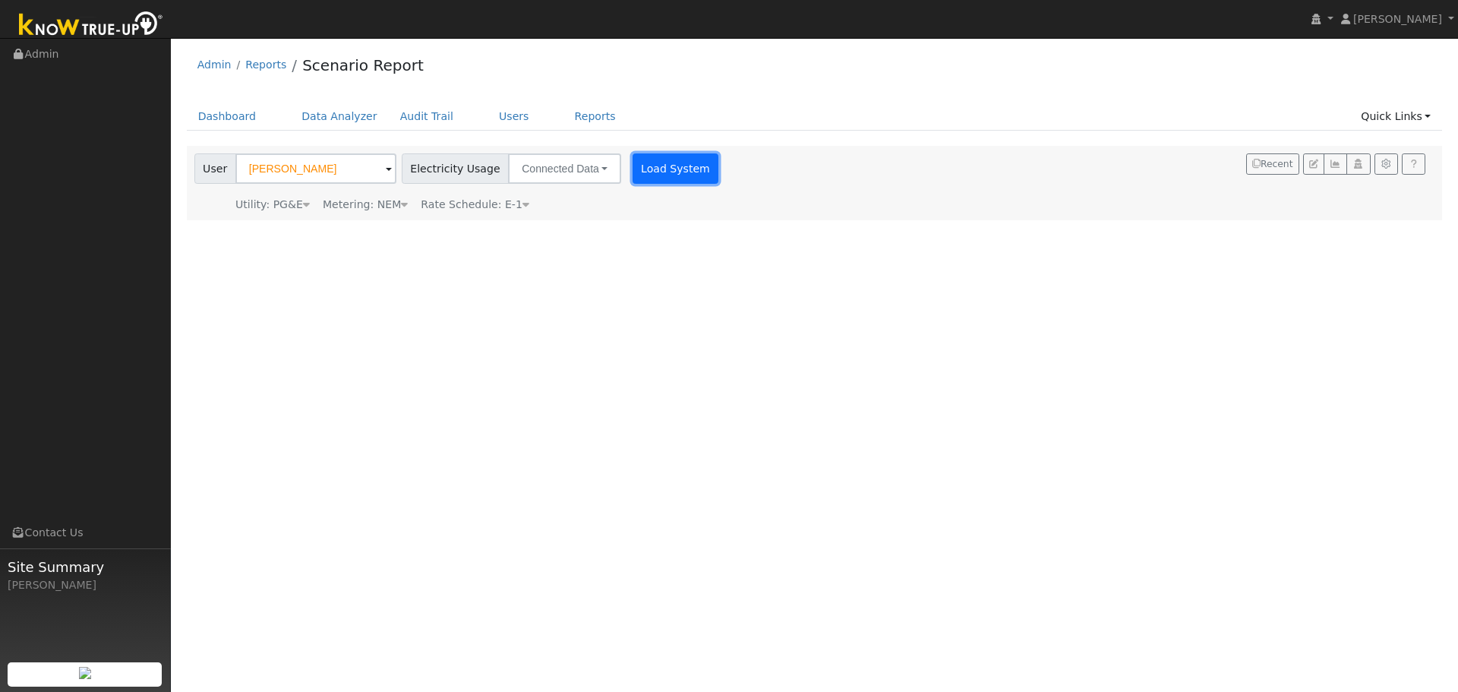
click at [659, 176] on button "Load System" at bounding box center [675, 168] width 87 height 30
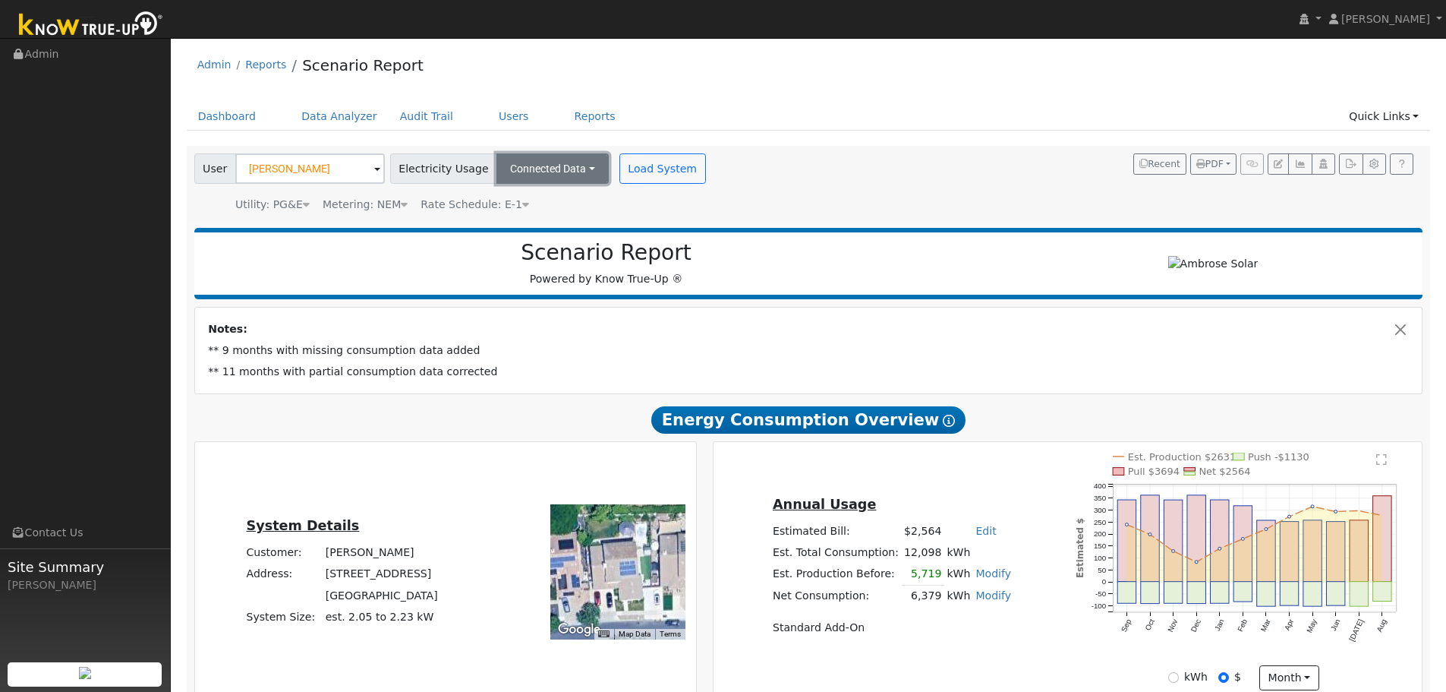
click at [545, 173] on button "Connected Data" at bounding box center [553, 168] width 112 height 30
click at [544, 202] on link "Connected Data" at bounding box center [554, 201] width 108 height 21
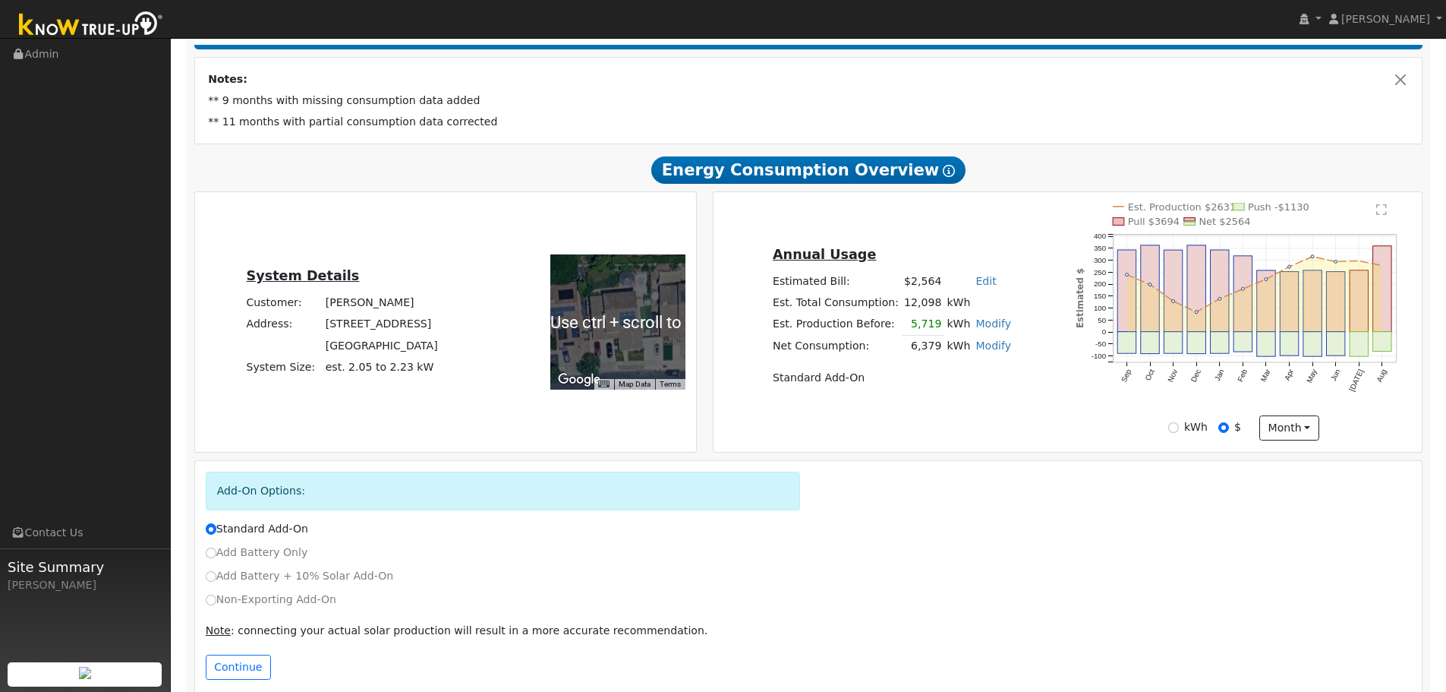
scroll to position [272, 0]
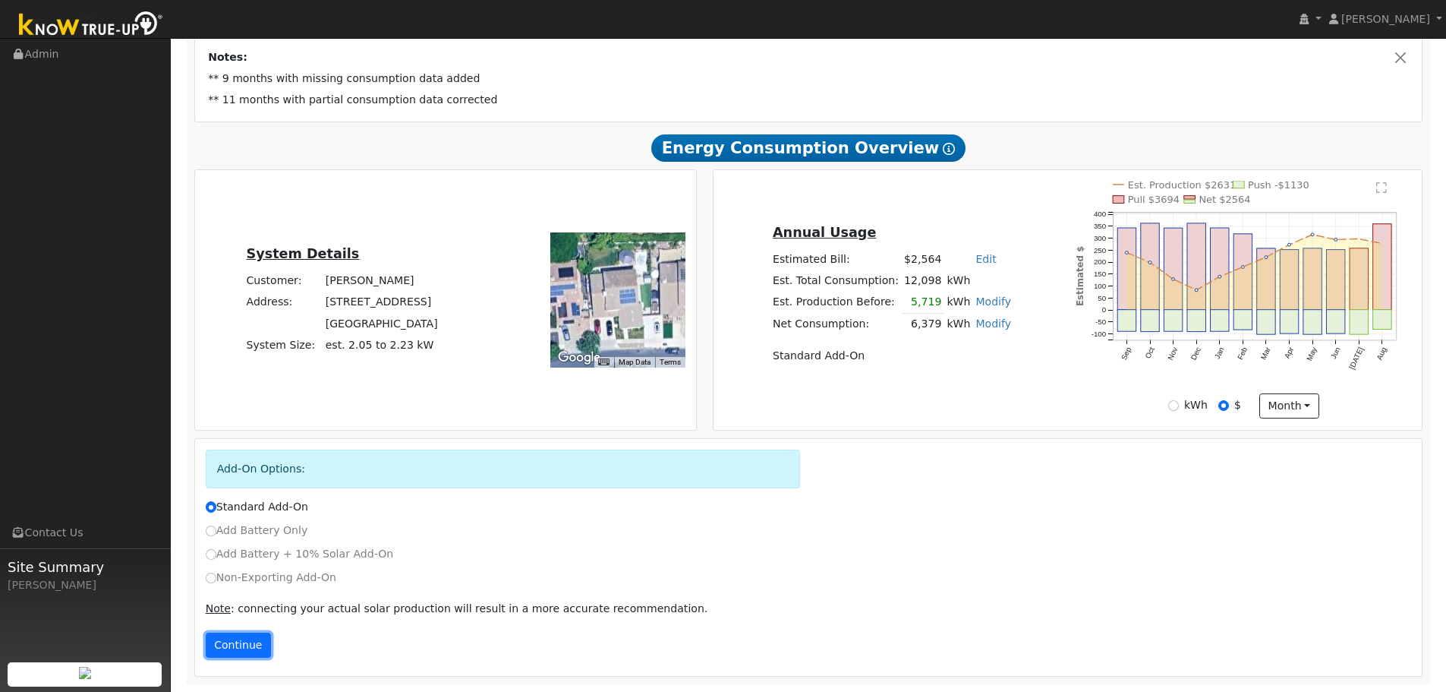
click at [225, 648] on button "Continue" at bounding box center [238, 645] width 65 height 26
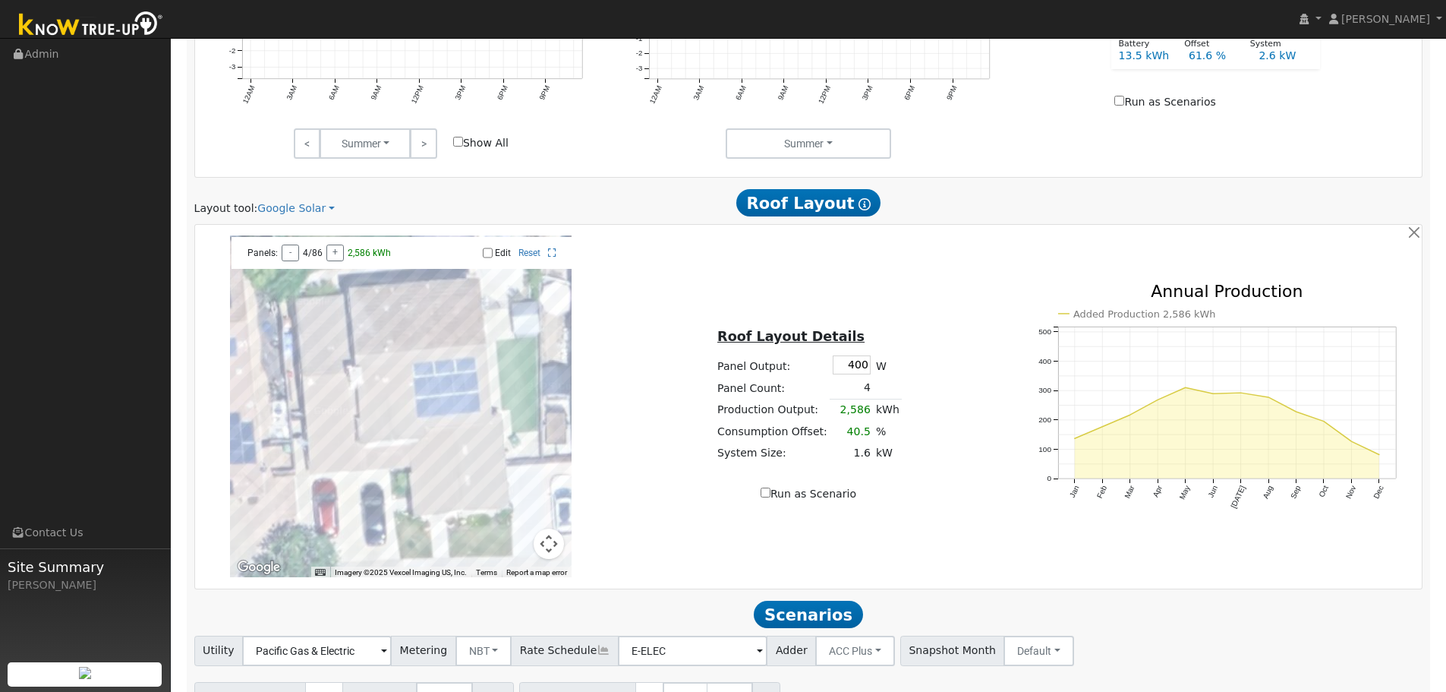
scroll to position [1137, 0]
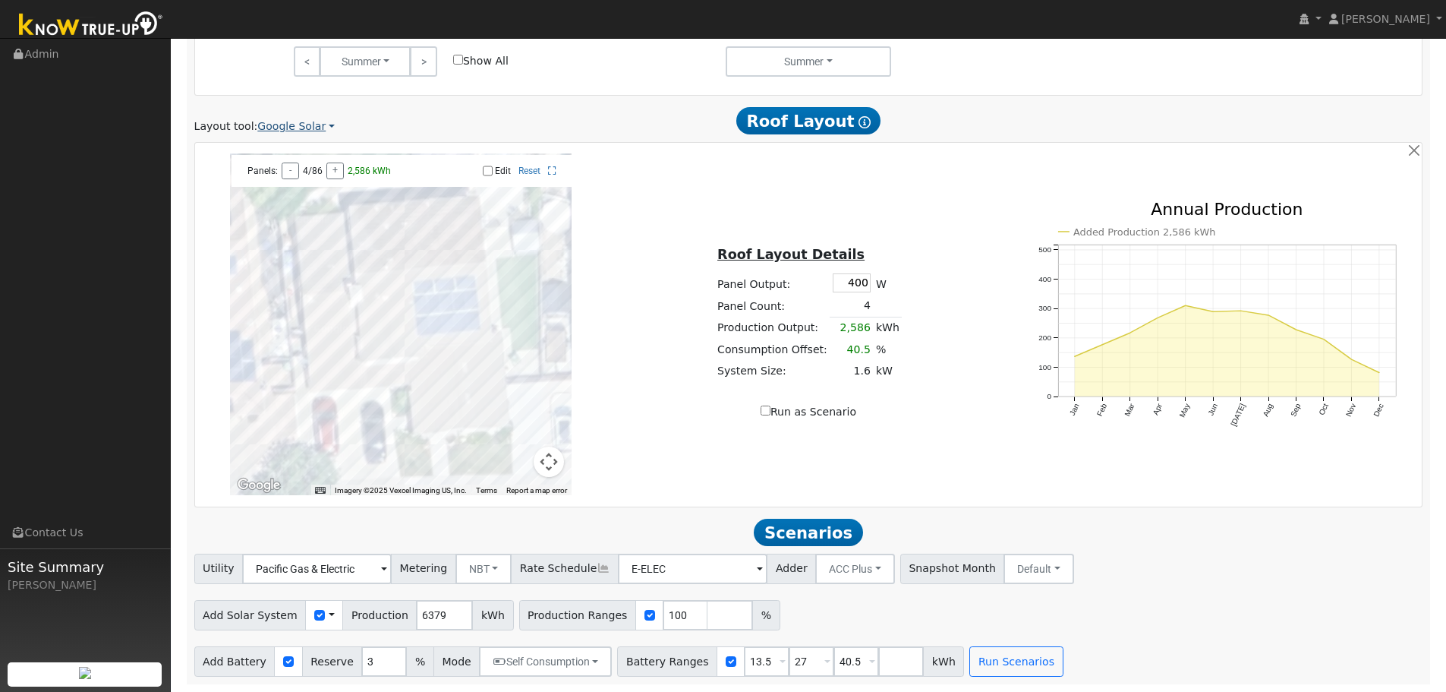
click at [299, 131] on link "Google Solar" at bounding box center [295, 126] width 77 height 16
click at [293, 196] on link "Aurora" at bounding box center [307, 196] width 106 height 21
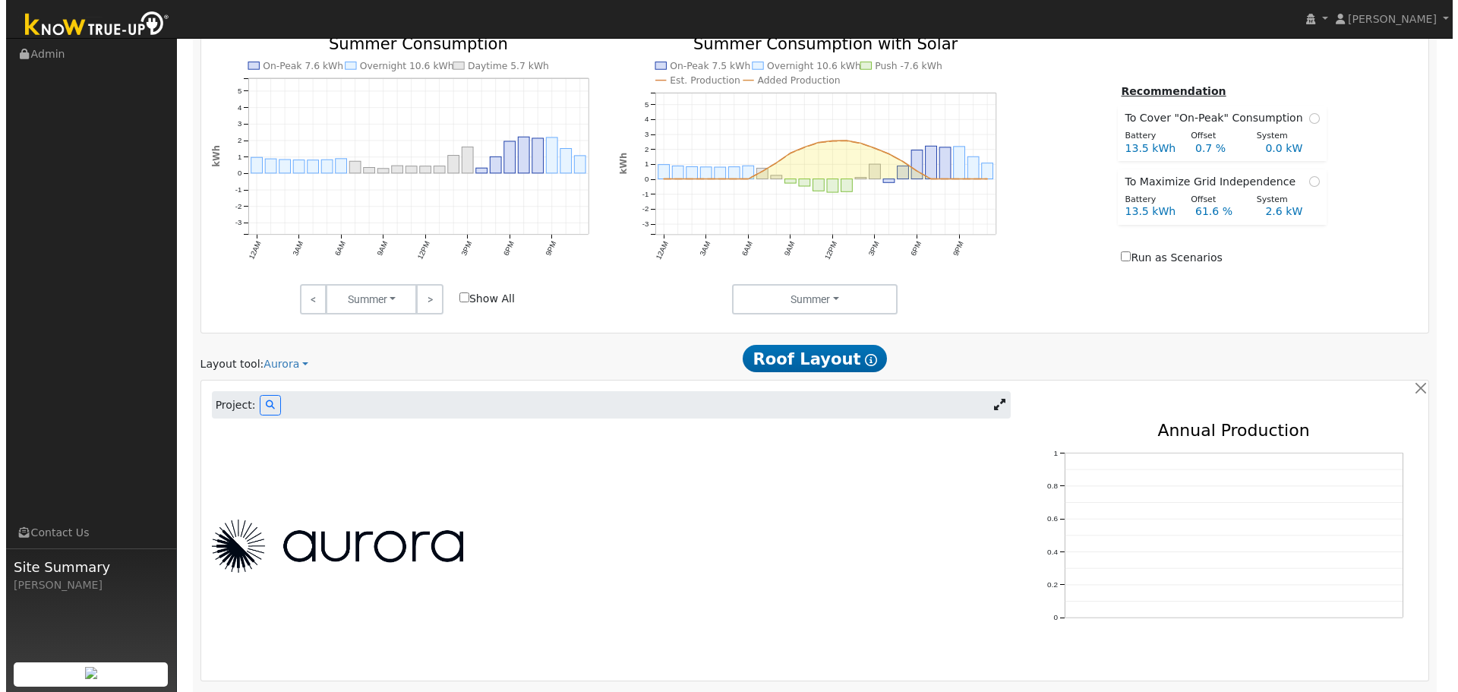
scroll to position [1073, 0]
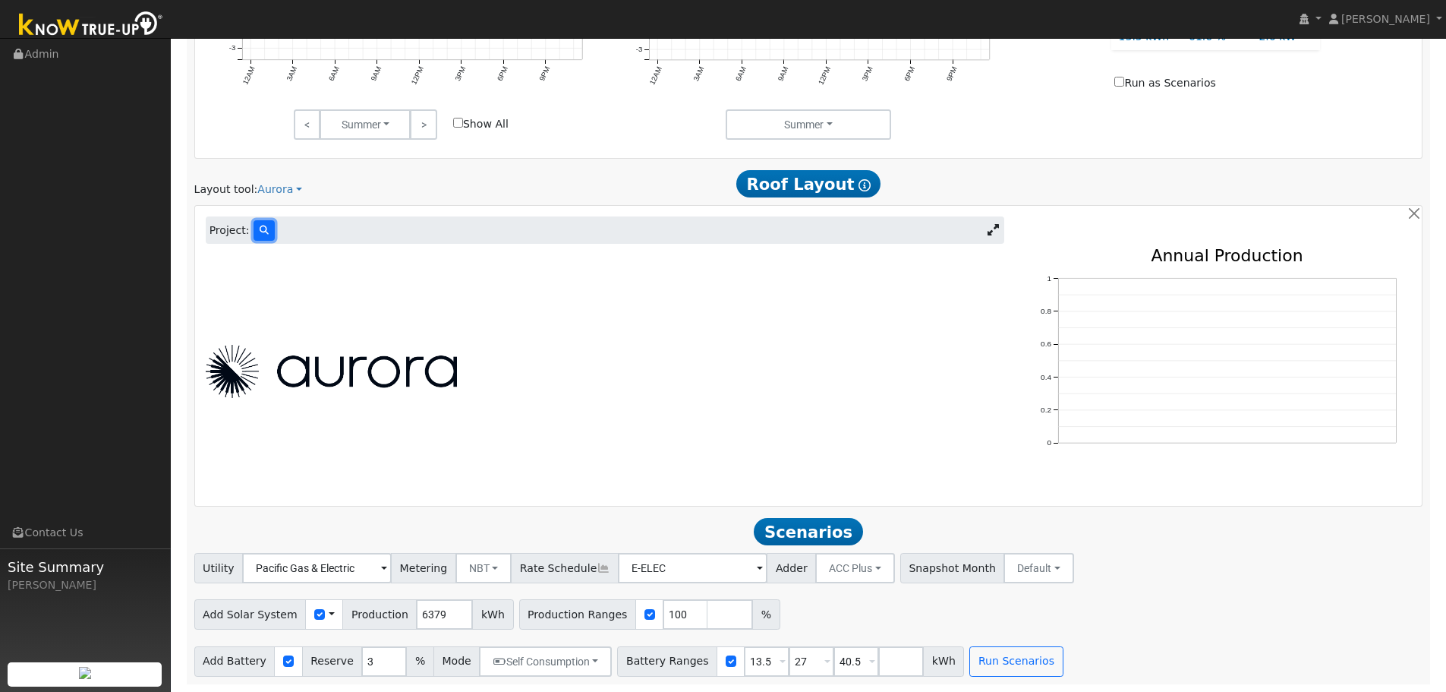
click at [260, 234] on icon at bounding box center [264, 229] width 9 height 9
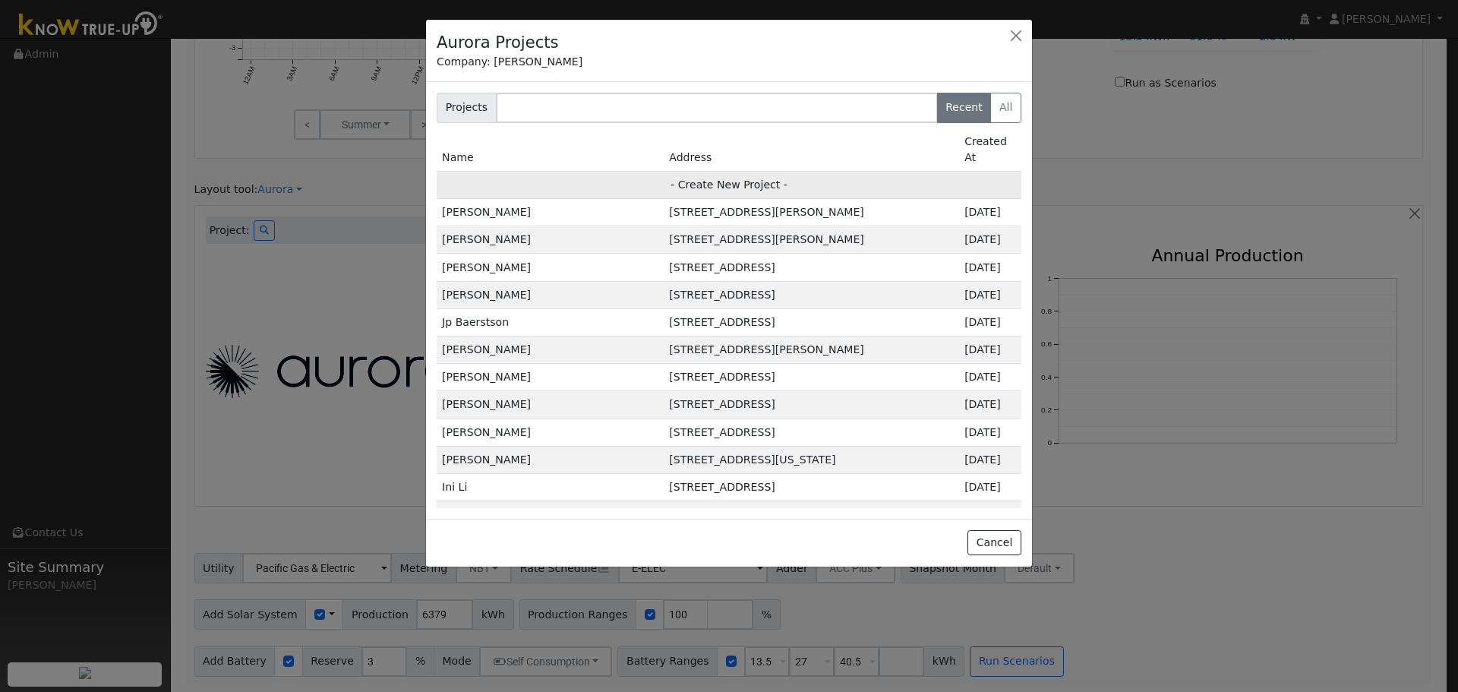
click at [673, 172] on td "- Create New Project -" at bounding box center [729, 184] width 585 height 27
type input "Randy Boone"
type input "549 Mendota Street"
type input "Brentwood"
type input "CA"
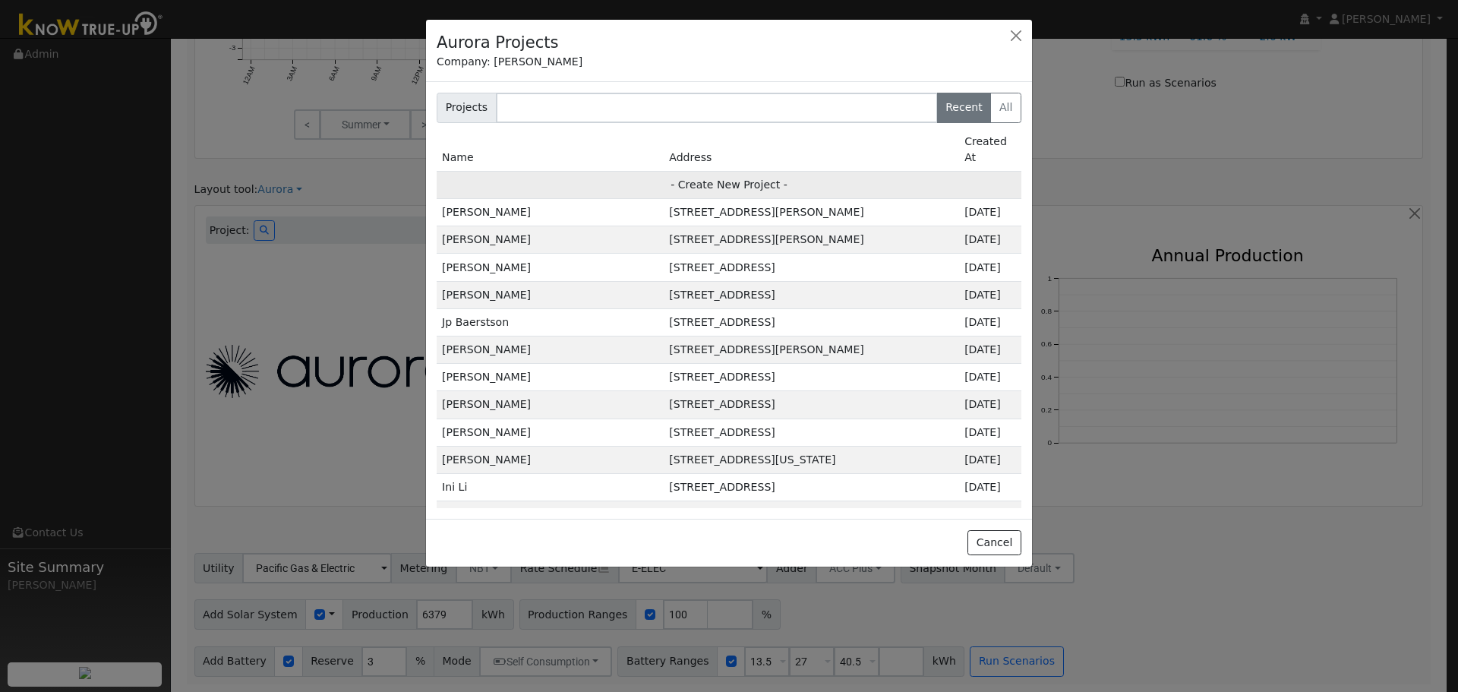
type input "94513"
type input "Design"
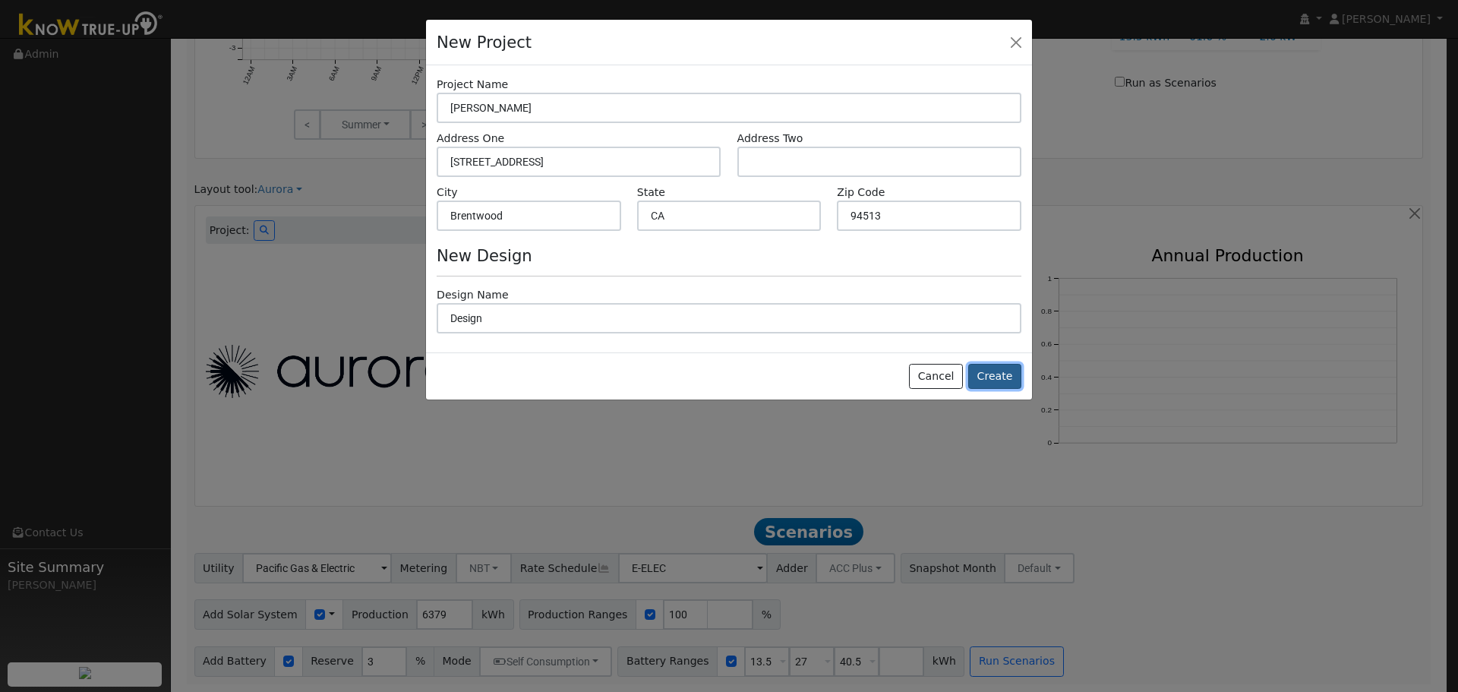
click at [996, 377] on button "Create" at bounding box center [994, 377] width 53 height 26
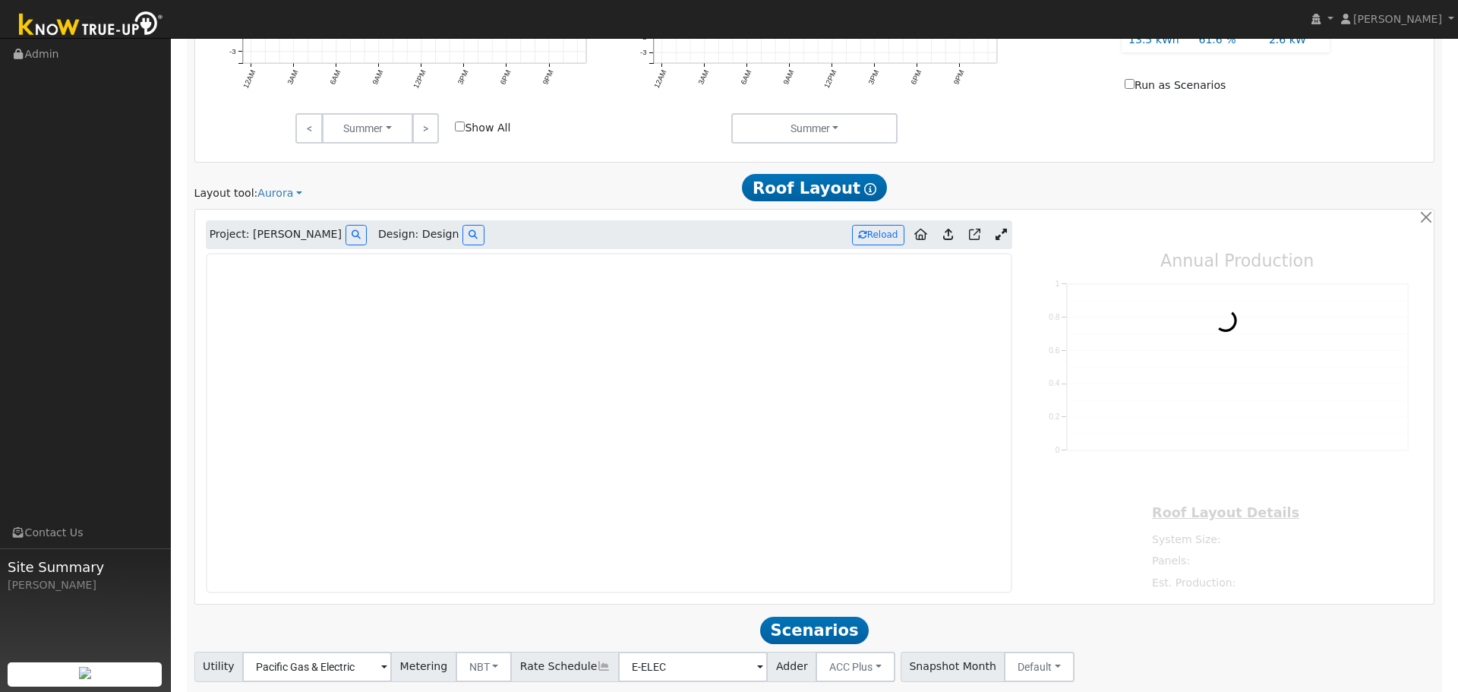
type input "0"
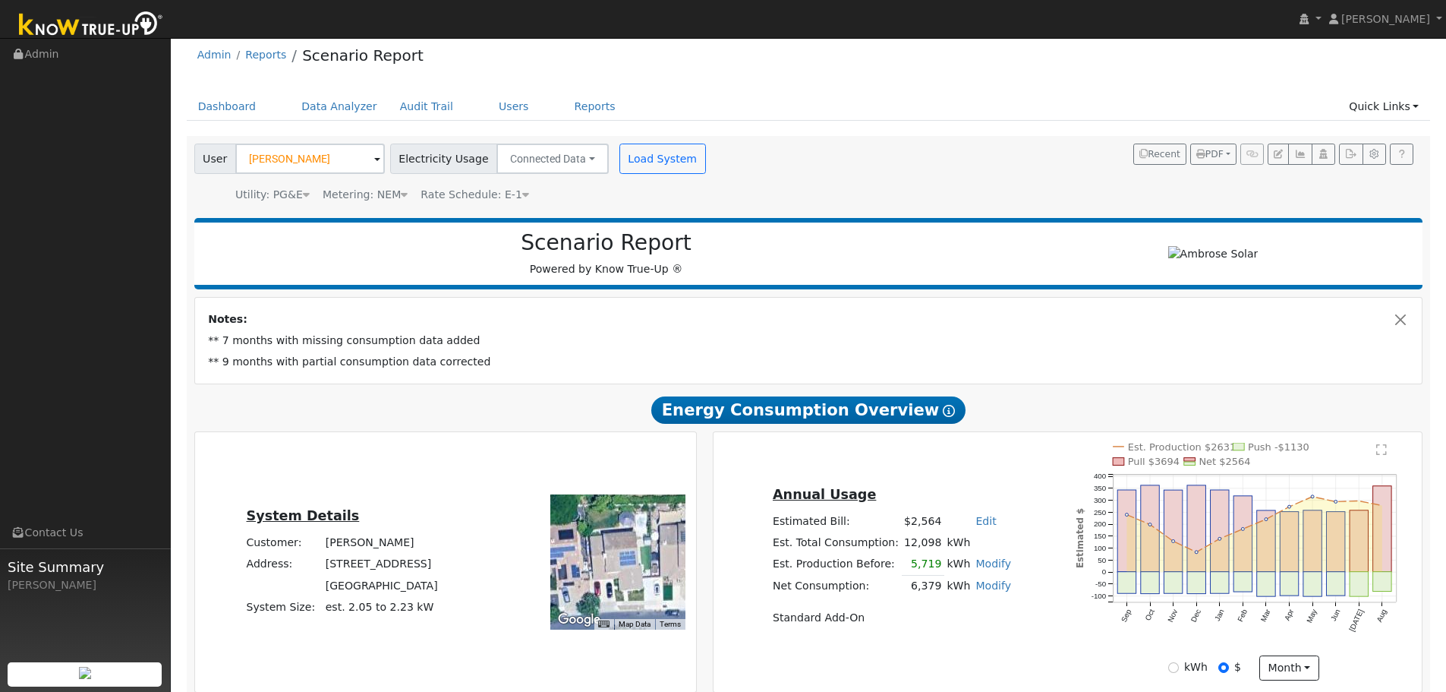
scroll to position [0, 0]
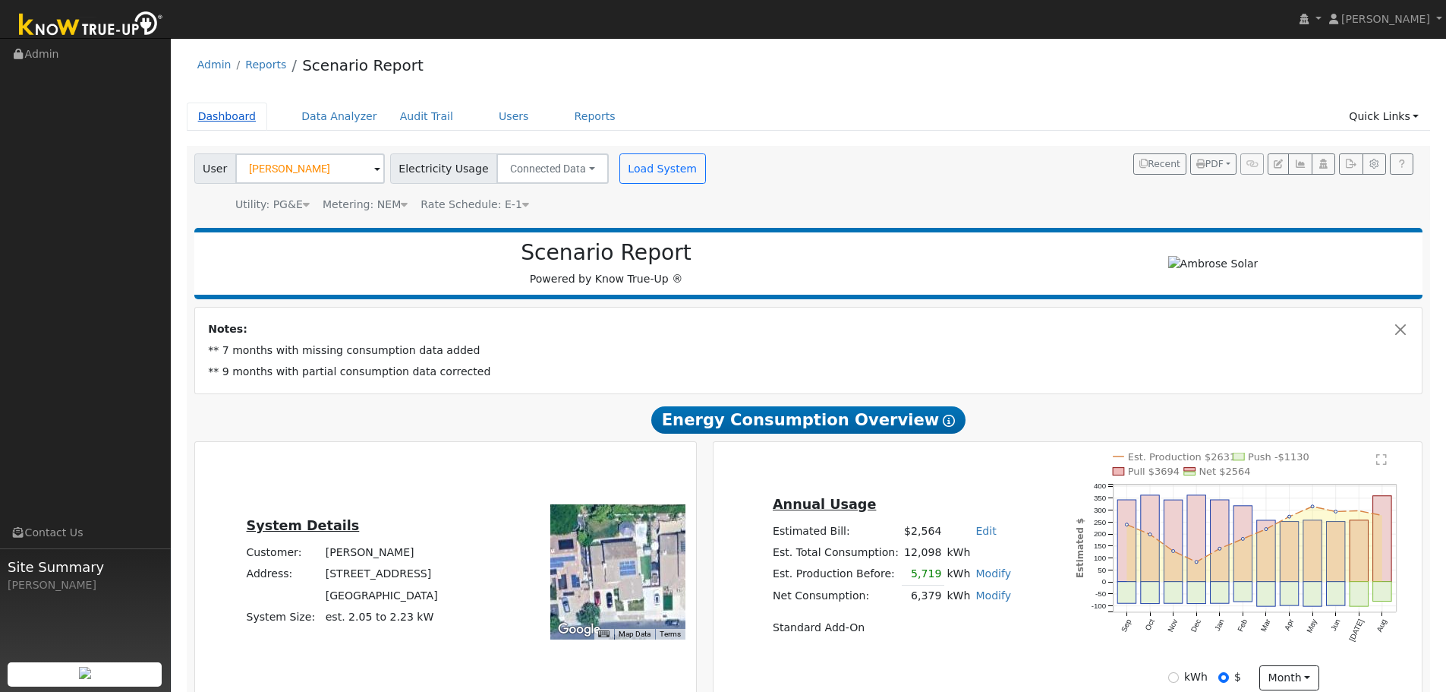
click at [232, 121] on link "Dashboard" at bounding box center [227, 116] width 81 height 28
